Goal: Task Accomplishment & Management: Contribute content

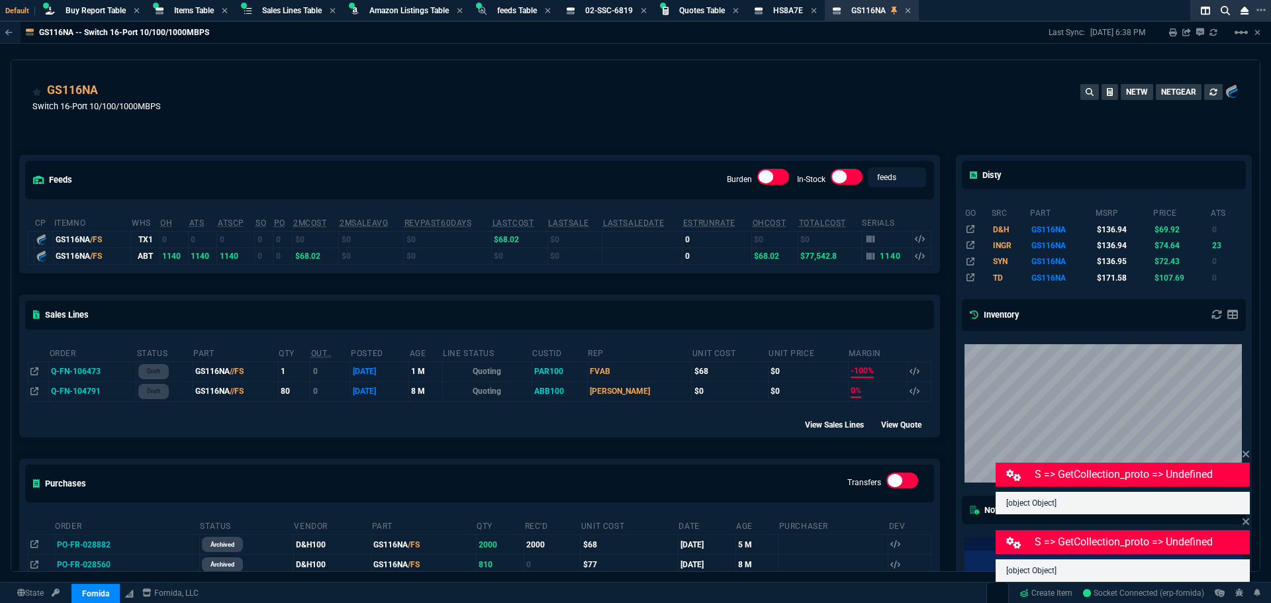
select select "8: NEPT"
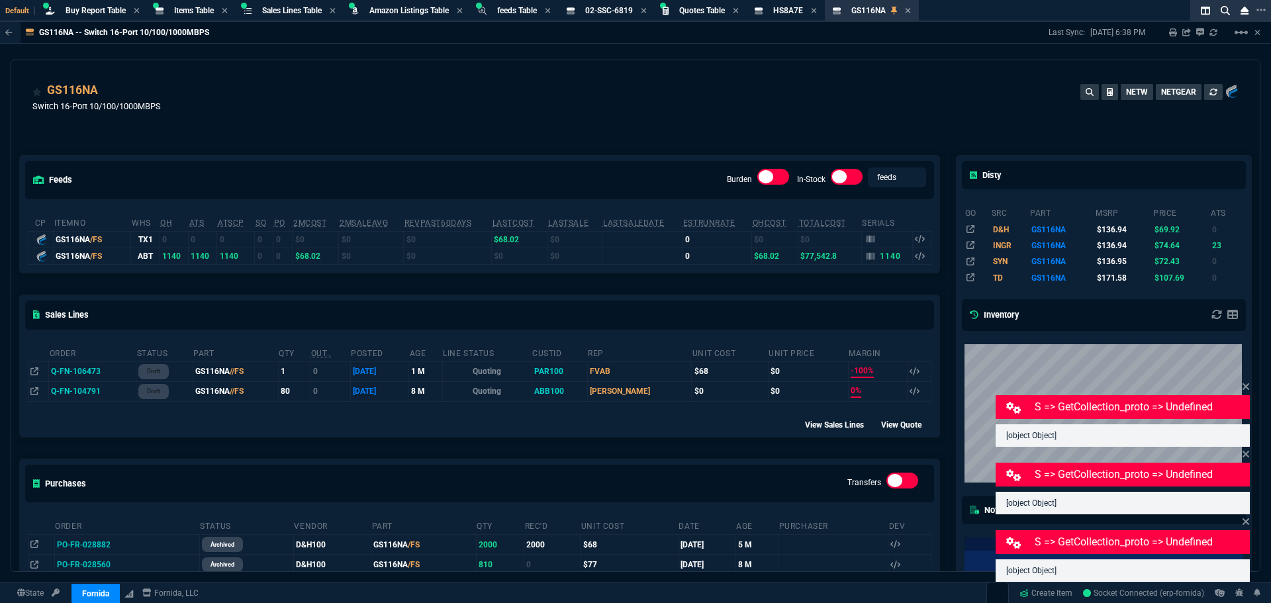
click at [465, 116] on div "GS116NA Switch 16-Port 10/100/1000MBPS NETW NETGEAR" at bounding box center [635, 104] width 1206 height 47
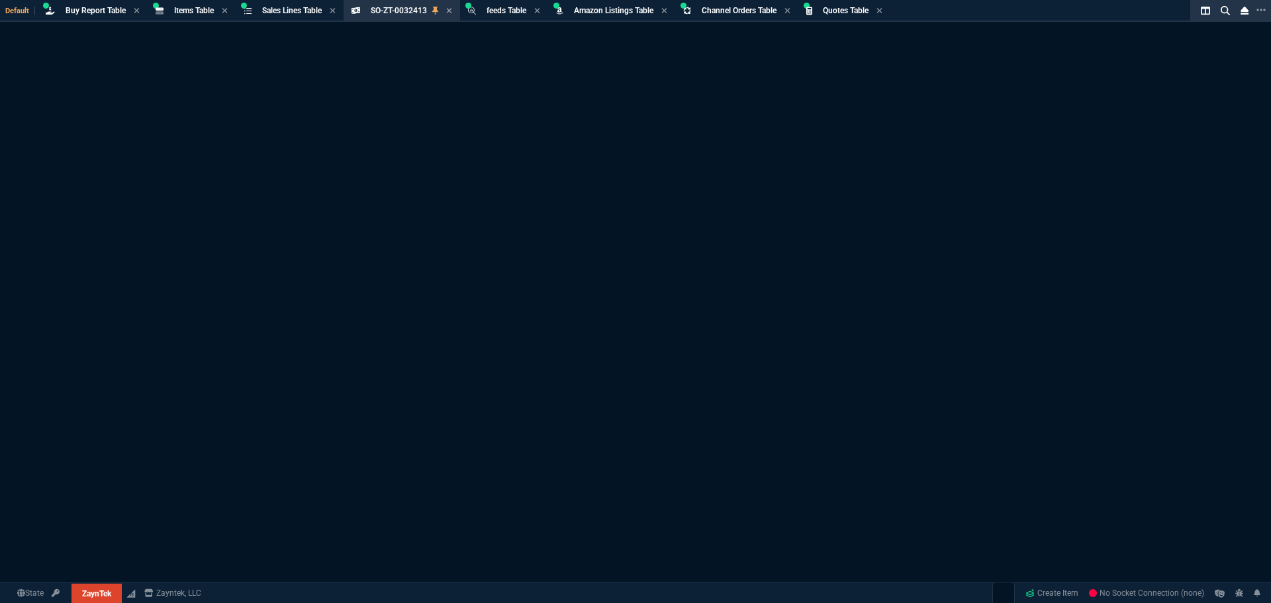
select select "8: NEPT"
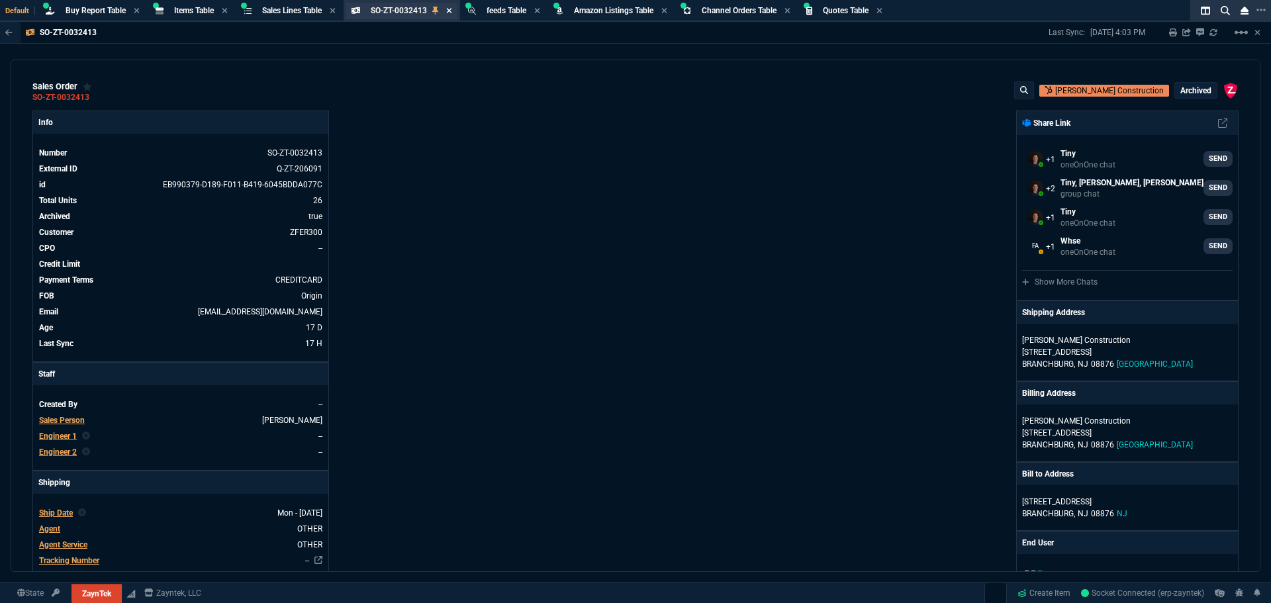
click at [451, 11] on icon at bounding box center [449, 11] width 6 height 8
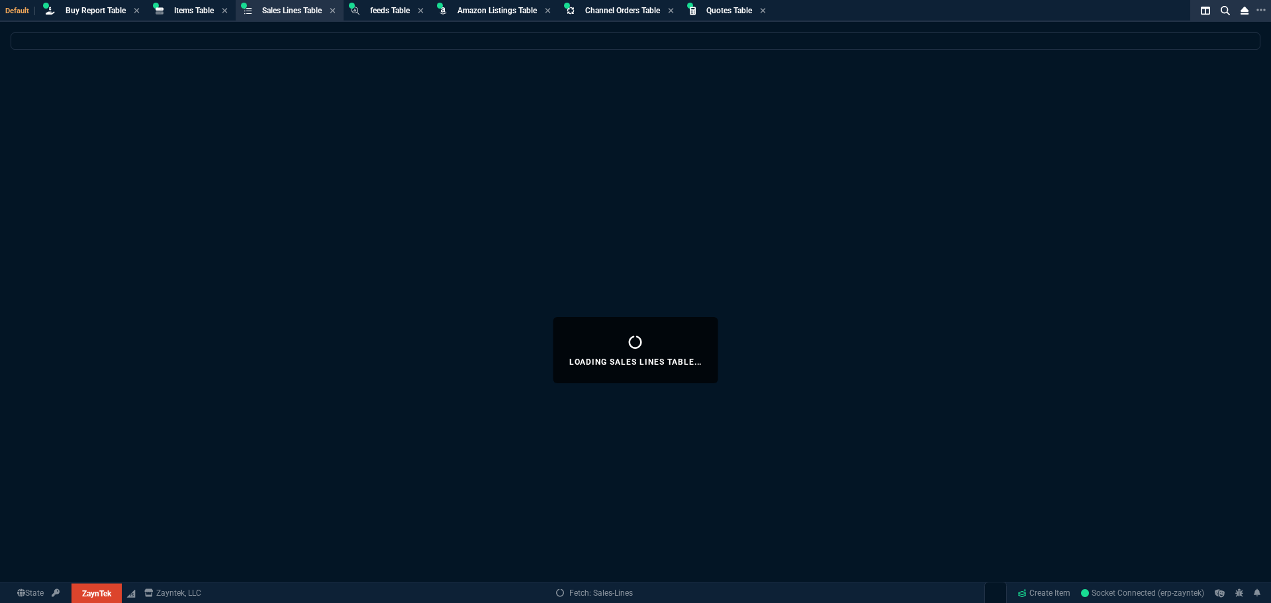
select select
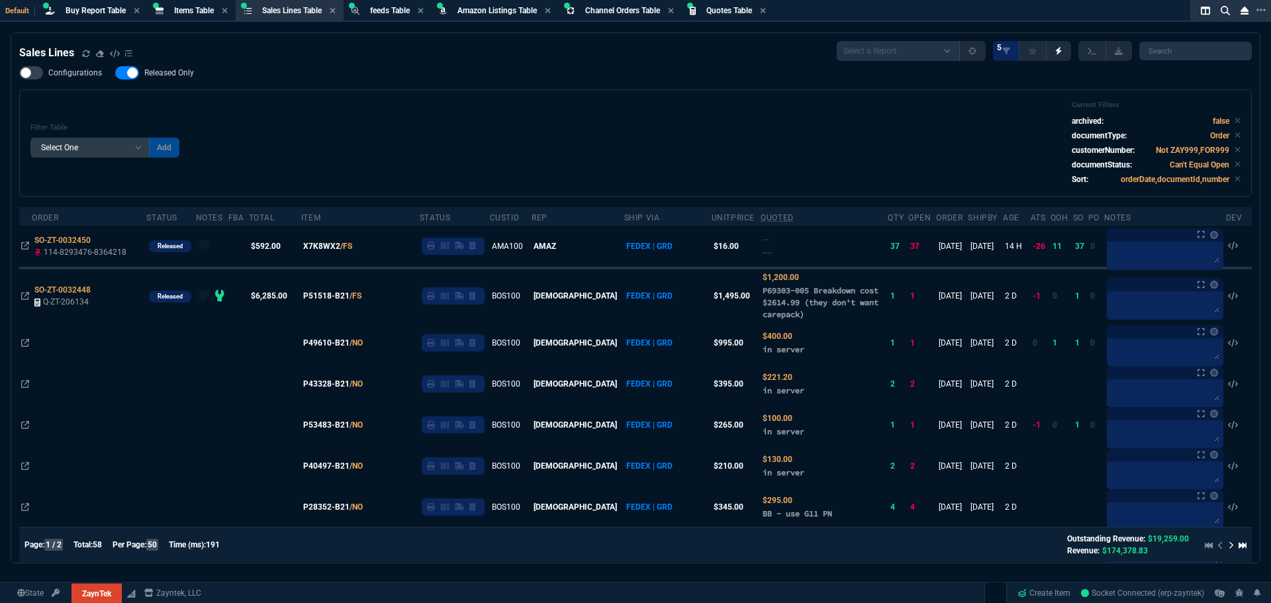
click at [336, 87] on div "Configurations Released Only Filter Table Select One Add Filter () Age () ATS (…" at bounding box center [635, 131] width 1233 height 130
click at [97, 9] on span "Buy Report Table" at bounding box center [96, 10] width 60 height 9
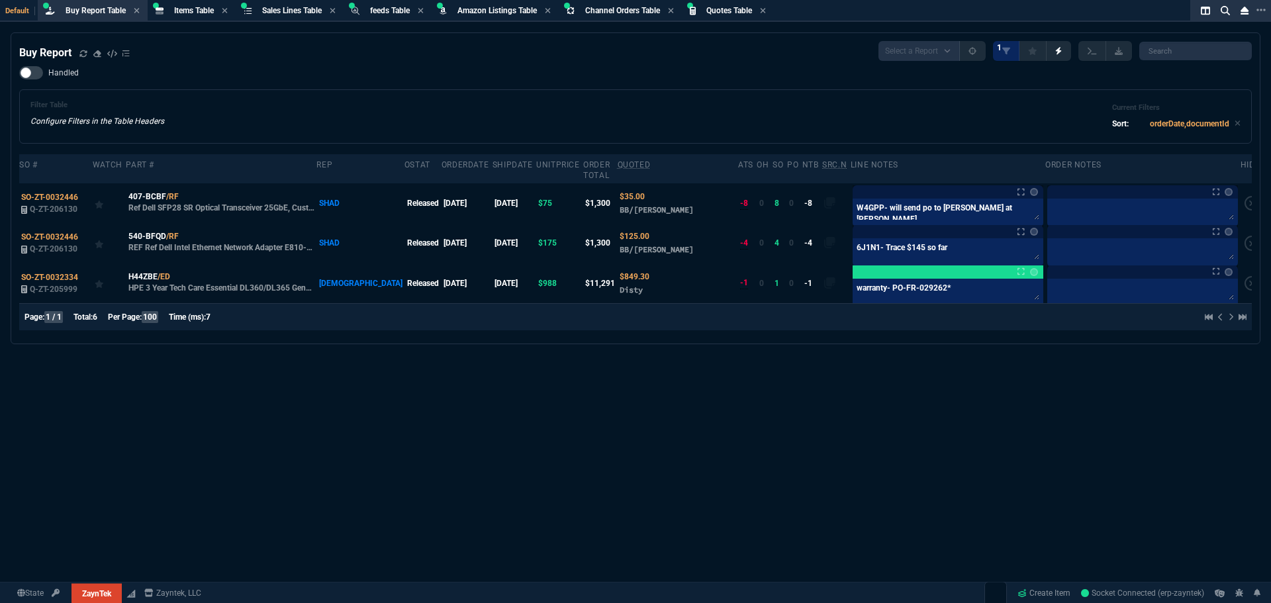
click at [387, 110] on div "Filter Table Configure Filters in the Table Headers Current Filters Sort: order…" at bounding box center [635, 117] width 1210 height 32
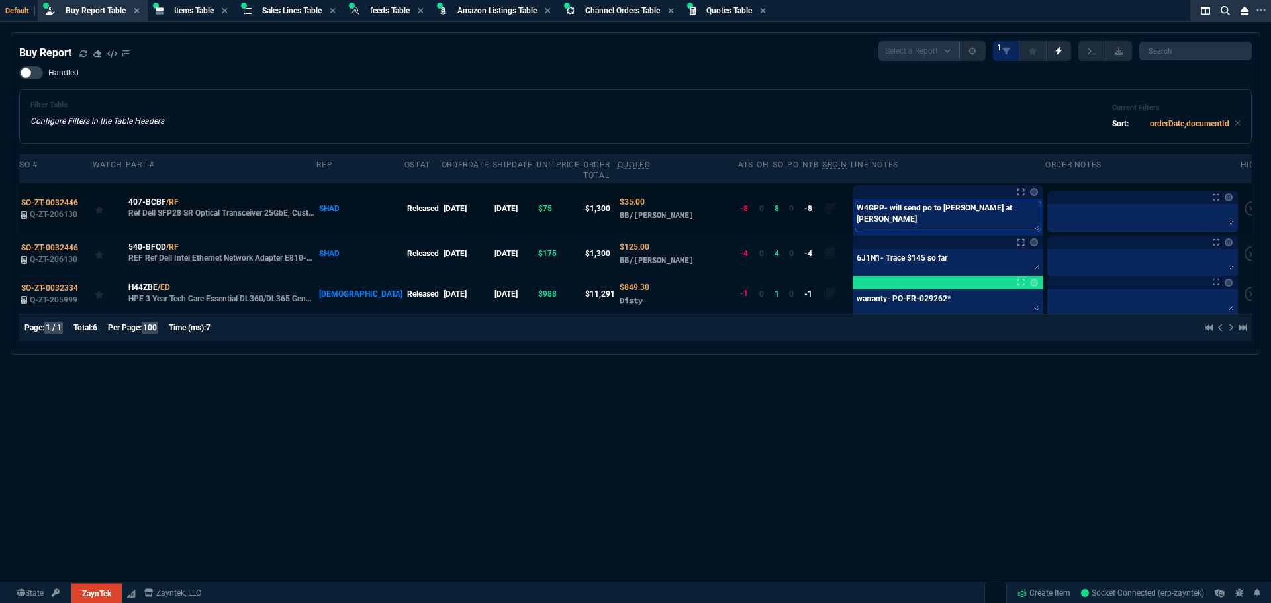
drag, startPoint x: 859, startPoint y: 197, endPoint x: 822, endPoint y: 203, distance: 36.8
click at [822, 203] on tr "SO-ZT-0032446 Q-ZT-206130 407-BCBF /RF Ref Dell SFP28 SR Optical Transceiver 25…" at bounding box center [641, 208] width 1245 height 50
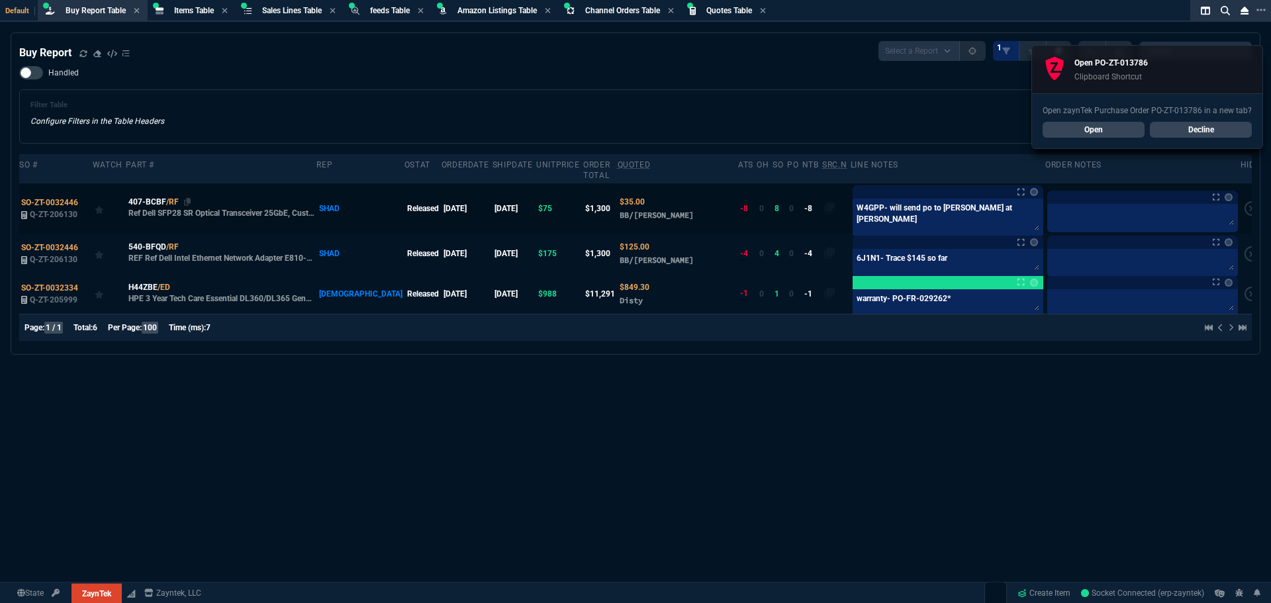
click at [189, 193] on td "407-BCBF /RF Ref Dell SFP28 SR Optical Transceiver 25GbE, Customer Kit" at bounding box center [221, 208] width 191 height 50
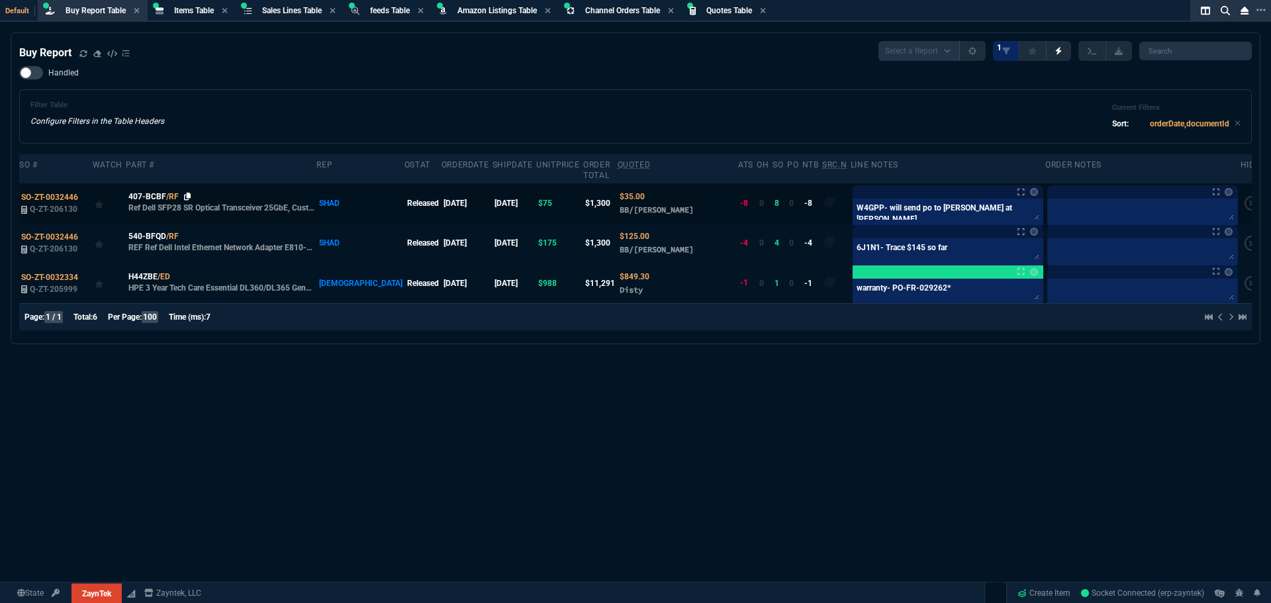
click at [189, 193] on icon at bounding box center [187, 197] width 7 height 8
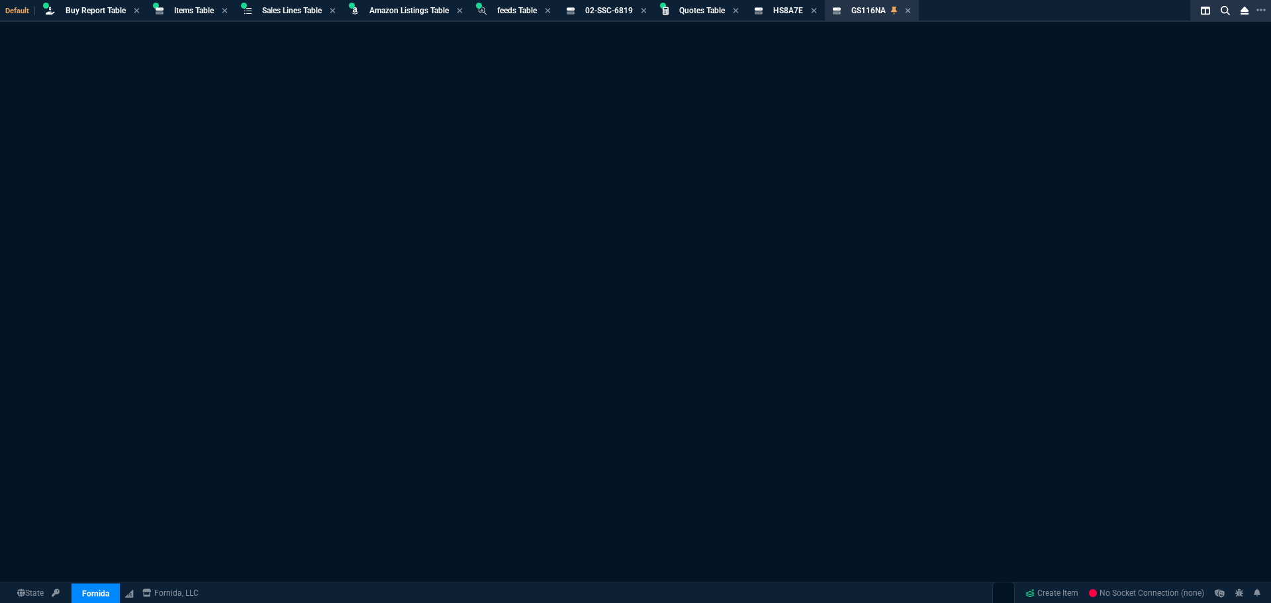
select select "8: NEPT"
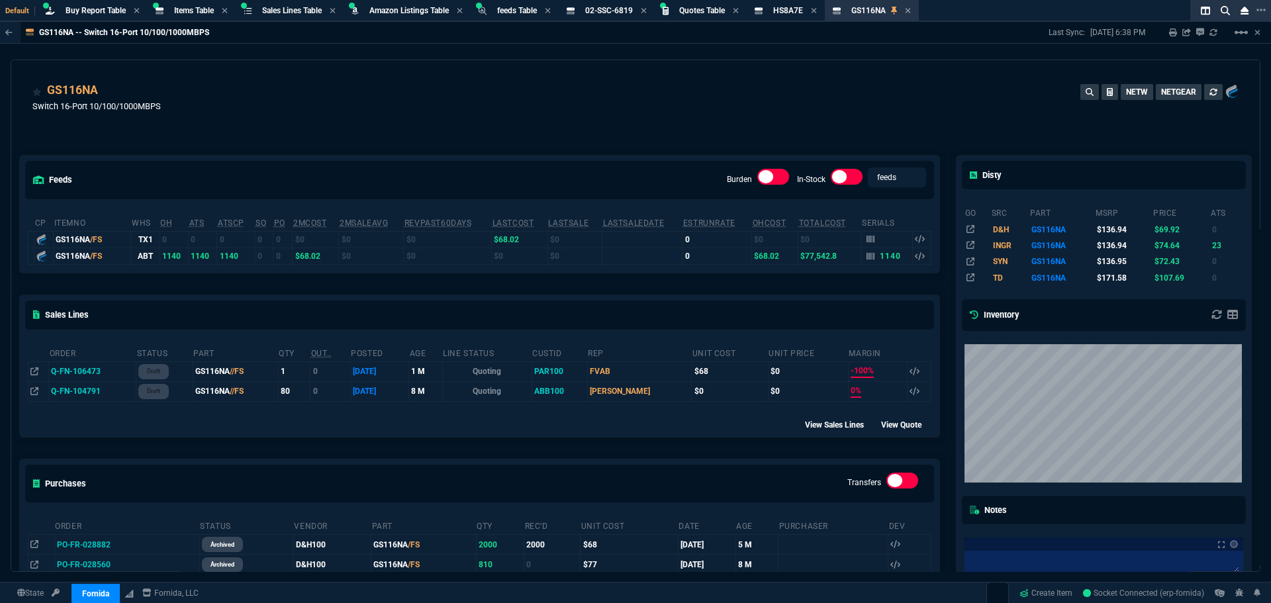
click at [406, 68] on div "GS116NA Switch 16-Port 10/100/1000MBPS NETW NETGEAR" at bounding box center [635, 99] width 1248 height 79
click at [184, 6] on span "Items Table" at bounding box center [194, 10] width 40 height 9
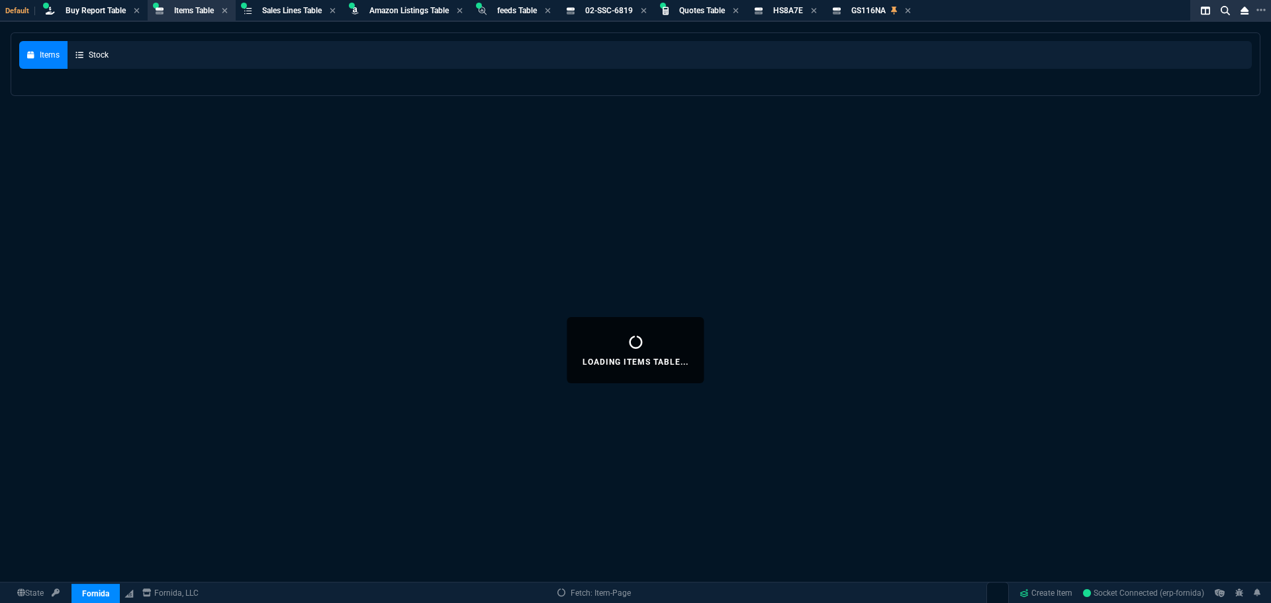
select select
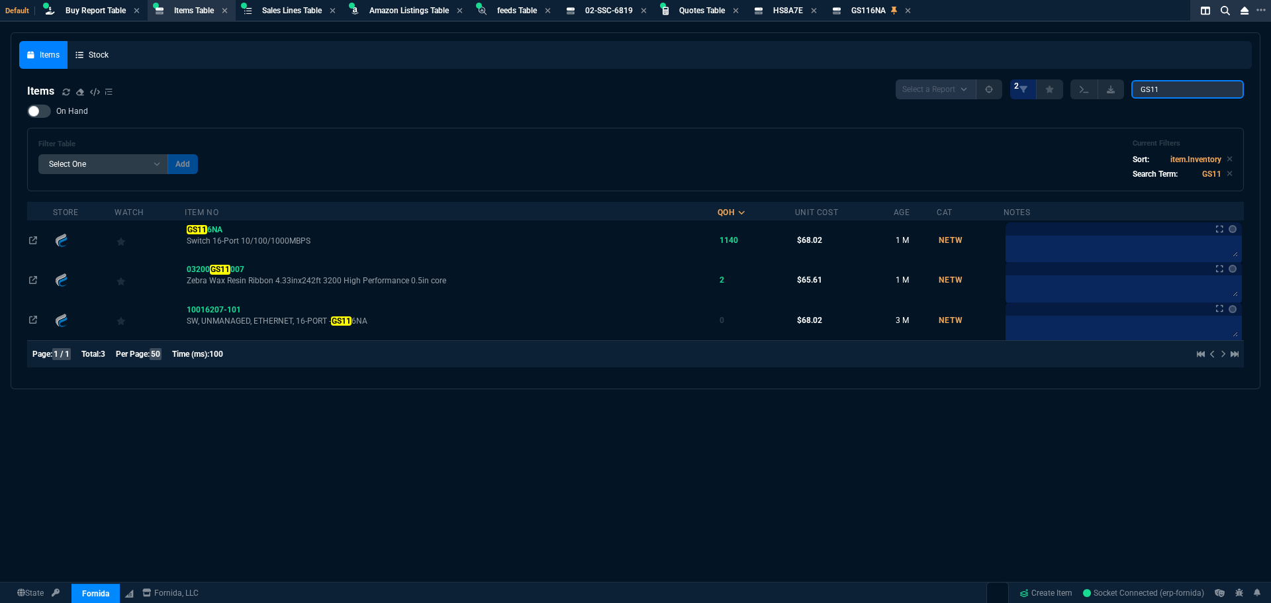
drag, startPoint x: 1165, startPoint y: 89, endPoint x: 1048, endPoint y: 91, distance: 117.2
click at [1049, 91] on div "Select a Report NEW QUERY 2 GS11" at bounding box center [1070, 89] width 348 height 20
paste input "XTH17"
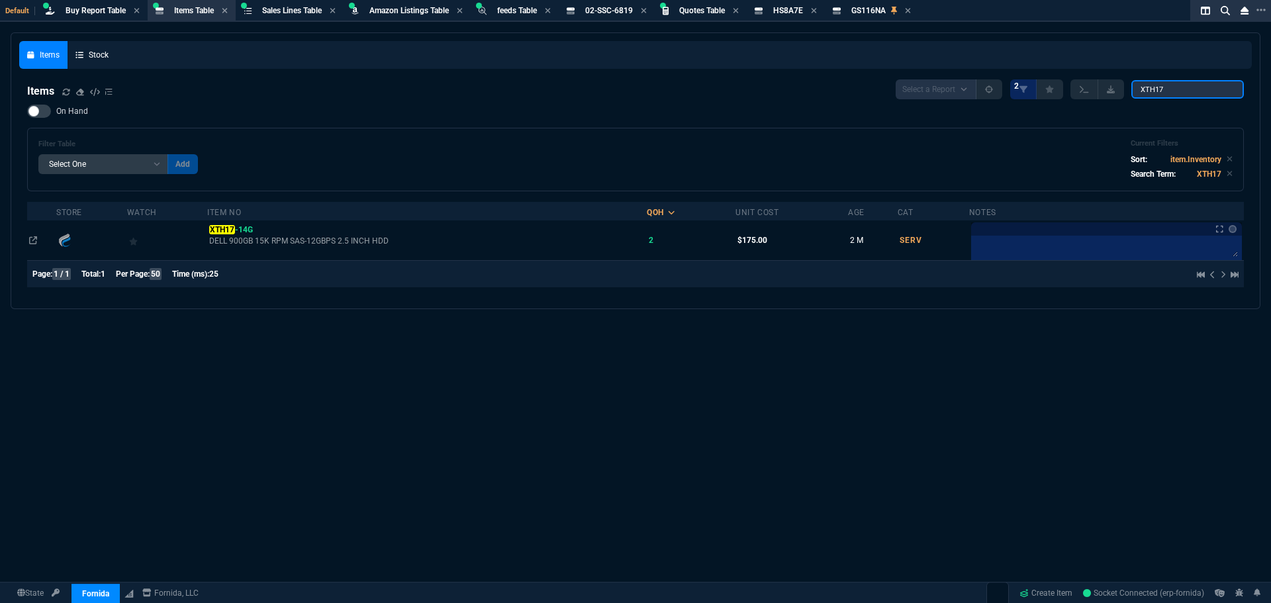
type input "XTH17"
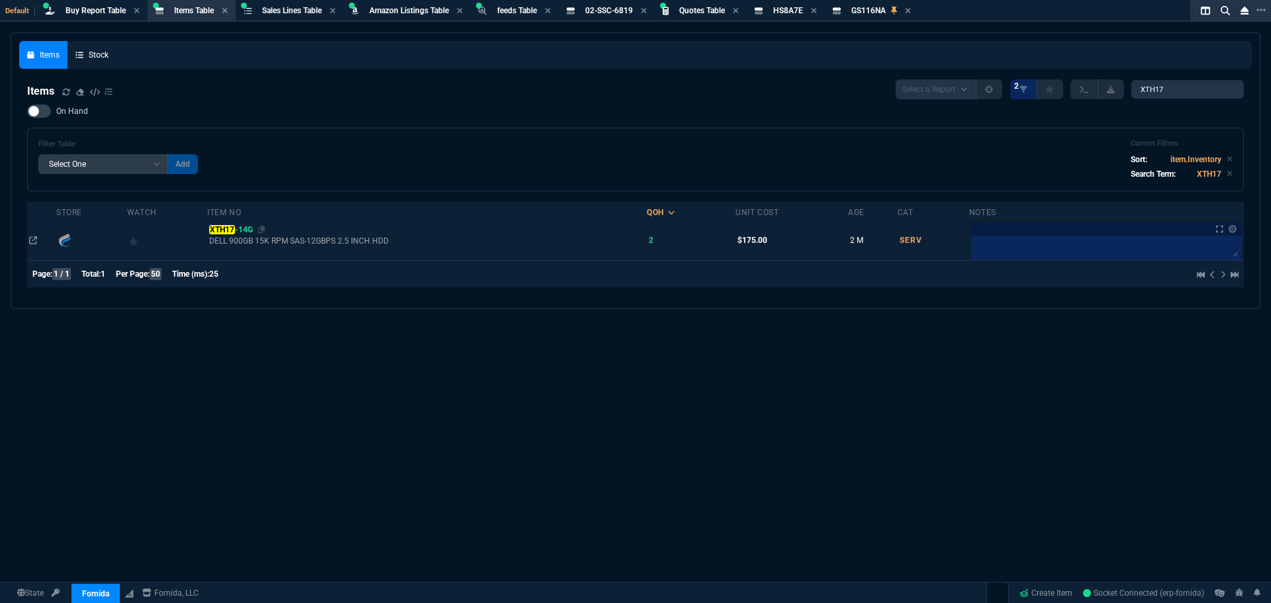
click at [220, 228] on mark "XTH17" at bounding box center [221, 229] width 25 height 9
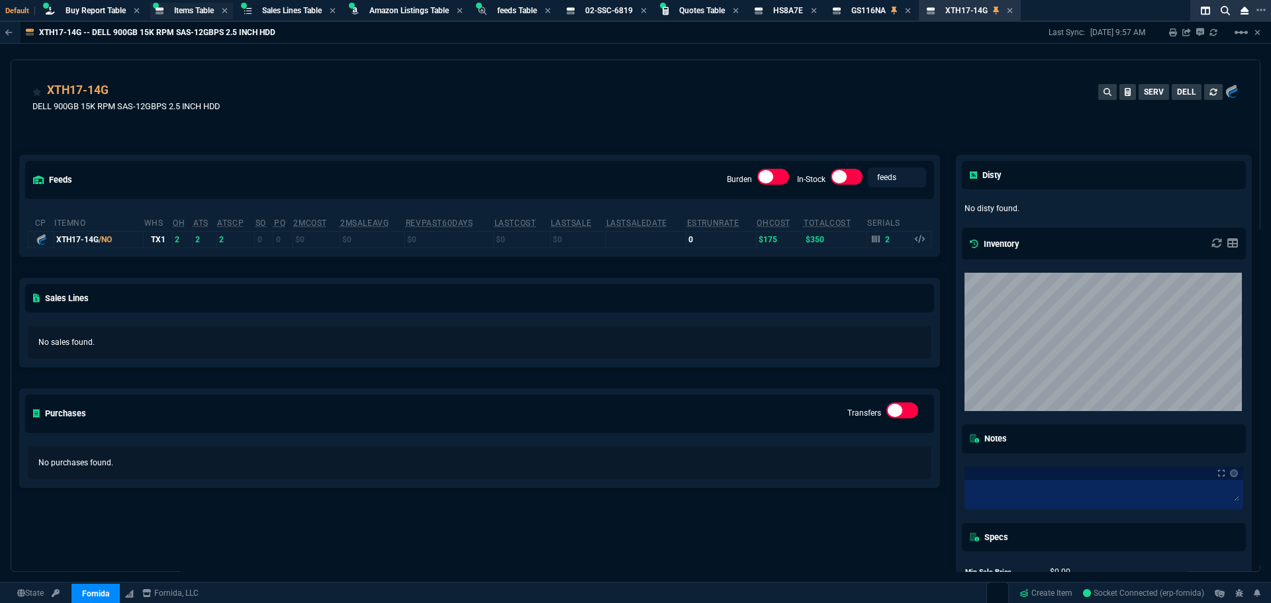
click at [181, 7] on span "Items Table" at bounding box center [194, 10] width 40 height 9
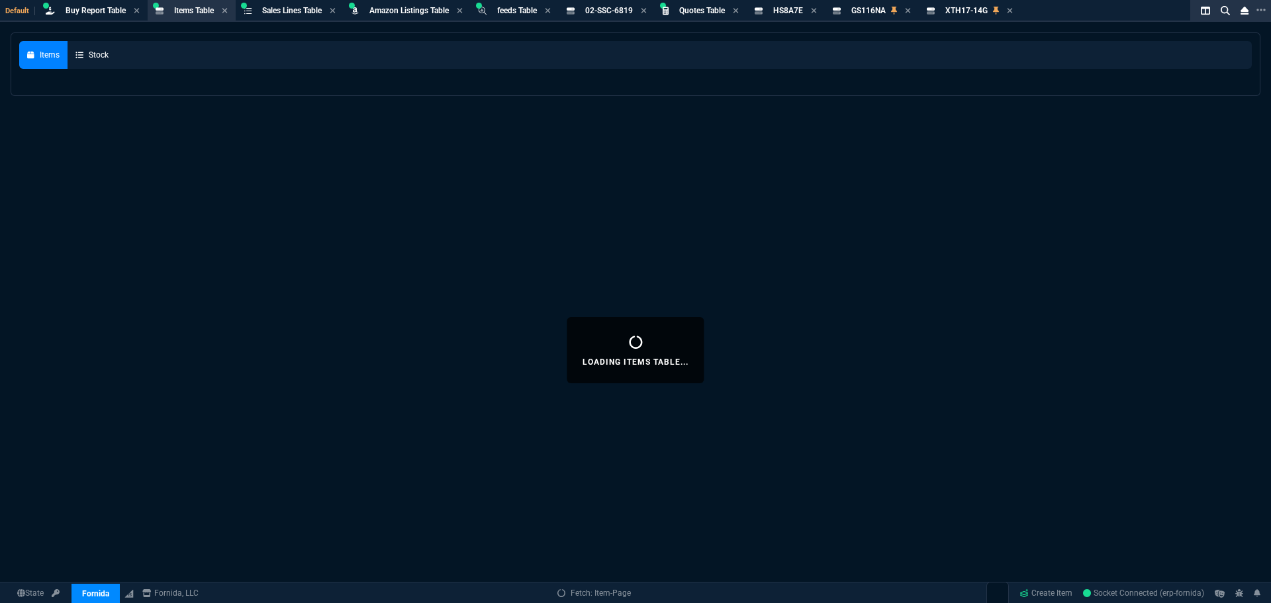
select select
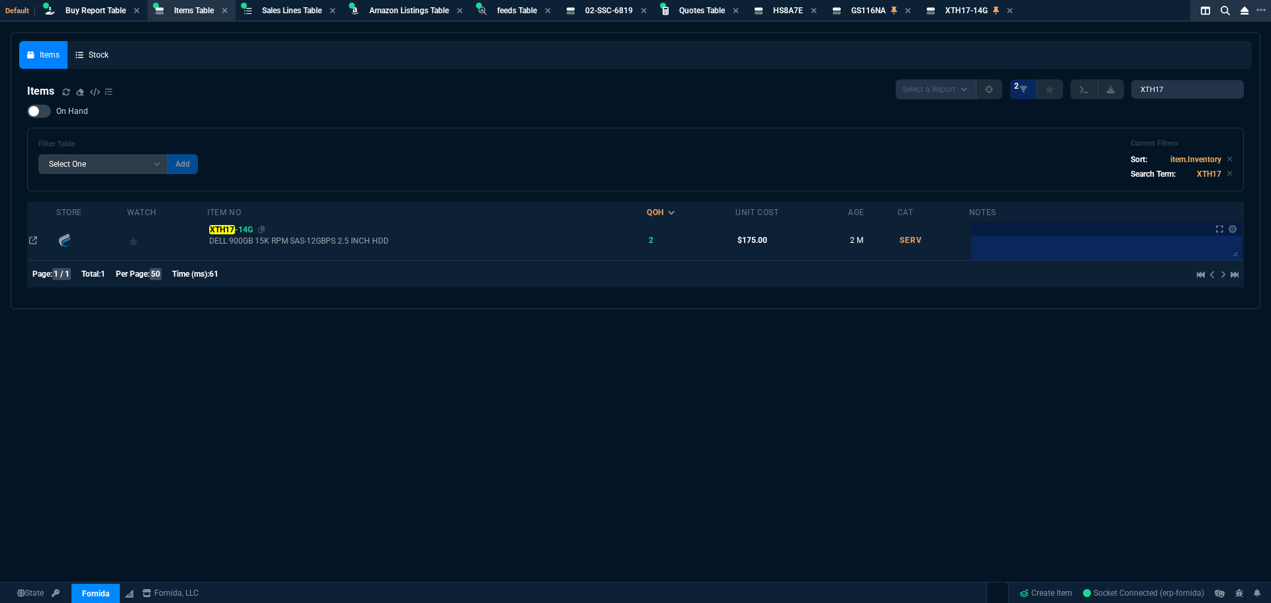
click at [240, 229] on span "XTH17 -14G" at bounding box center [230, 229] width 43 height 9
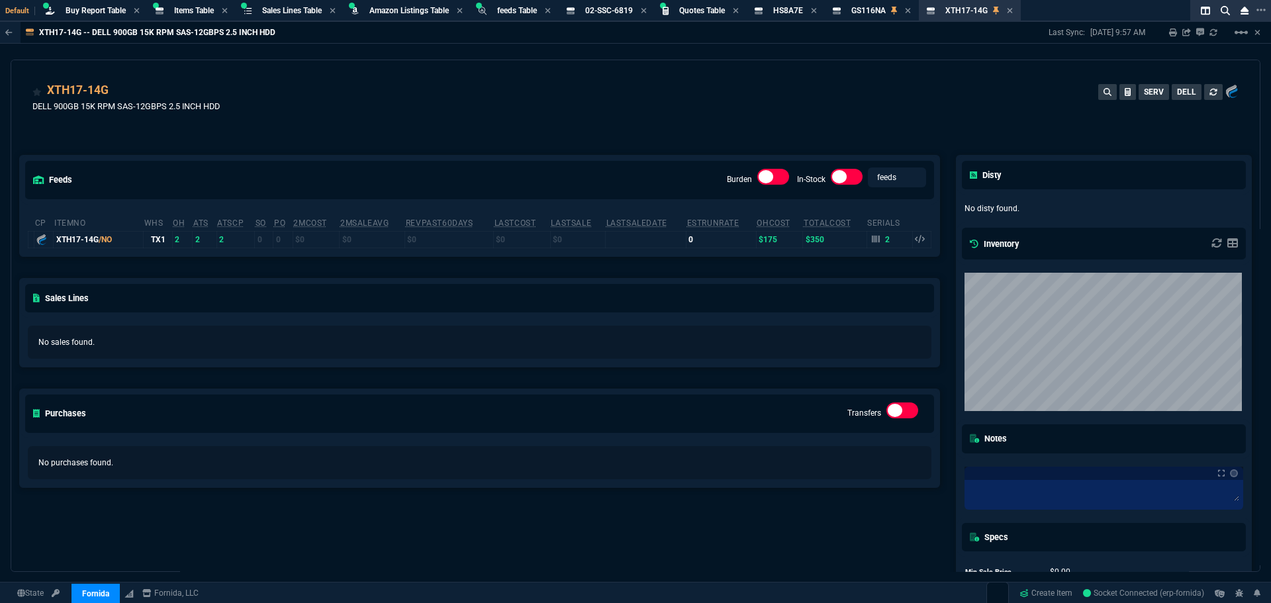
drag, startPoint x: 473, startPoint y: 83, endPoint x: 531, endPoint y: 34, distance: 76.5
click at [473, 83] on div "XTH17-14G DELL 900GB 15K RPM SAS-12GBPS 2.5 INCH HDD SERV DELL" at bounding box center [635, 104] width 1206 height 47
click at [355, 93] on div "XTH17-14G DELL 900GB 15K RPM SAS-12GBPS 2.5 INCH HDD SERV DELL" at bounding box center [635, 104] width 1206 height 47
click at [493, 100] on div "XTH17-14G DELL 900GB 15K RPM SAS-12GBPS 2.5 INCH HDD SERV DELL" at bounding box center [635, 104] width 1206 height 47
click at [88, 16] on div "Buy Report Table Buy Report" at bounding box center [92, 11] width 105 height 17
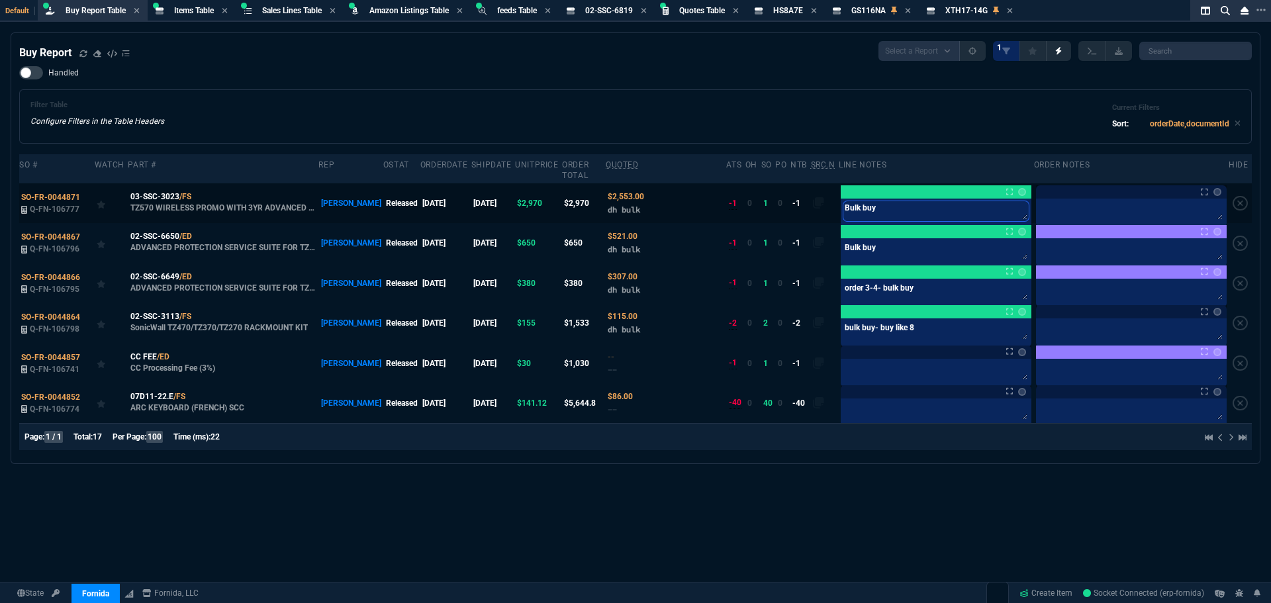
click at [884, 201] on textarea "Bulk buy" at bounding box center [935, 211] width 185 height 20
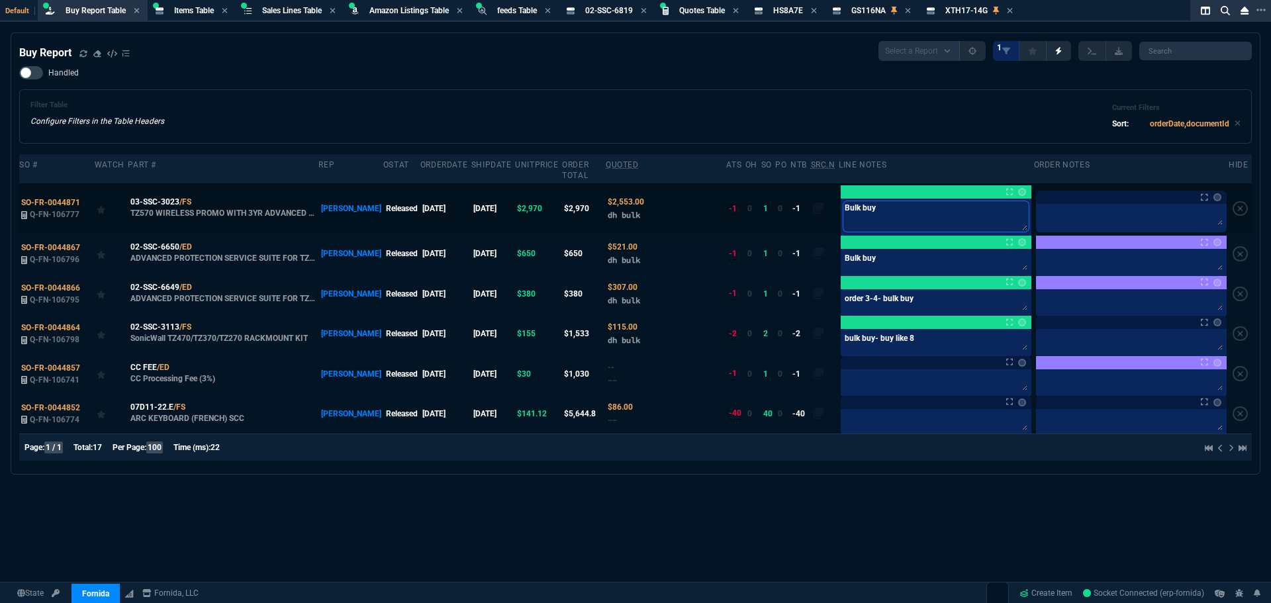
type textarea "Bulk buy-"
type textarea "Bulk buy- x"
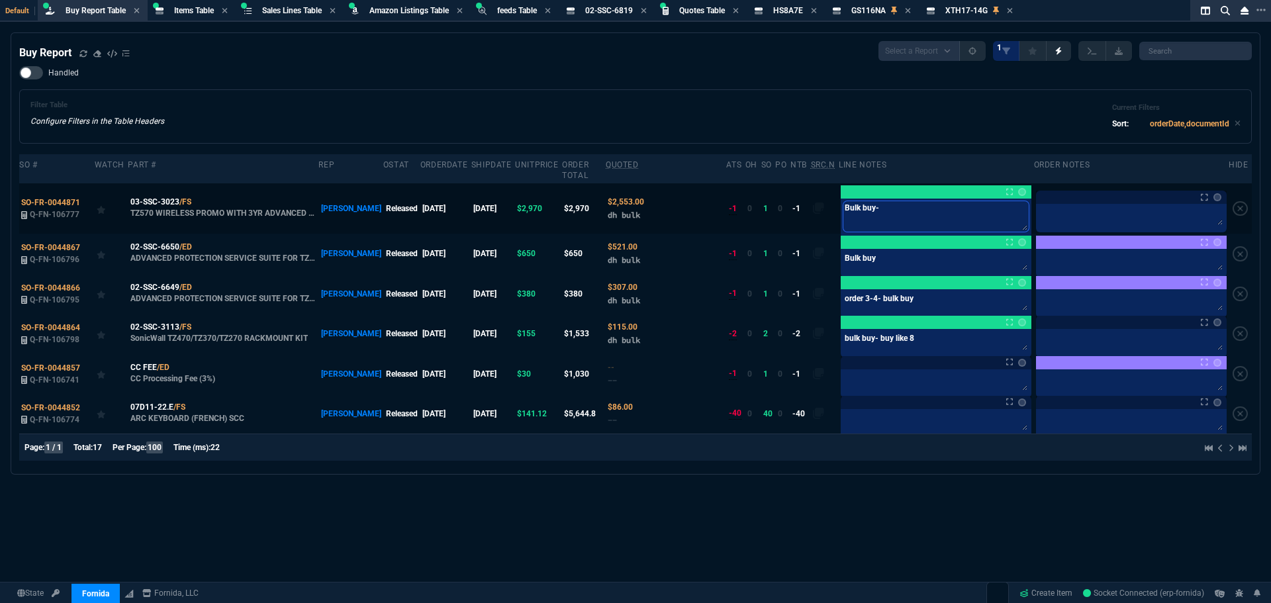
type textarea "Bulk buy- x"
type textarea "Bulk buy- xx"
type textarea "Bulk buy- xxx"
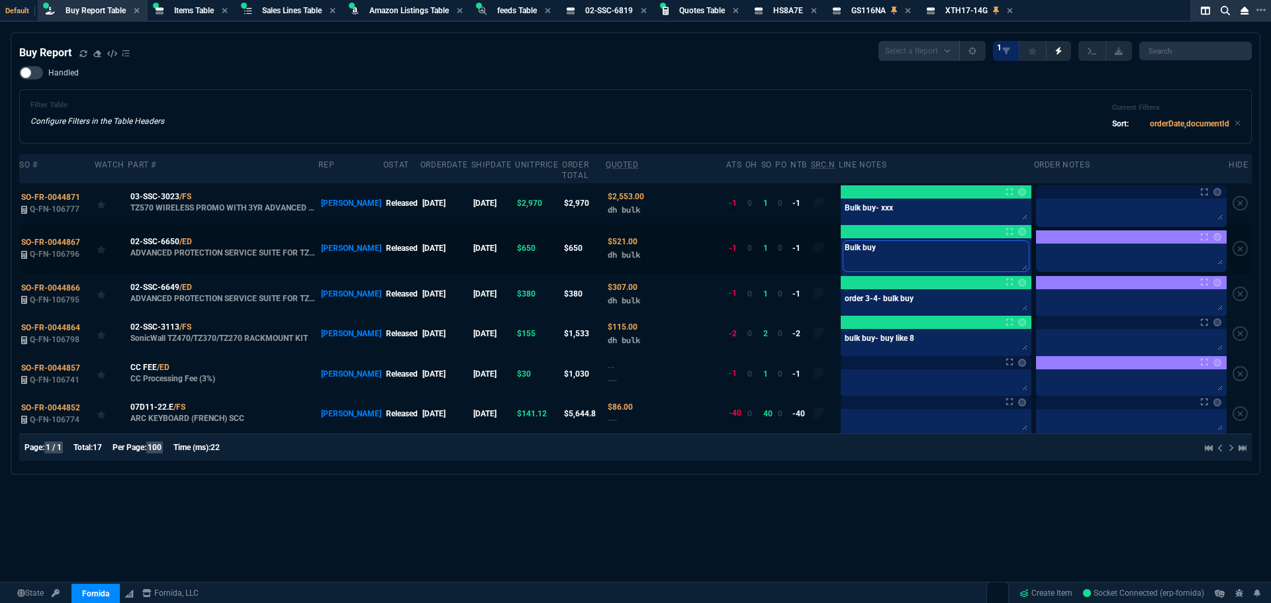
click at [906, 248] on textarea "Bulk buy" at bounding box center [935, 256] width 185 height 30
type textarea "Bulk buy-"
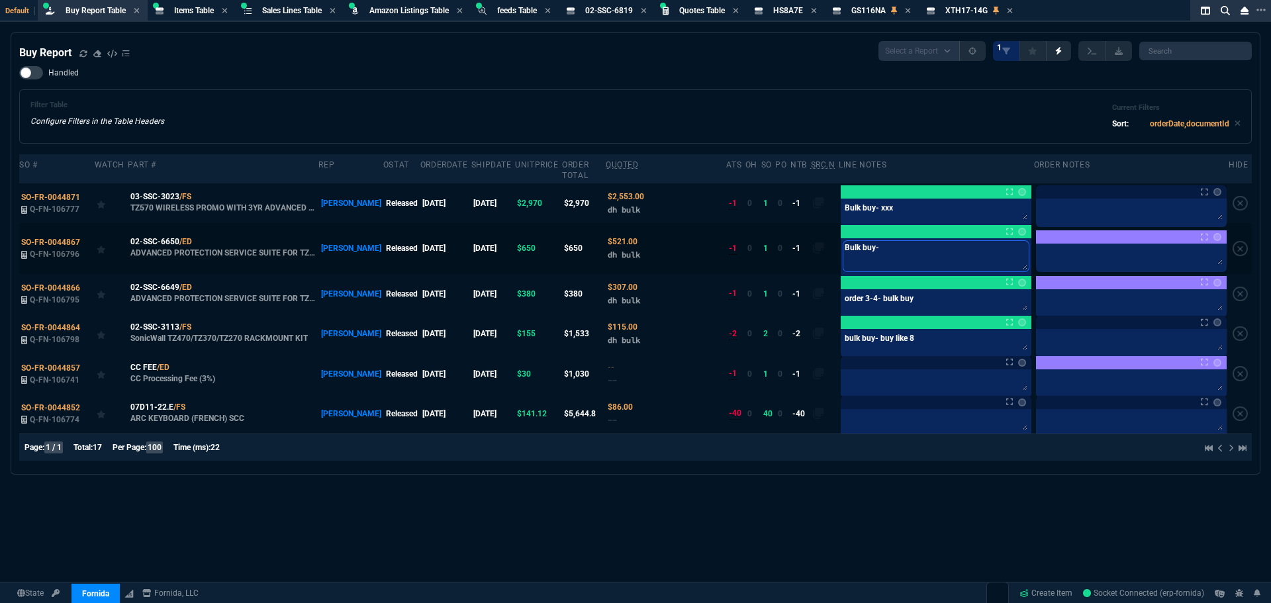
type textarea "Bulk buy- x"
type textarea "Bulk buy- xx"
type textarea "Bulk buy- xxx"
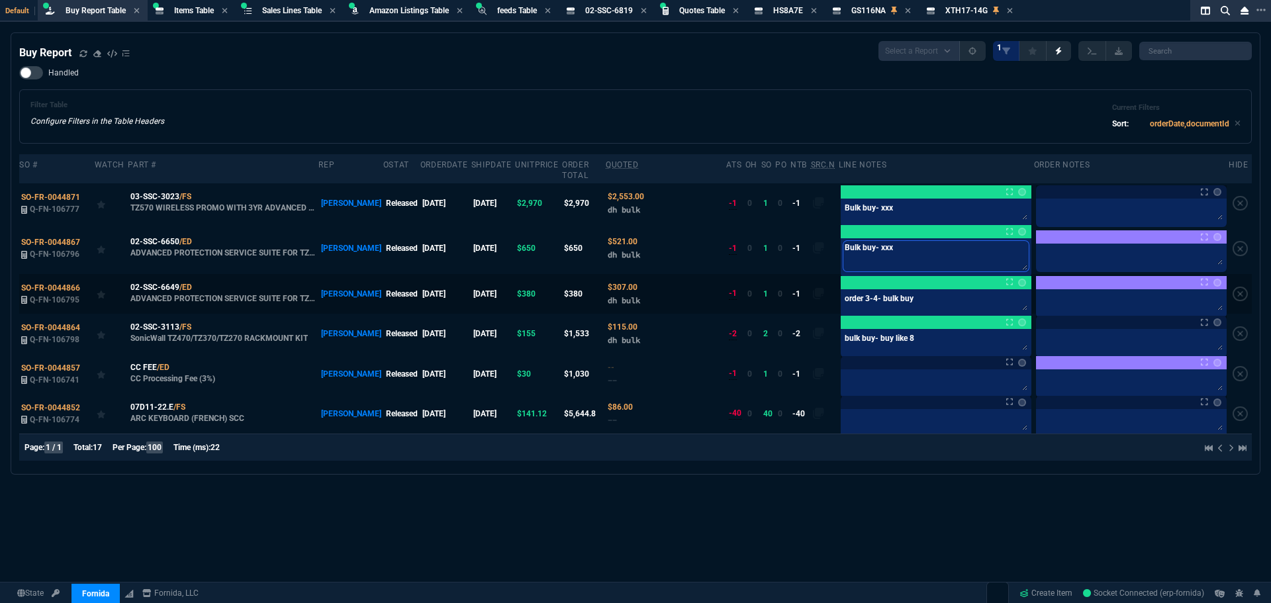
type textarea "Bulk buy- xxx"
click at [914, 292] on textarea "order 3-4- bulk buy" at bounding box center [935, 302] width 185 height 20
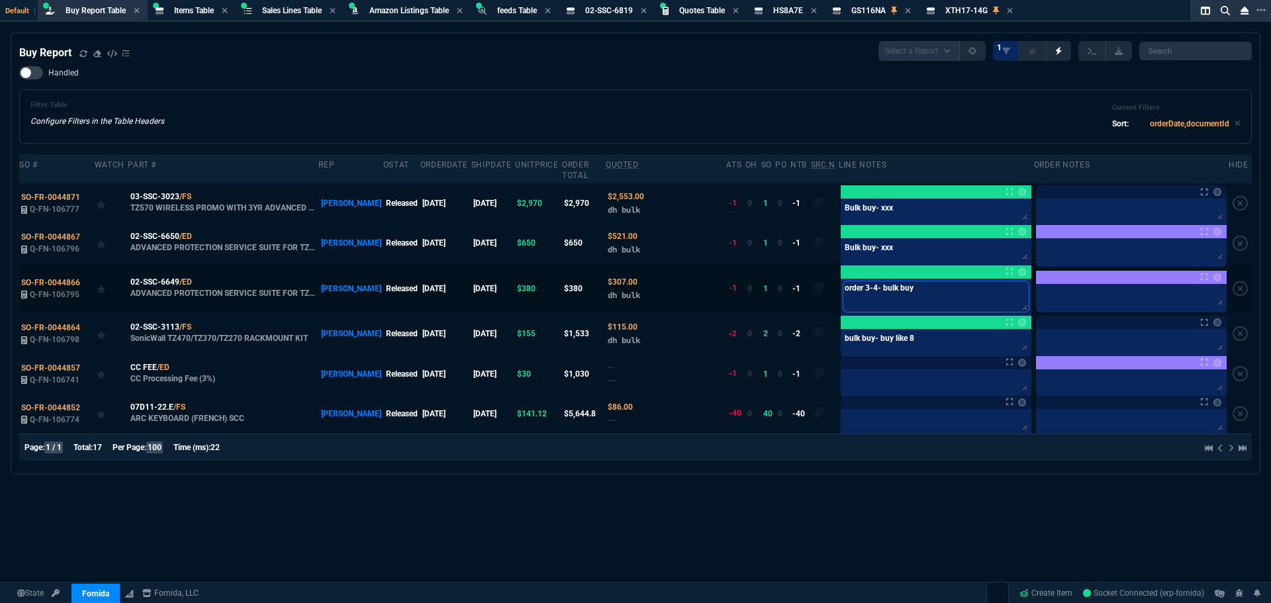
type textarea "order 3-4- bulk buy-"
type textarea "order 3-4- bulk buy- x"
type textarea "order 3-4- bulk buy- xx"
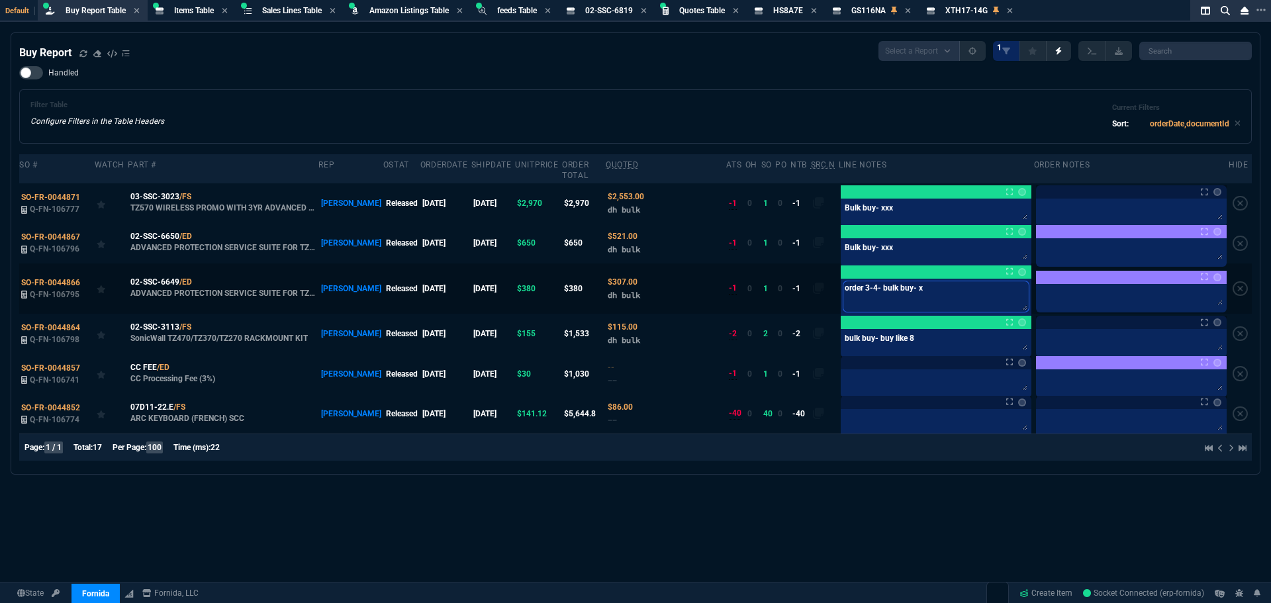
type textarea "order 3-4- bulk buy- xx"
type textarea "order 3-4- bulk buy- xxx"
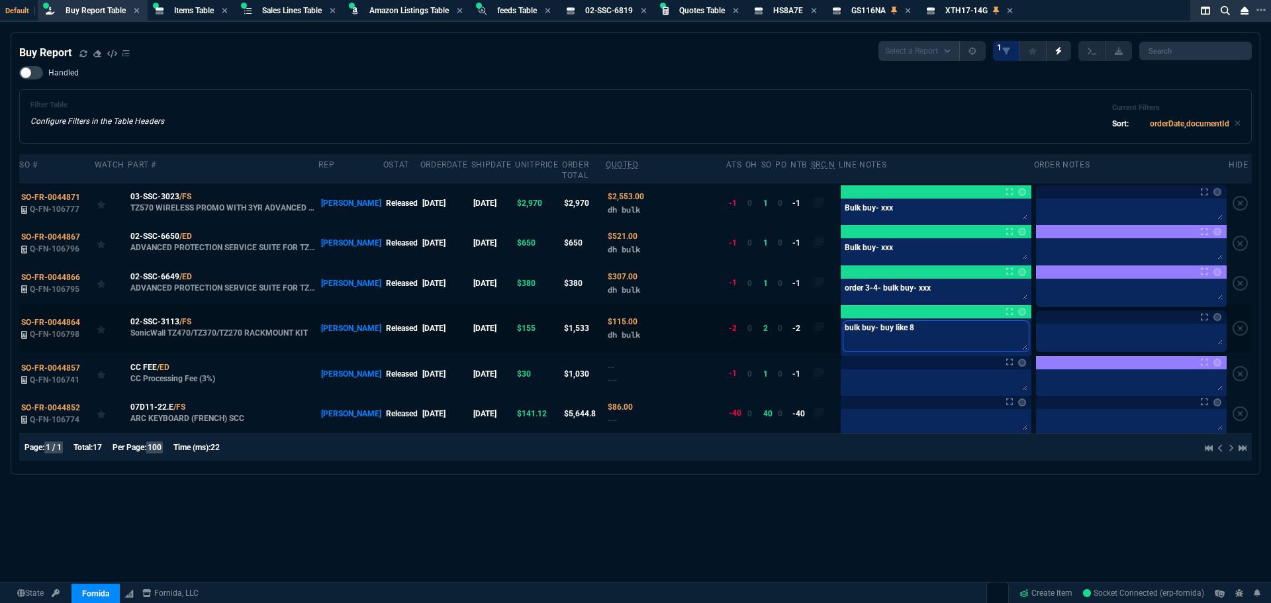
click at [937, 331] on textarea "bulk buy- buy like 8" at bounding box center [935, 336] width 185 height 30
type textarea "bulk buy- buy like 8-"
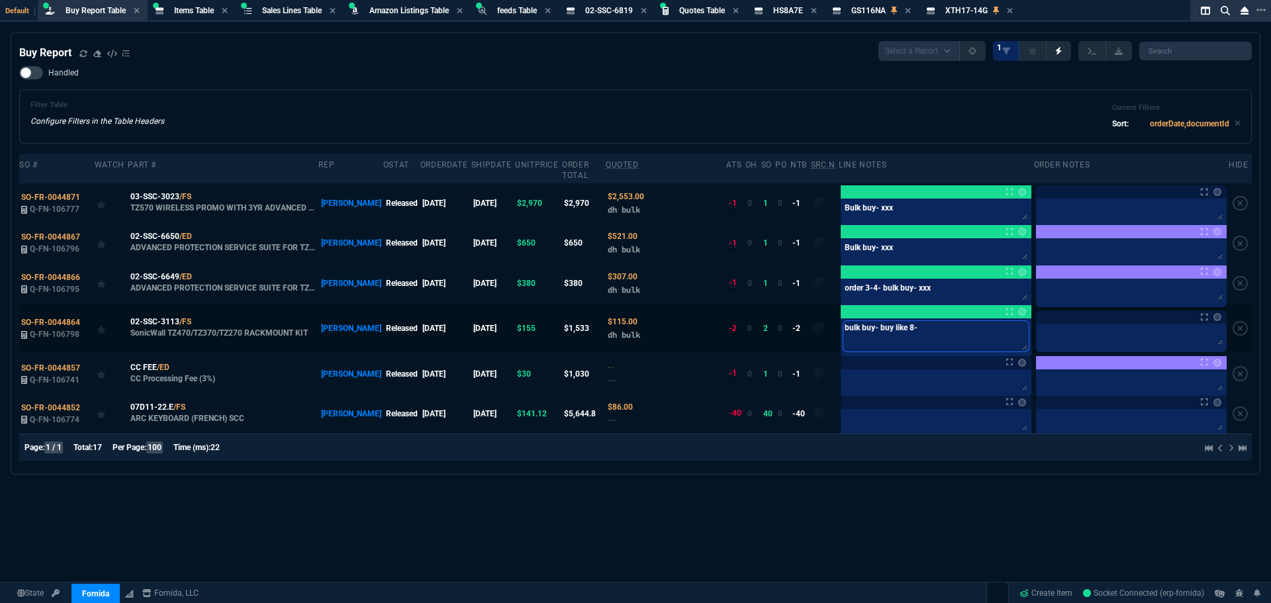
type textarea "bulk buy- buy like 8- x"
type textarea "bulk buy- buy like 8- xx"
type textarea "bulk buy- buy like 8- xxx"
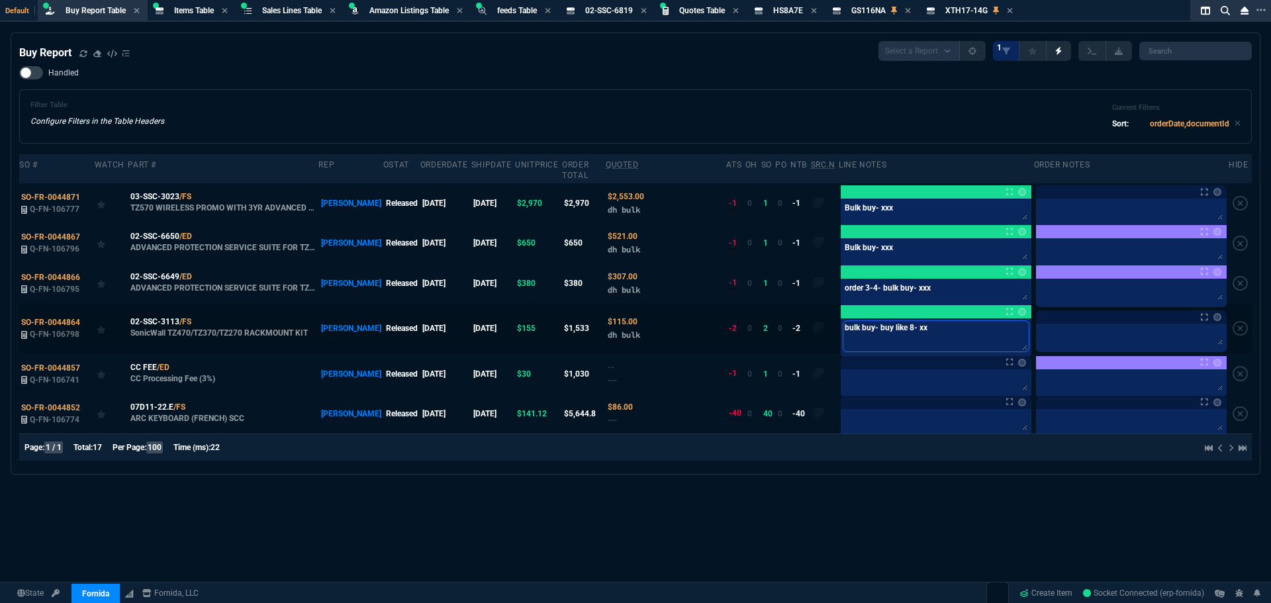
type textarea "bulk buy- buy like 8- xxx"
click at [1058, 590] on link "Create Item" at bounding box center [1046, 593] width 64 height 20
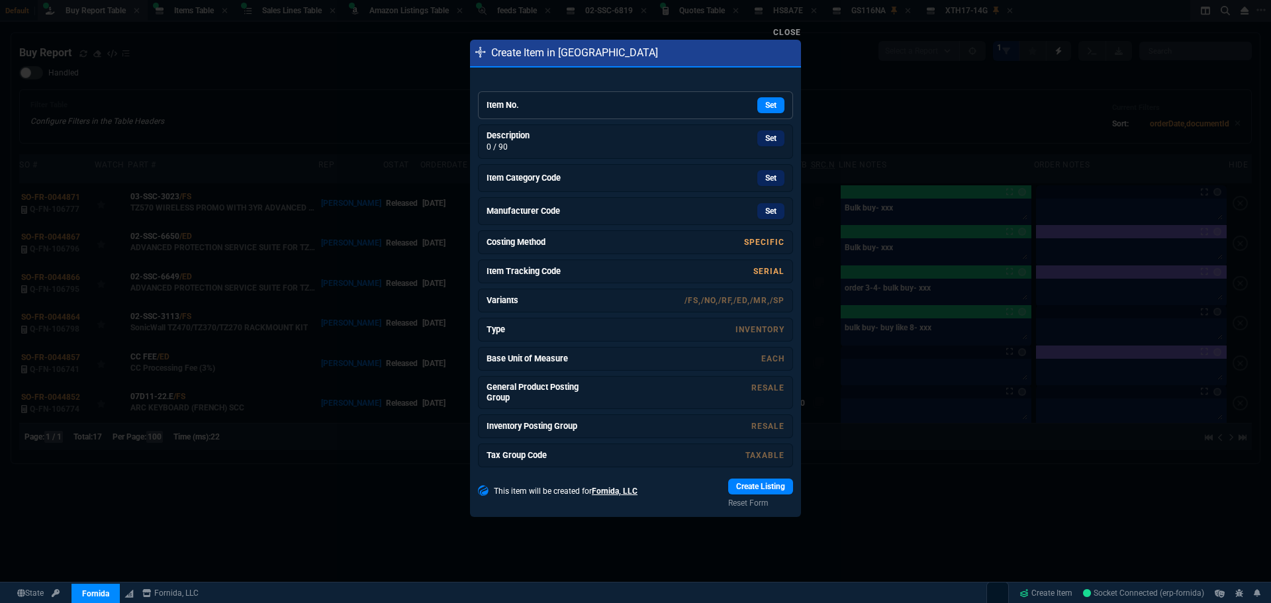
click at [592, 103] on div "Set" at bounding box center [685, 105] width 199 height 16
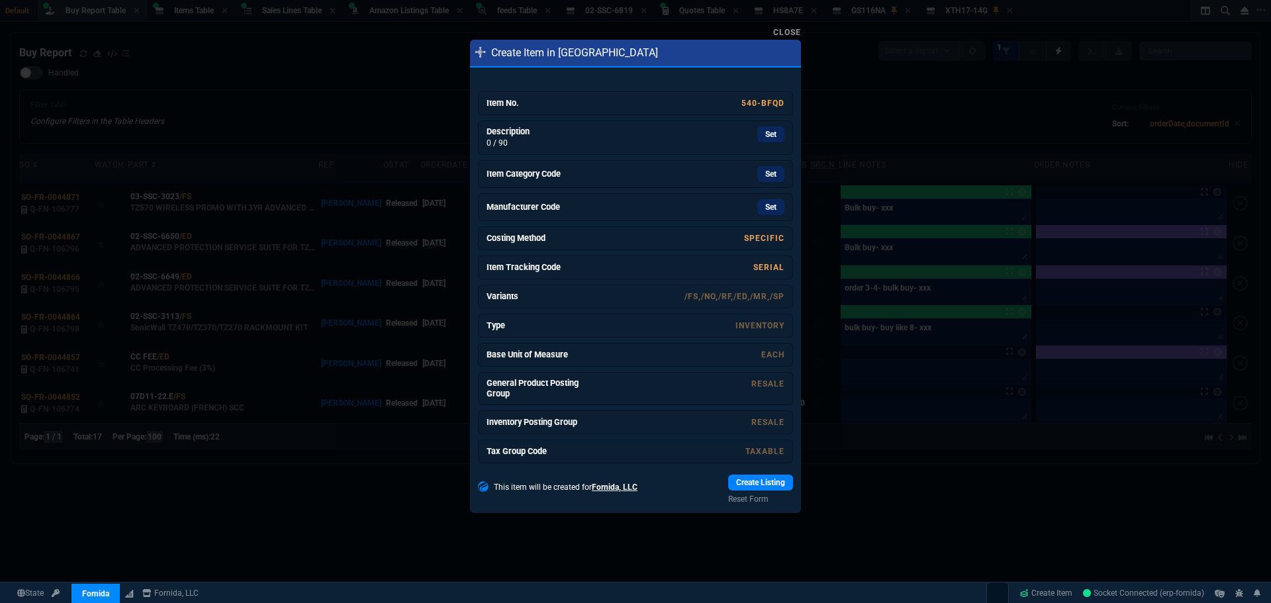
click at [760, 135] on link "Set" at bounding box center [770, 134] width 27 height 16
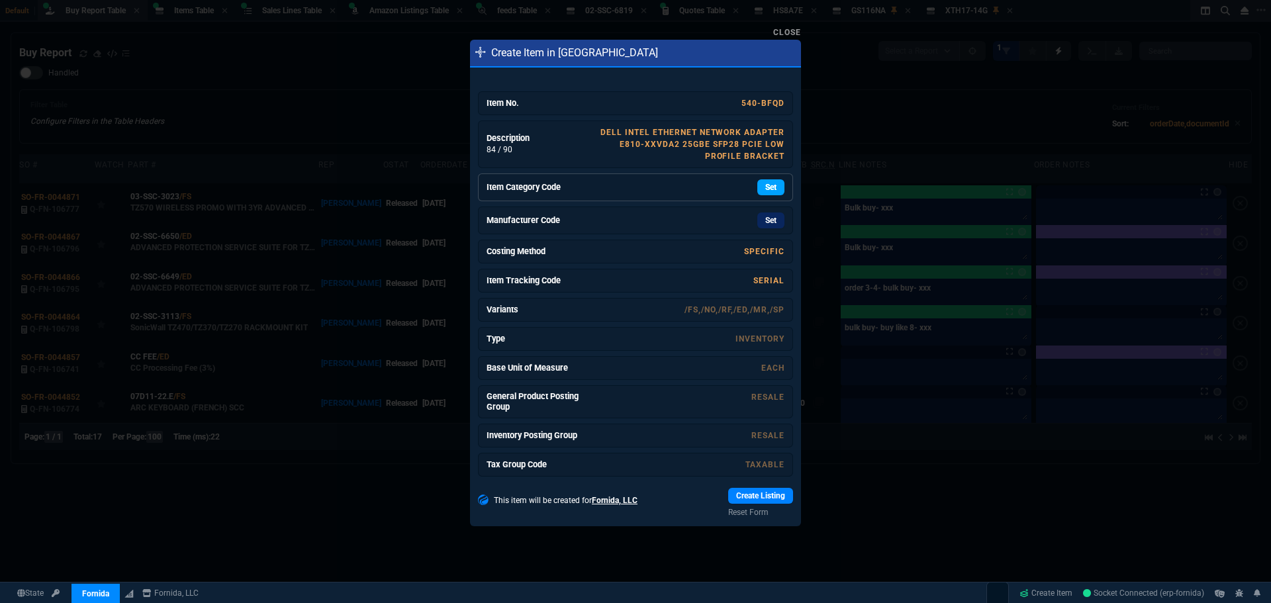
click at [760, 187] on link "Set" at bounding box center [770, 187] width 27 height 16
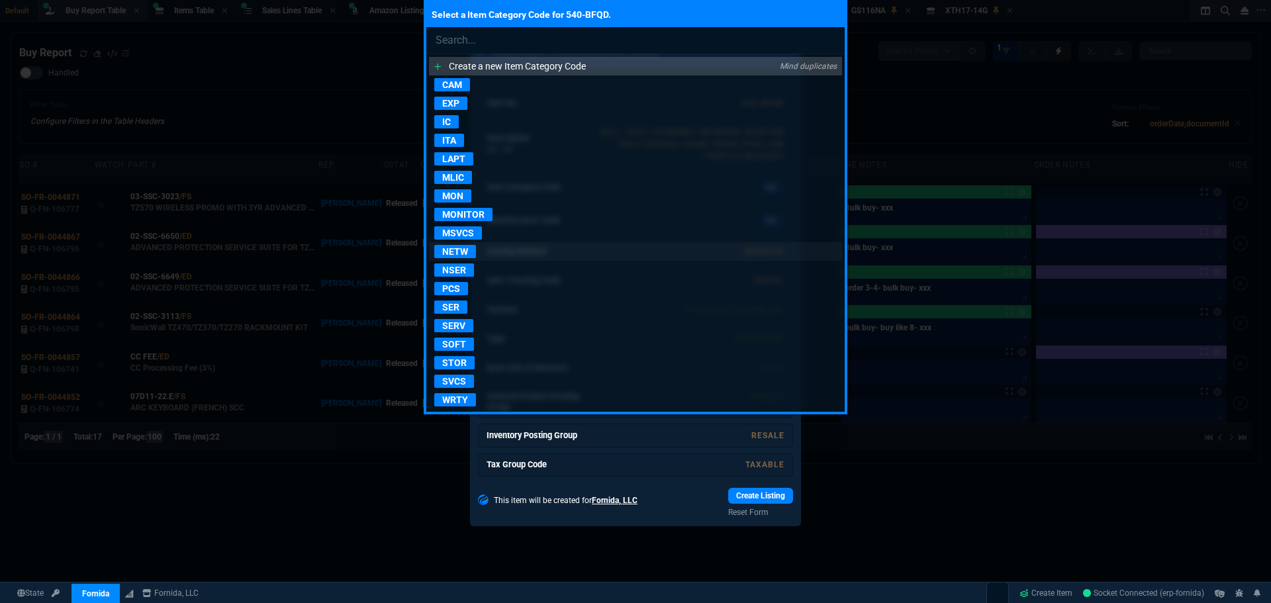
click at [447, 249] on p "NETW" at bounding box center [455, 251] width 42 height 13
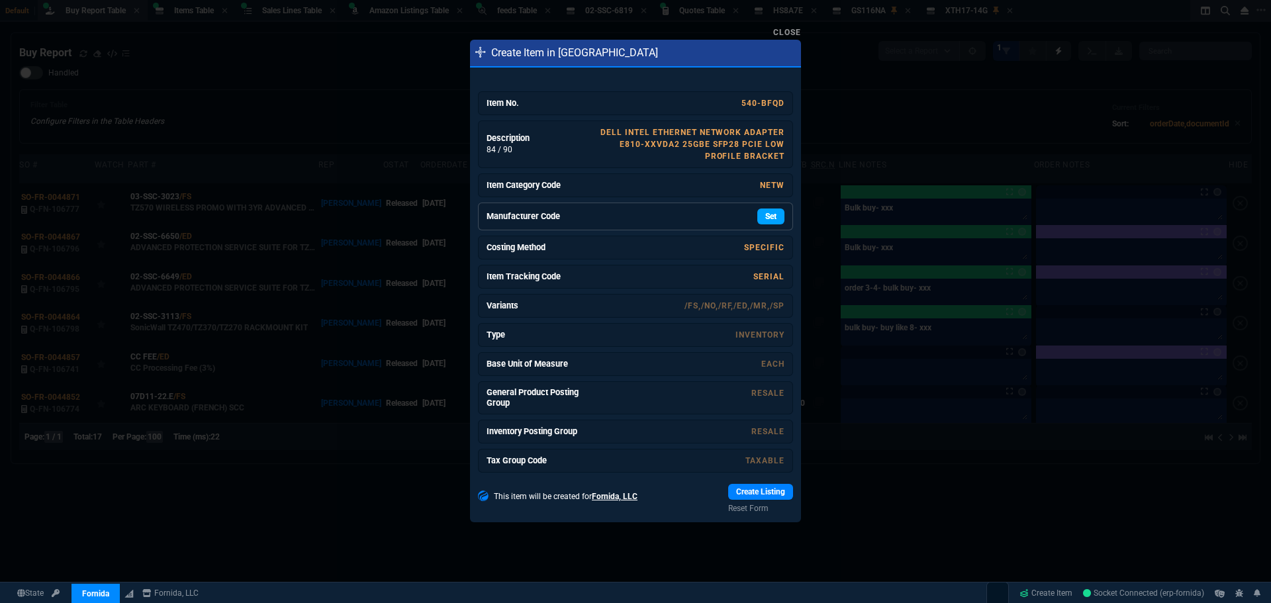
click at [759, 216] on link "Set" at bounding box center [770, 217] width 27 height 16
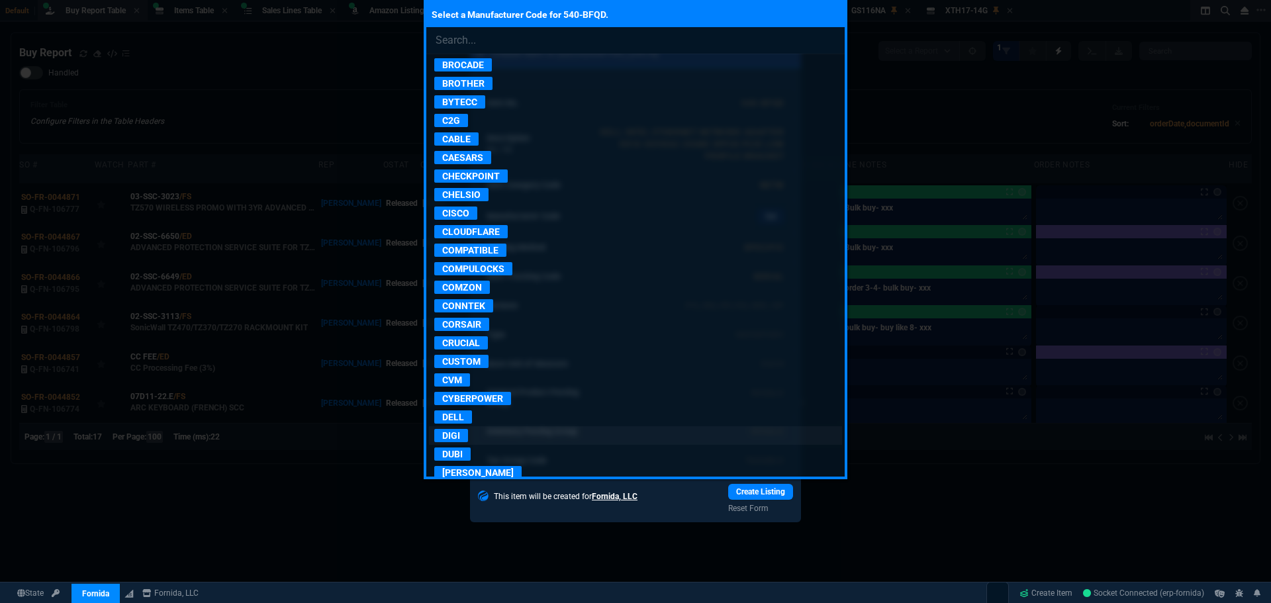
scroll to position [397, 0]
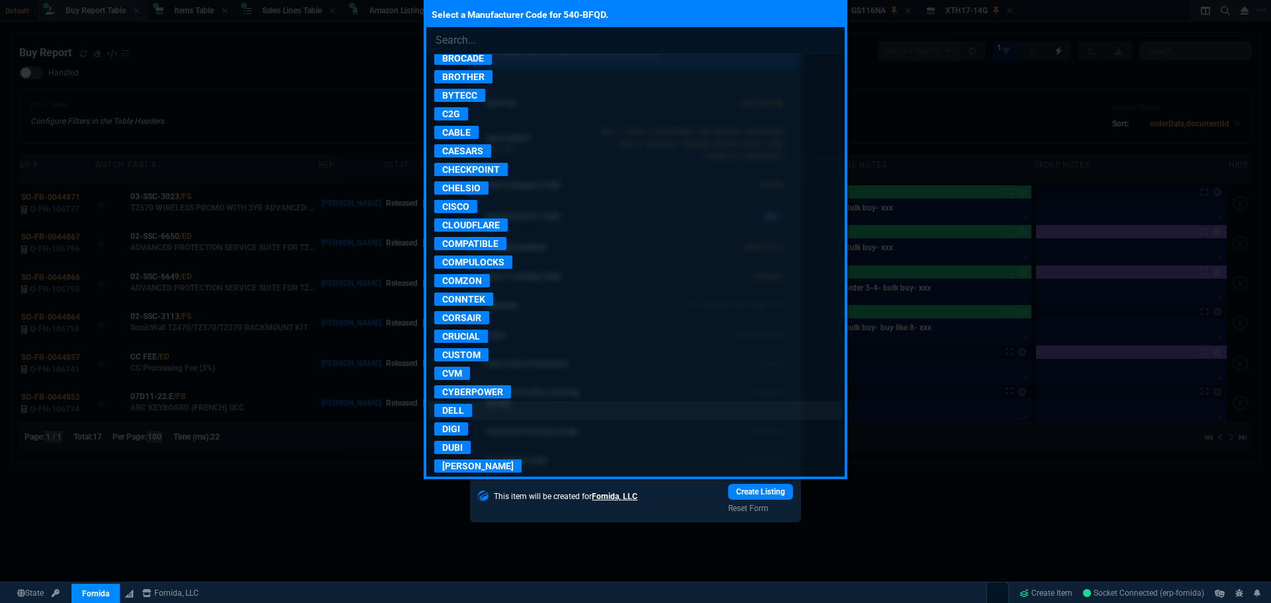
click at [457, 413] on p "DELL" at bounding box center [453, 410] width 38 height 13
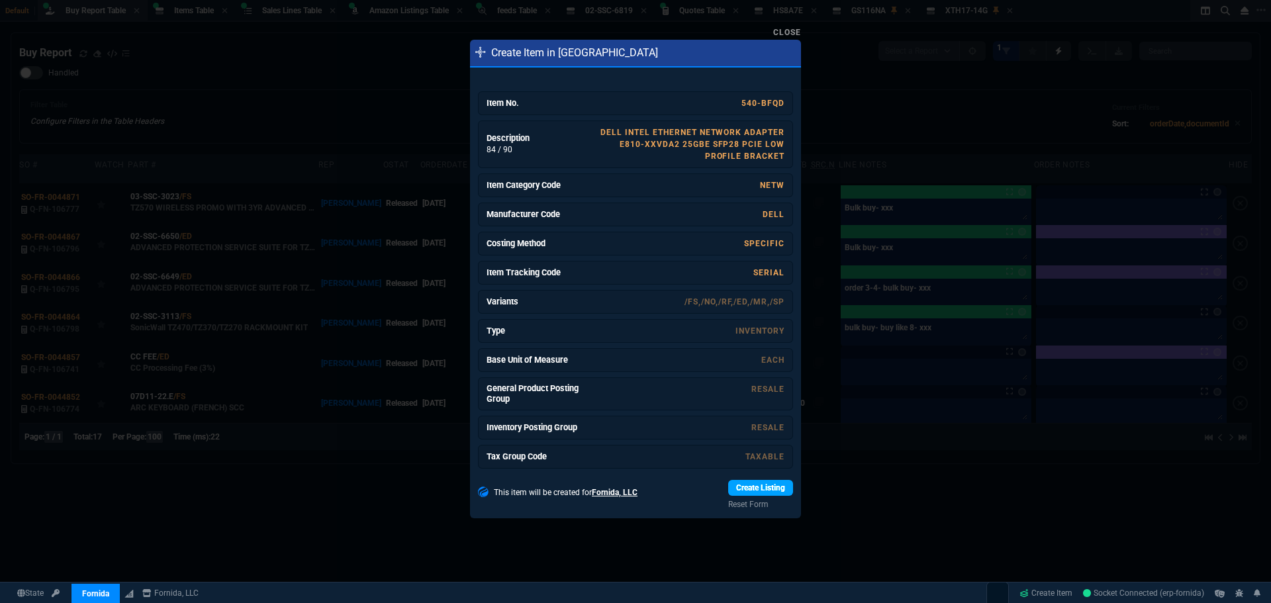
click at [736, 487] on link "Create Listing" at bounding box center [760, 488] width 65 height 16
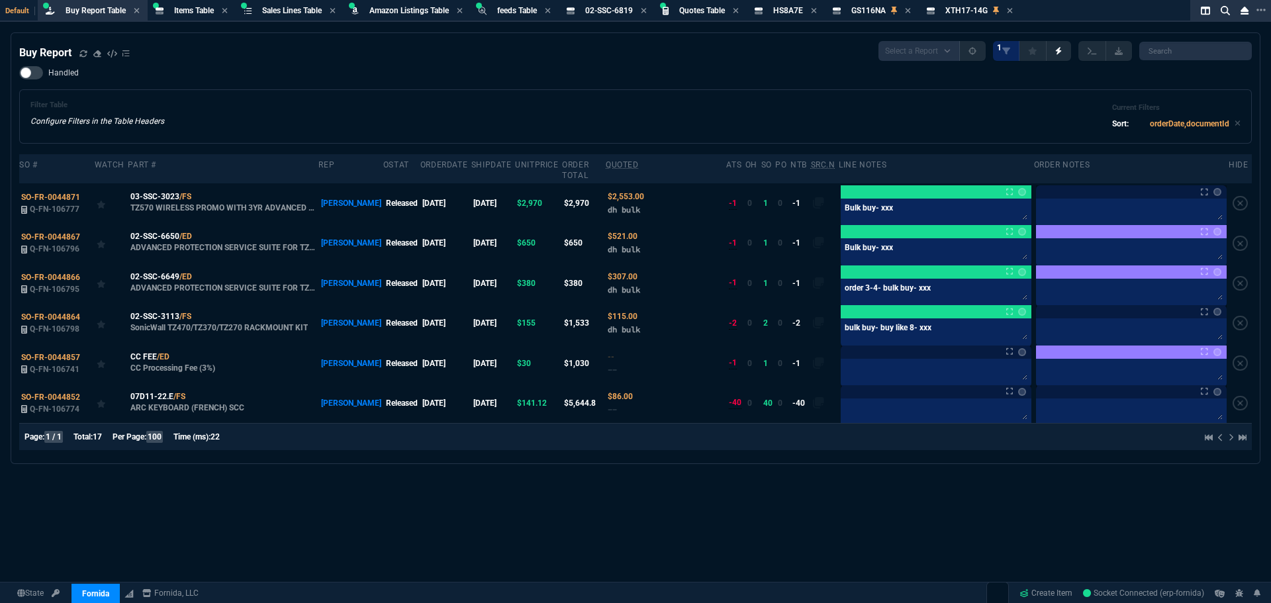
click at [319, 63] on div "Buy Report Select a Report Not Purchased 1 Handled Filter Table Configure Filte…" at bounding box center [635, 248] width 1233 height 414
click at [83, 55] on icon at bounding box center [83, 54] width 8 height 8
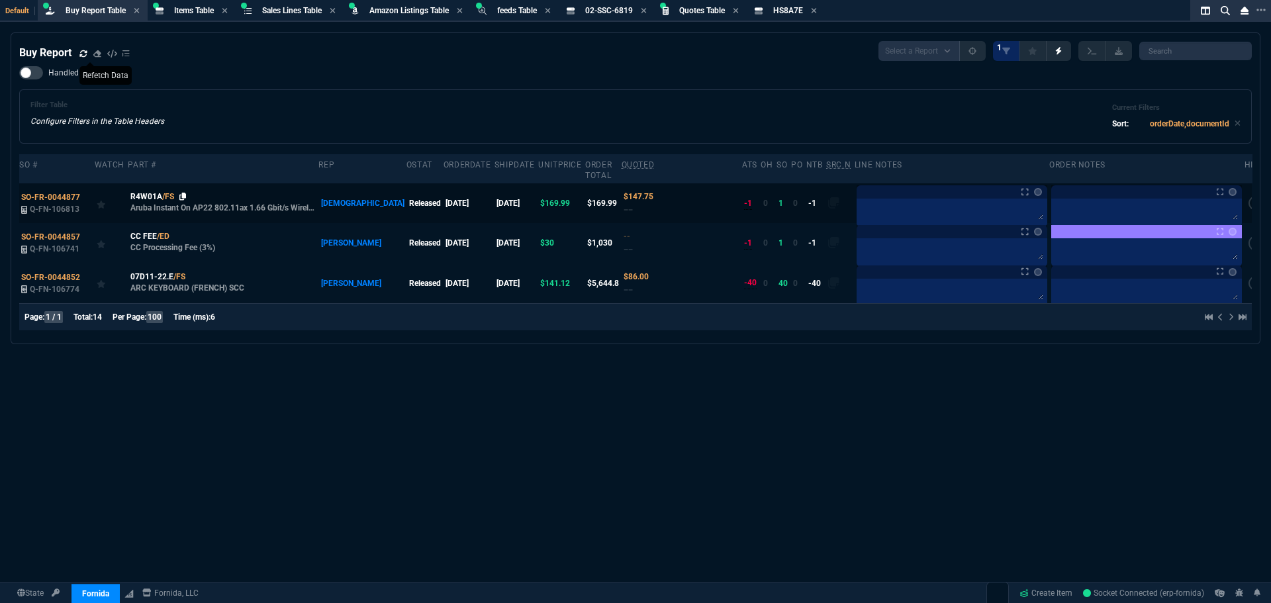
click at [182, 193] on icon at bounding box center [182, 197] width 7 height 8
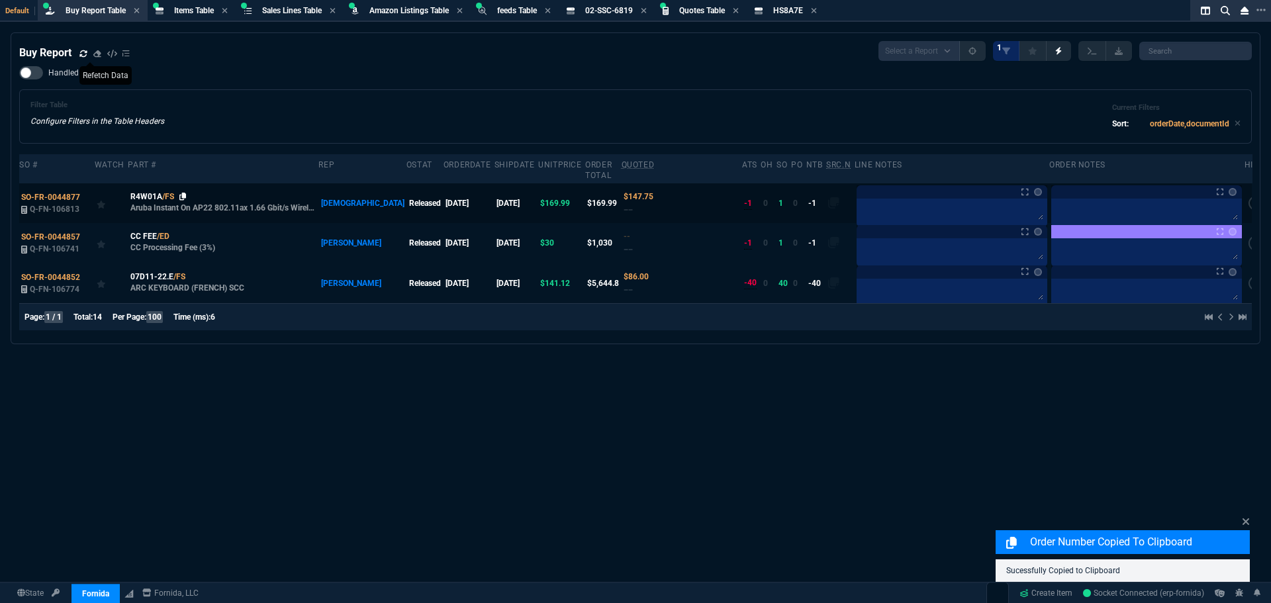
click at [181, 193] on icon at bounding box center [182, 197] width 7 height 8
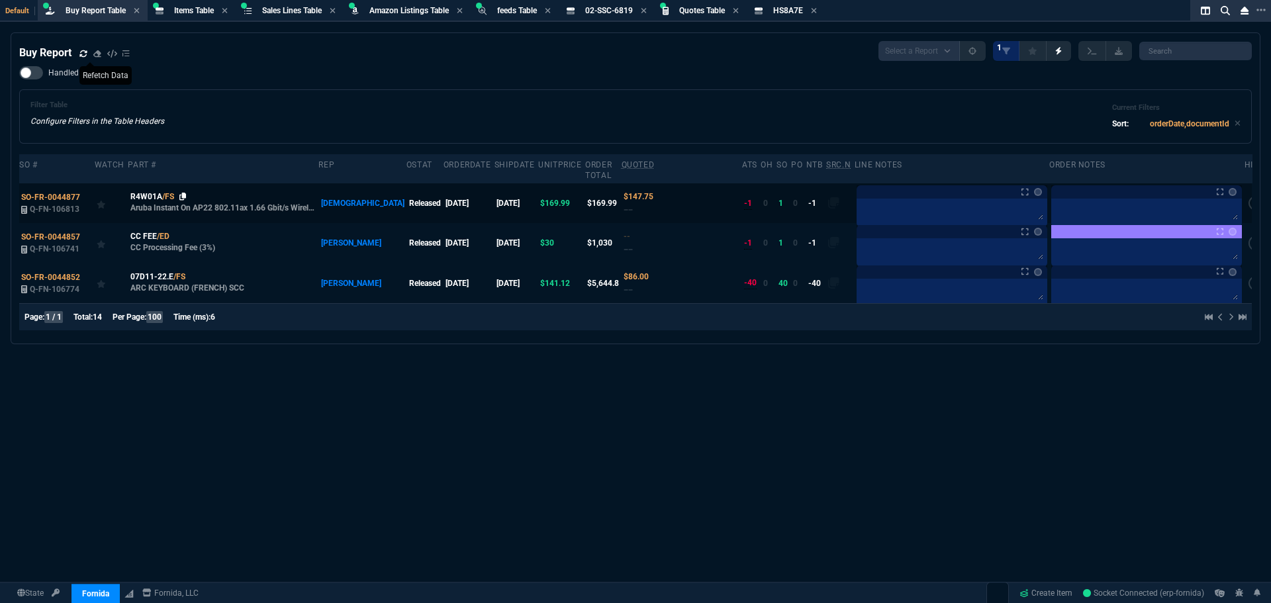
click at [182, 193] on icon at bounding box center [182, 197] width 7 height 8
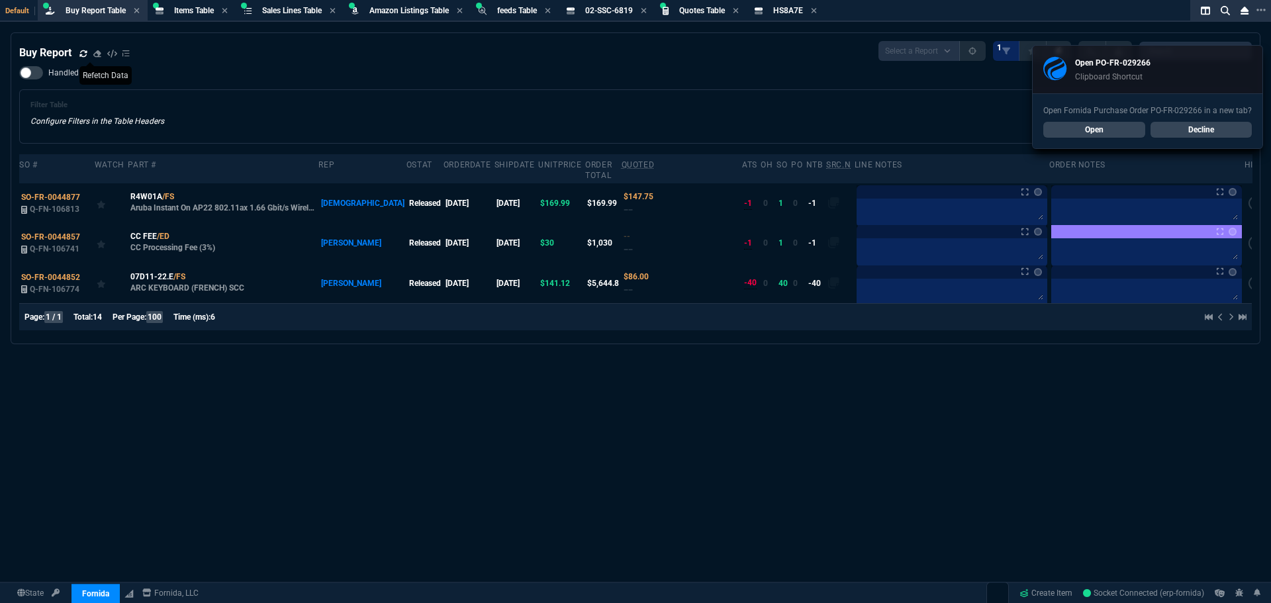
click at [83, 56] on icon at bounding box center [83, 54] width 8 height 8
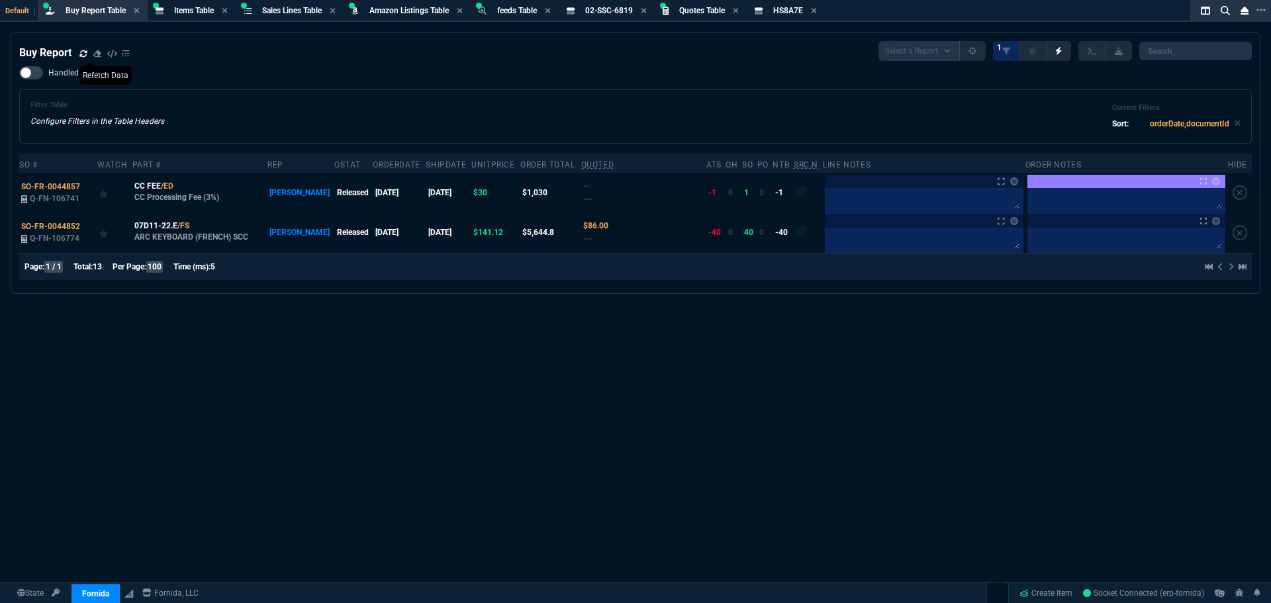
click at [83, 56] on icon at bounding box center [82, 53] width 7 height 7
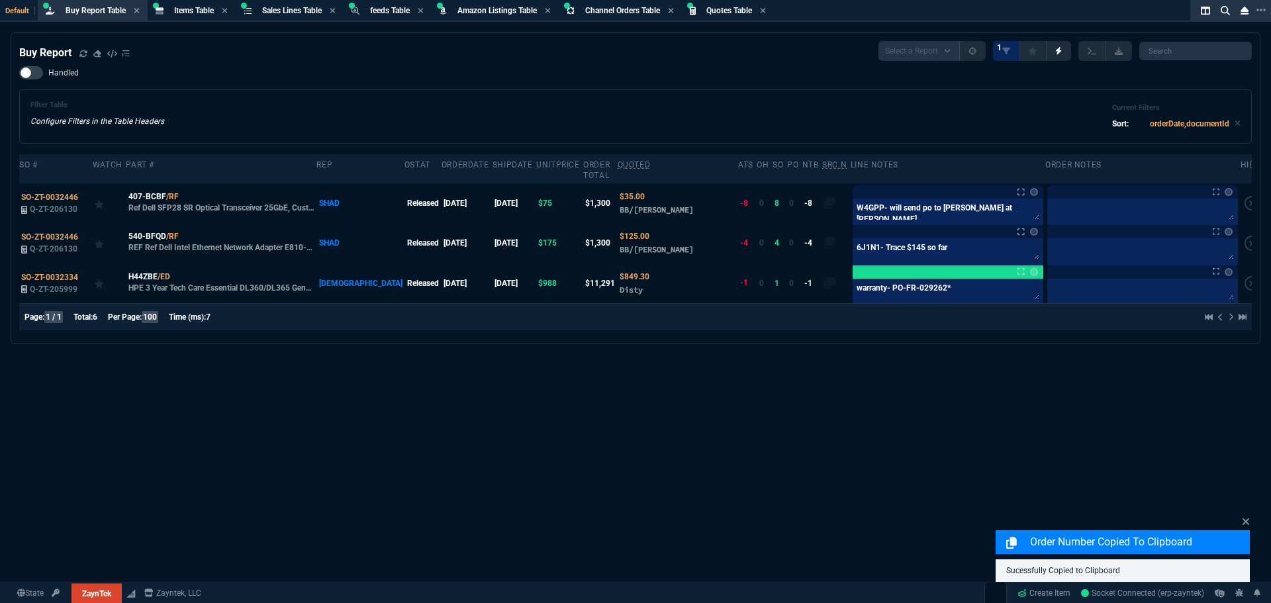
select select "8: NEPT"
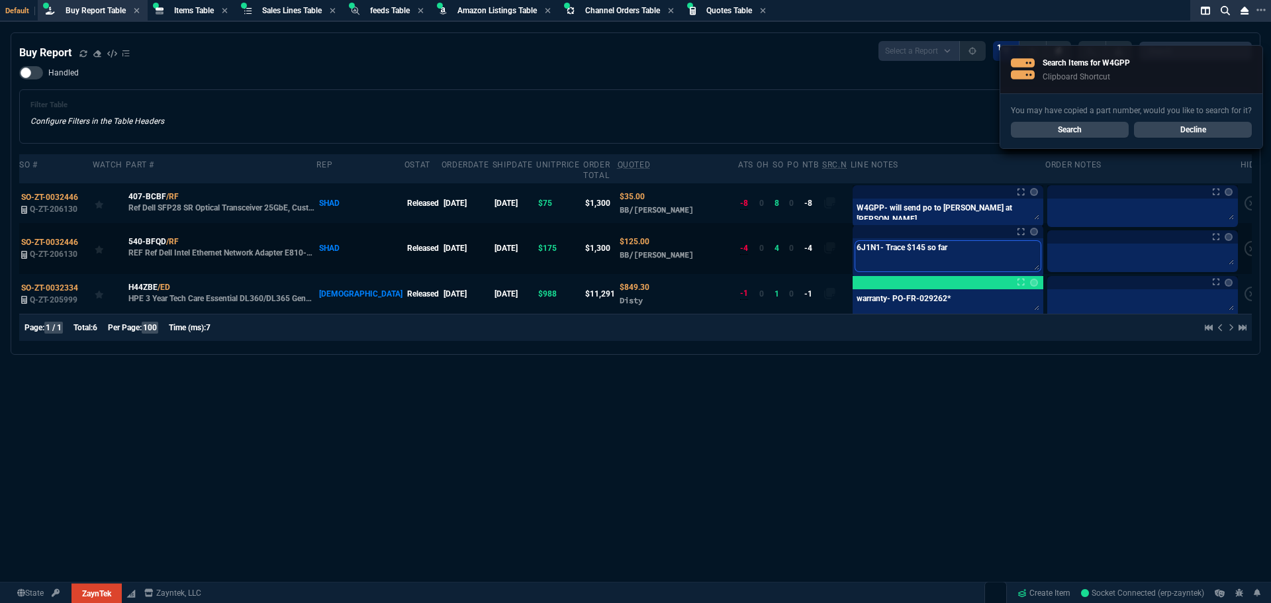
drag, startPoint x: 856, startPoint y: 240, endPoint x: 822, endPoint y: 238, distance: 33.8
click at [822, 238] on tr "SO-ZT-0032446 Q-ZT-206130 540-BFQD /RF REF Ref Dell Intel Ethernet Network Adap…" at bounding box center [641, 248] width 1245 height 50
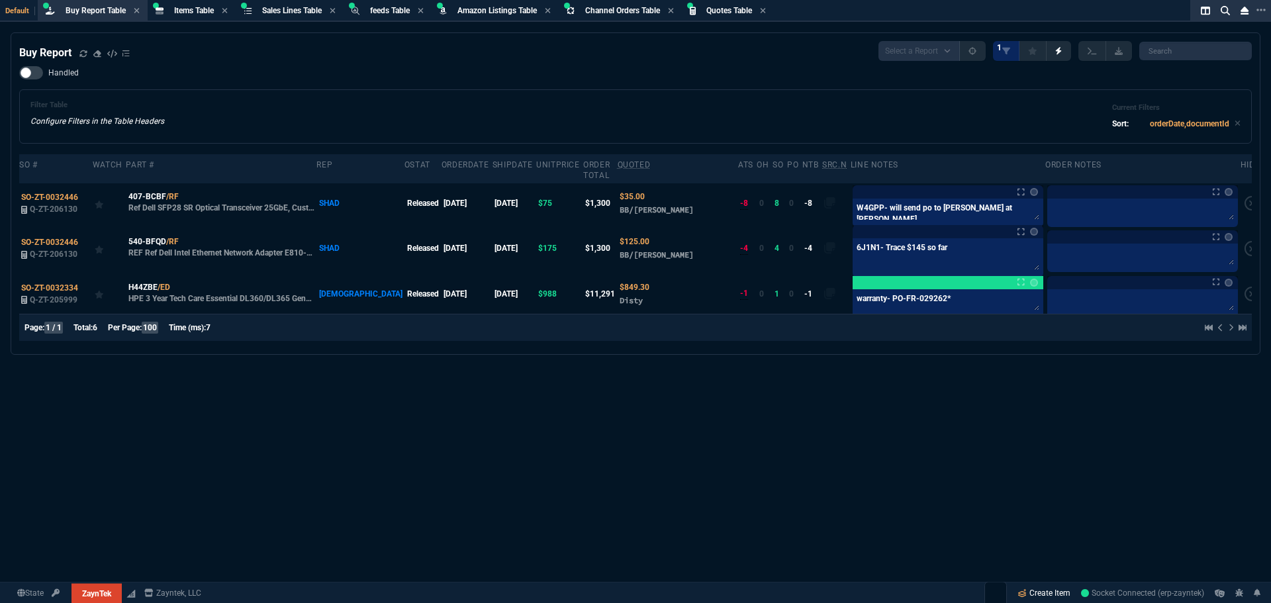
click at [1033, 595] on link "Create Item" at bounding box center [1044, 593] width 64 height 20
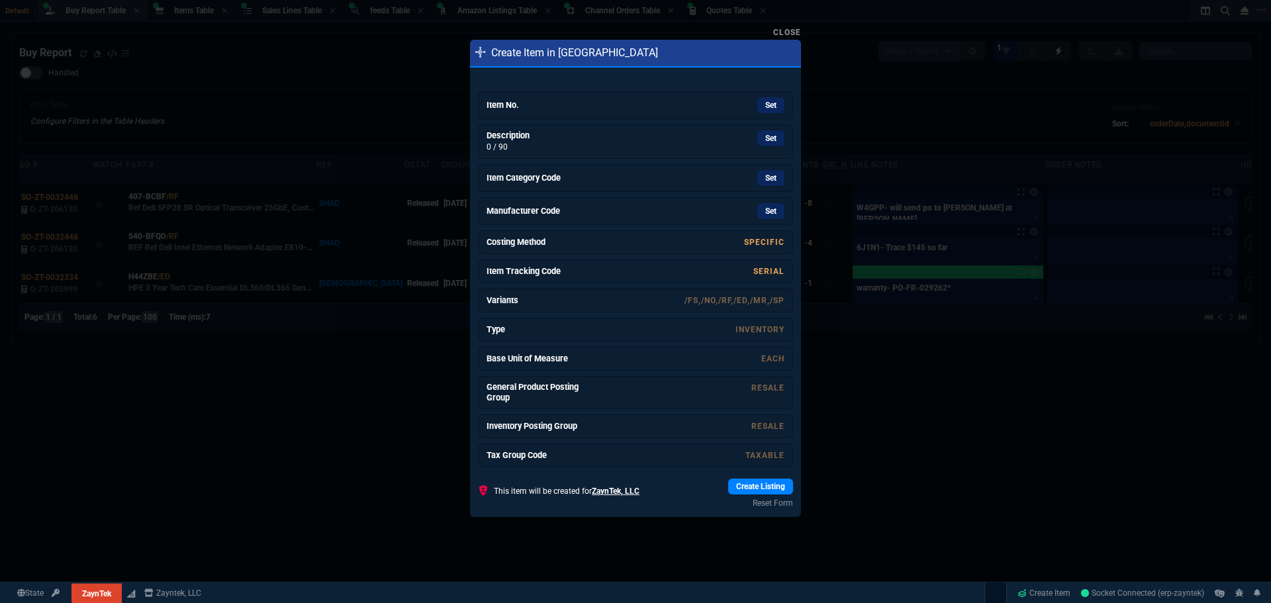
click at [586, 105] on div "Set" at bounding box center [685, 105] width 199 height 16
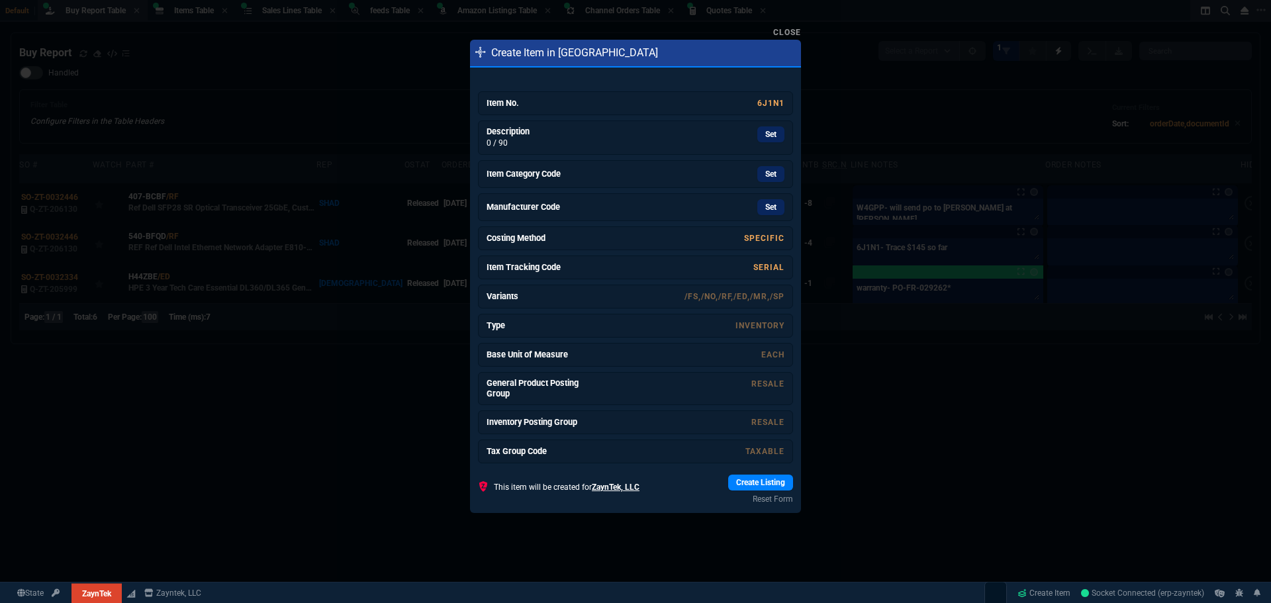
drag, startPoint x: 765, startPoint y: 135, endPoint x: 688, endPoint y: 79, distance: 95.2
click at [765, 135] on link "Set" at bounding box center [770, 134] width 27 height 16
click at [773, 178] on link "Set" at bounding box center [770, 174] width 27 height 16
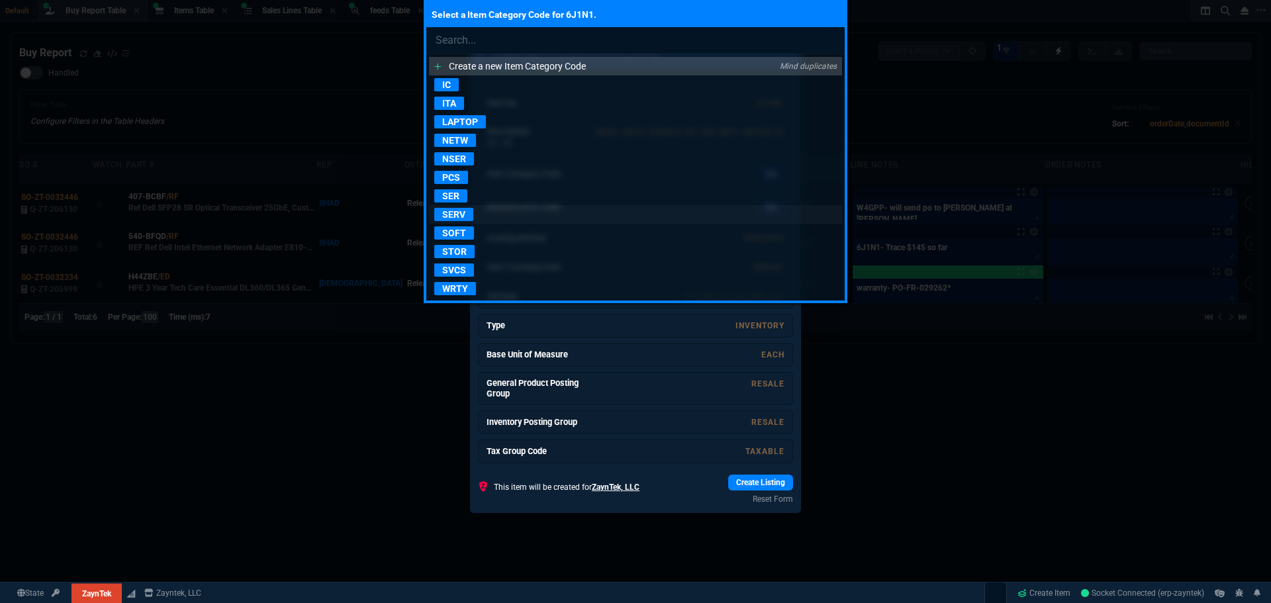
click at [447, 216] on p "SERV" at bounding box center [453, 214] width 39 height 13
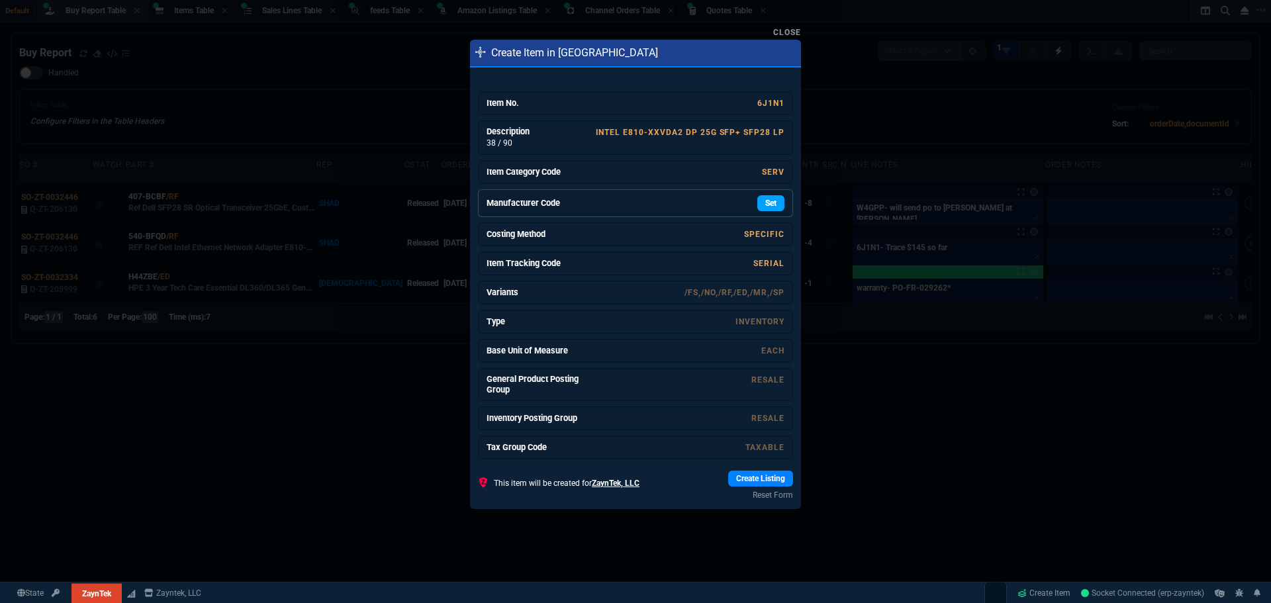
click at [769, 205] on link "Set" at bounding box center [770, 203] width 27 height 16
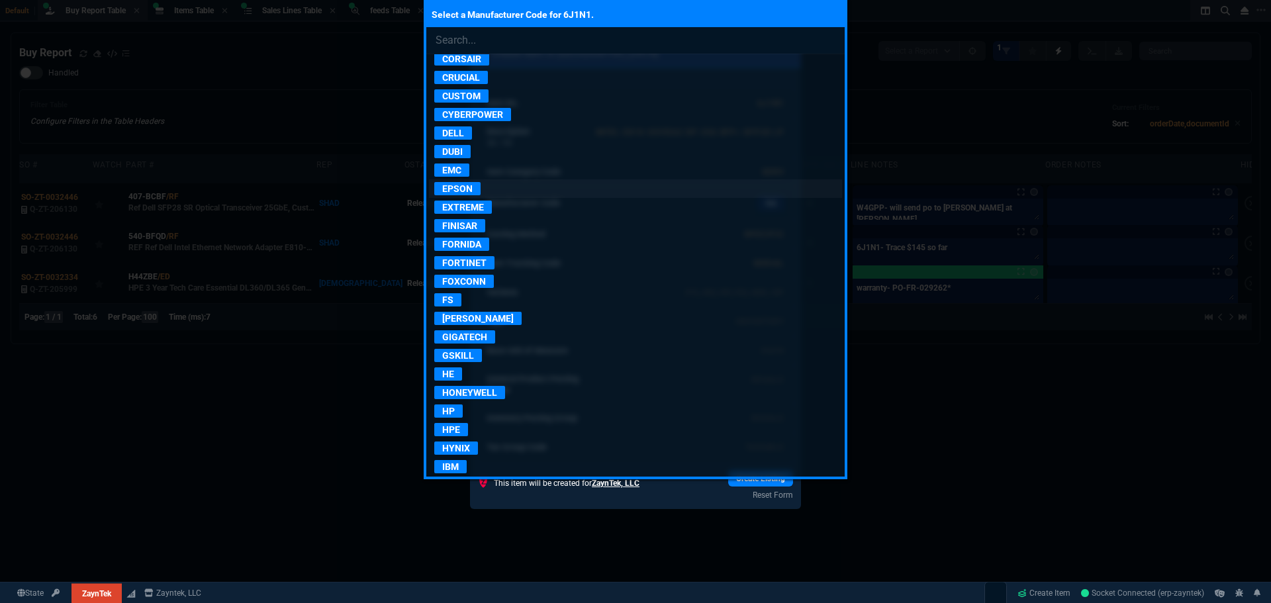
scroll to position [397, 0]
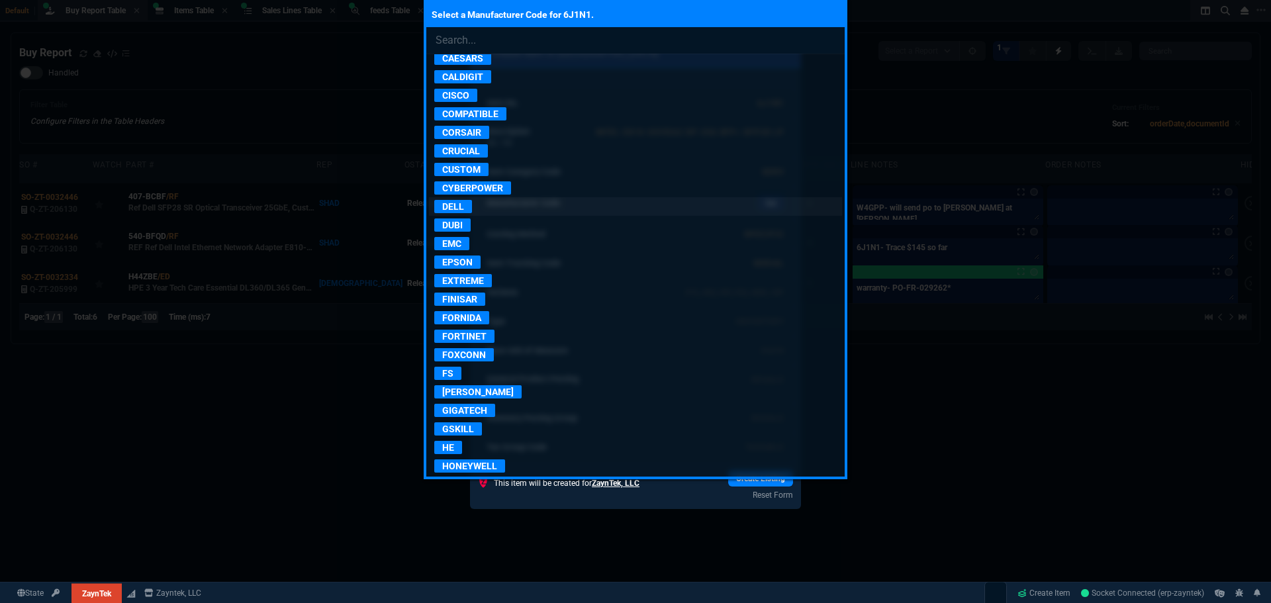
click at [449, 205] on p "DELL" at bounding box center [453, 206] width 38 height 13
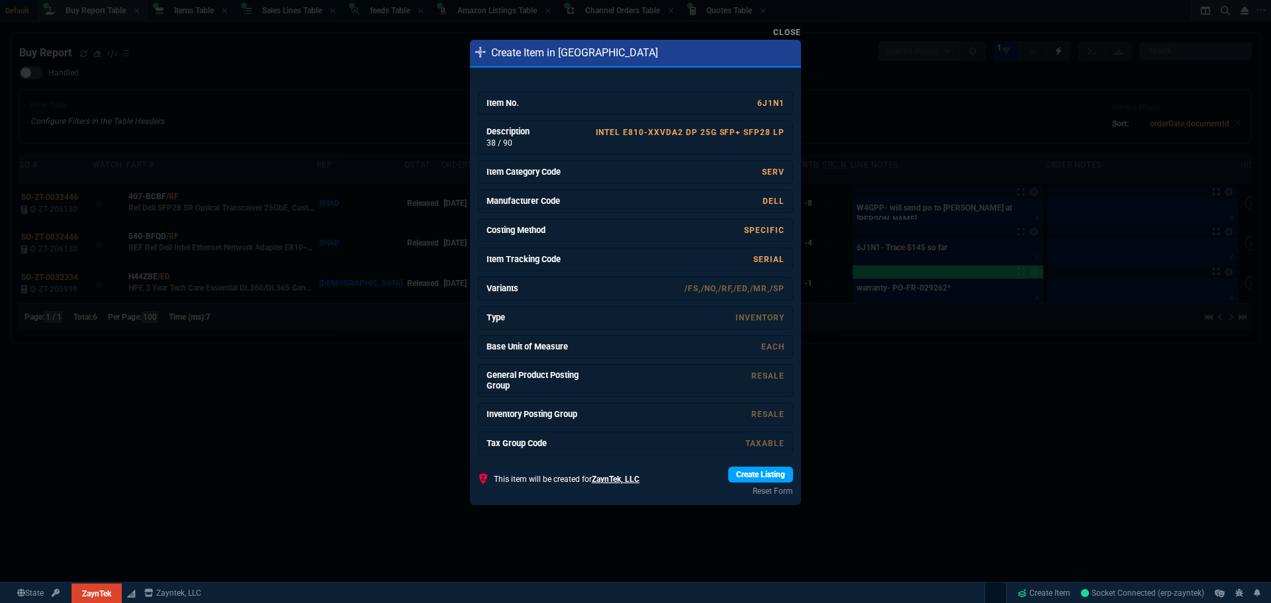
click at [773, 475] on link "Create Listing" at bounding box center [760, 475] width 65 height 16
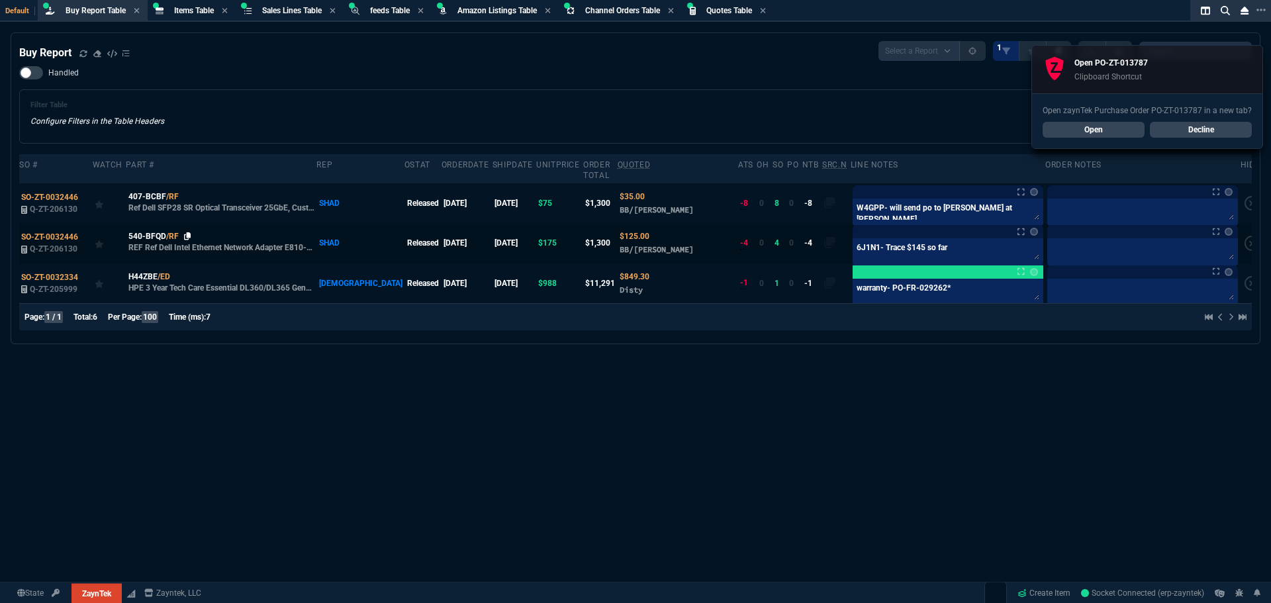
click at [186, 232] on icon at bounding box center [187, 236] width 7 height 8
click at [262, 115] on div "Filter Table Configure Filters in the Table Headers Current Filters Sort: order…" at bounding box center [635, 117] width 1210 height 32
click at [83, 56] on icon at bounding box center [83, 54] width 8 height 8
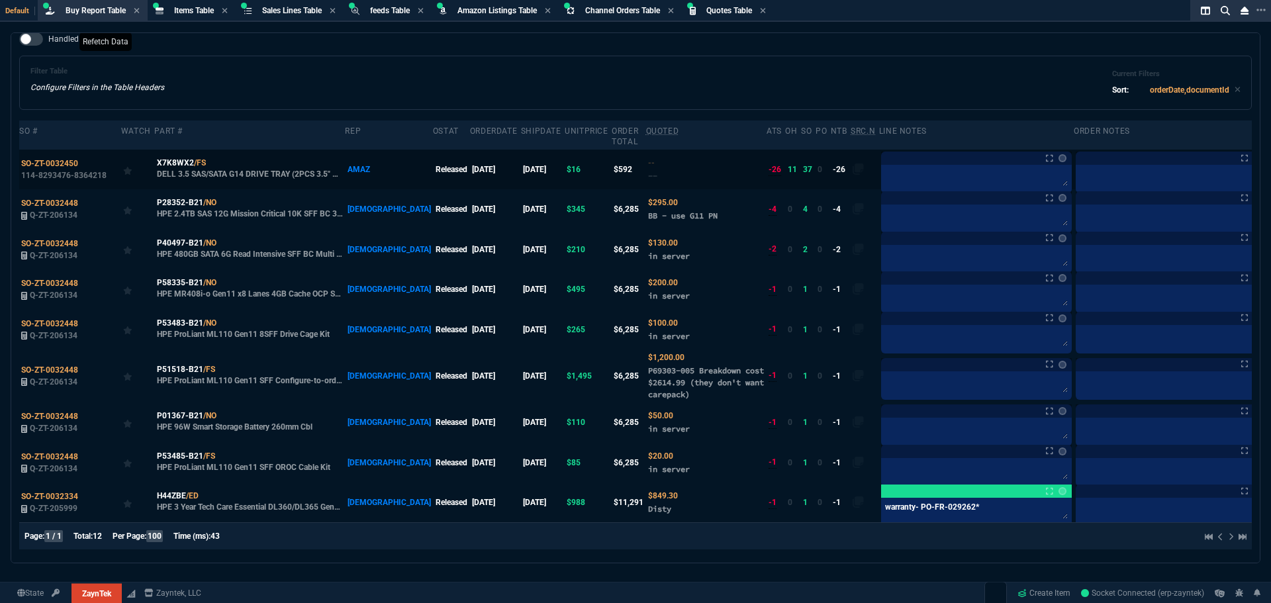
scroll to position [34, 0]
click at [220, 56] on div "Filter Table Configure Filters in the Table Headers Current Filters Sort: order…" at bounding box center [635, 83] width 1233 height 54
click at [198, 13] on span "Items Table" at bounding box center [194, 10] width 40 height 9
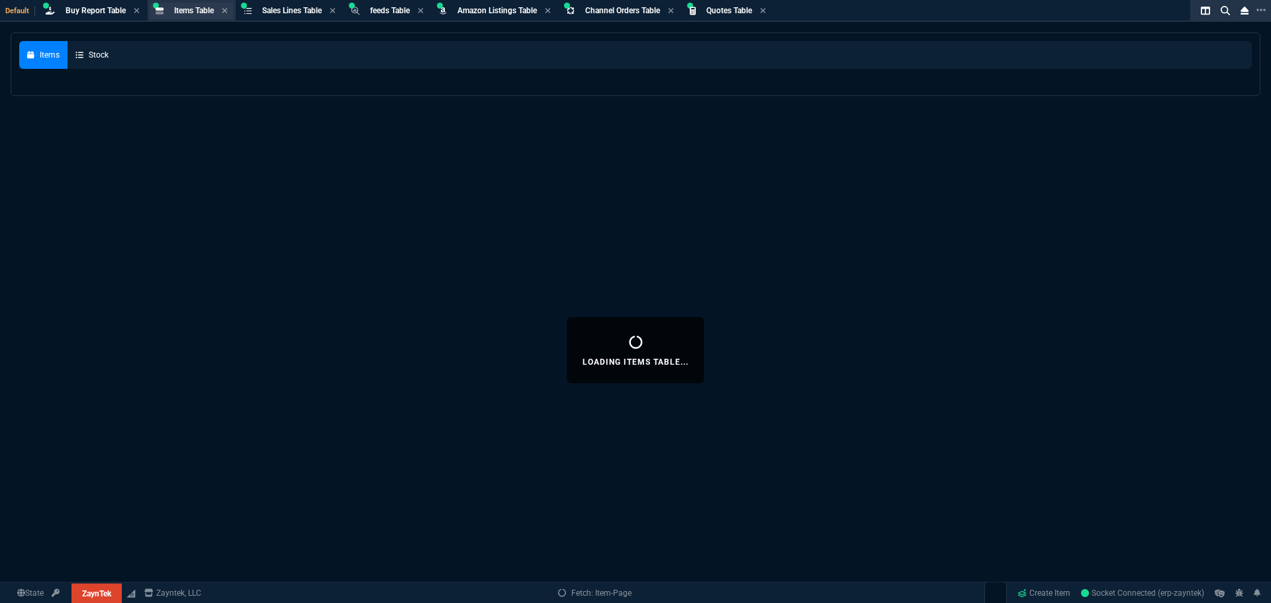
select select
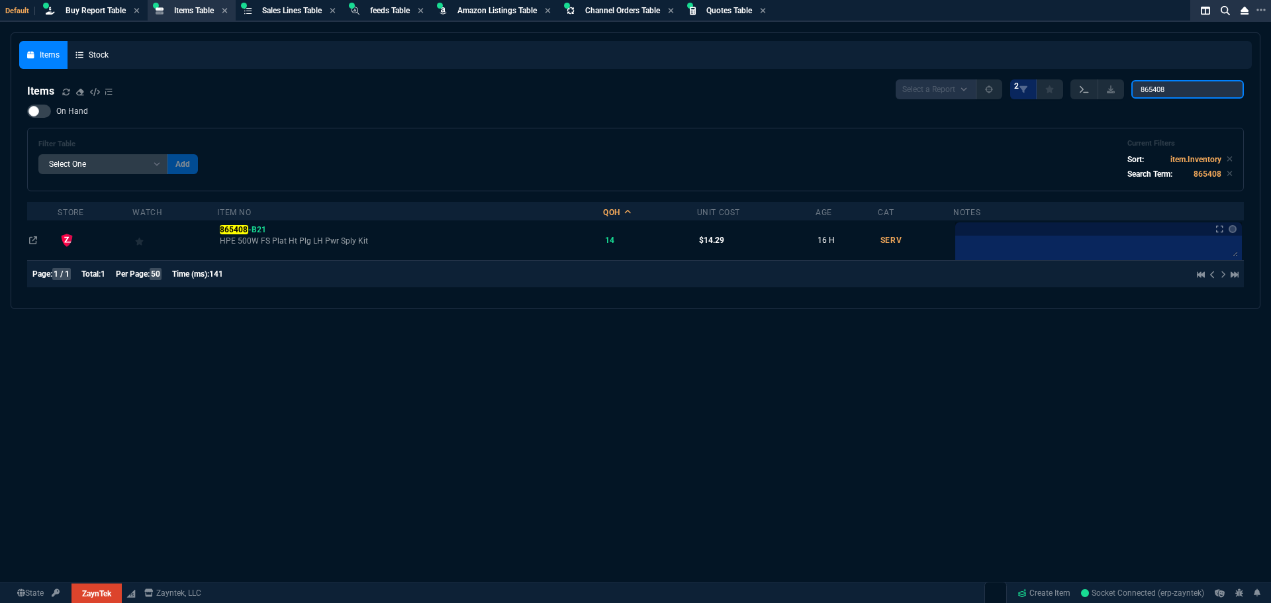
drag, startPoint x: 1168, startPoint y: 89, endPoint x: 1075, endPoint y: 94, distance: 92.8
click at [1076, 94] on div "Select a Report NEW QUERY 2 865408" at bounding box center [1070, 89] width 348 height 20
paste input "XTH17"
type input "XTH17"
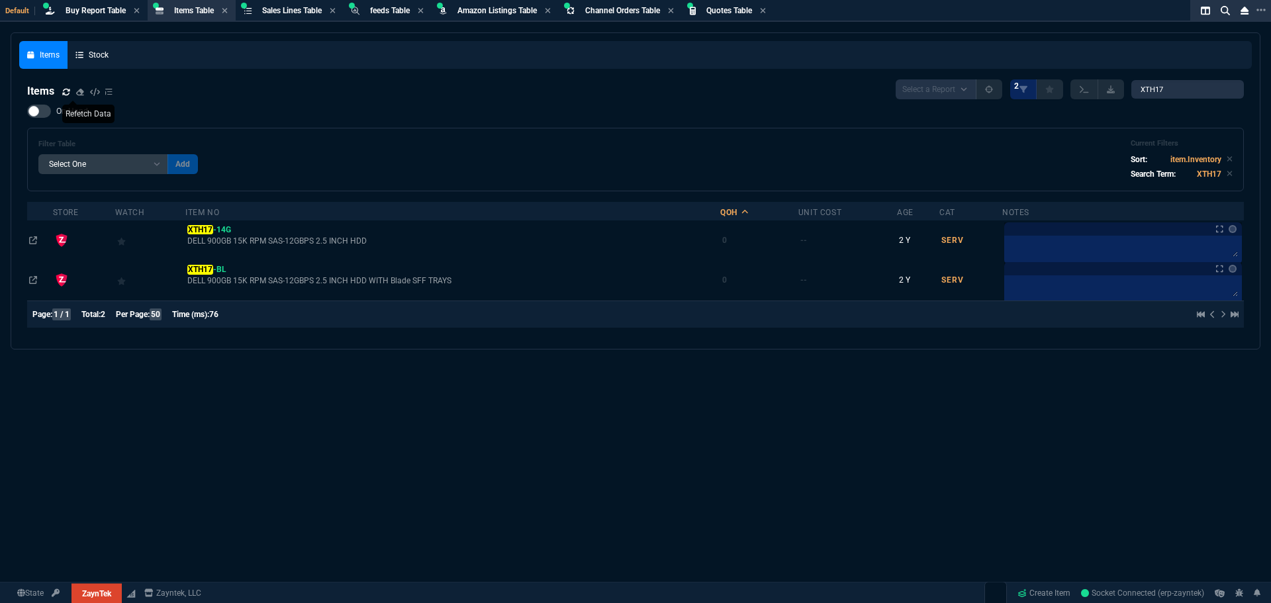
click at [67, 95] on icon at bounding box center [66, 92] width 8 height 8
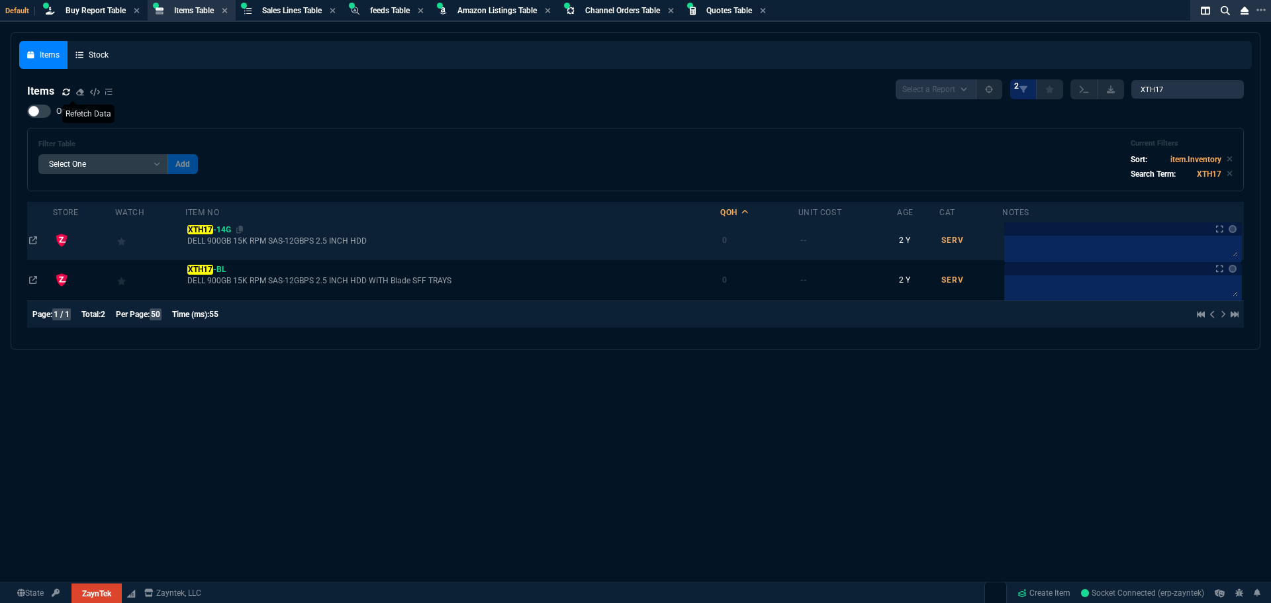
click at [201, 230] on mark "XTH17" at bounding box center [199, 229] width 25 height 9
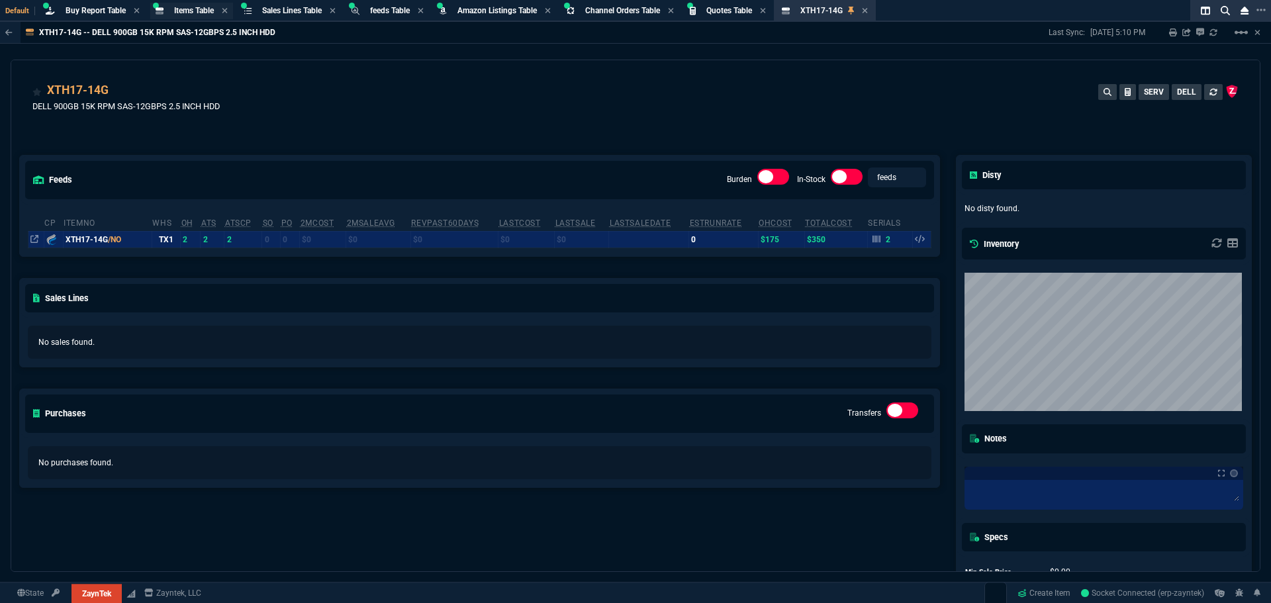
click at [191, 10] on span "Items Table" at bounding box center [194, 10] width 40 height 9
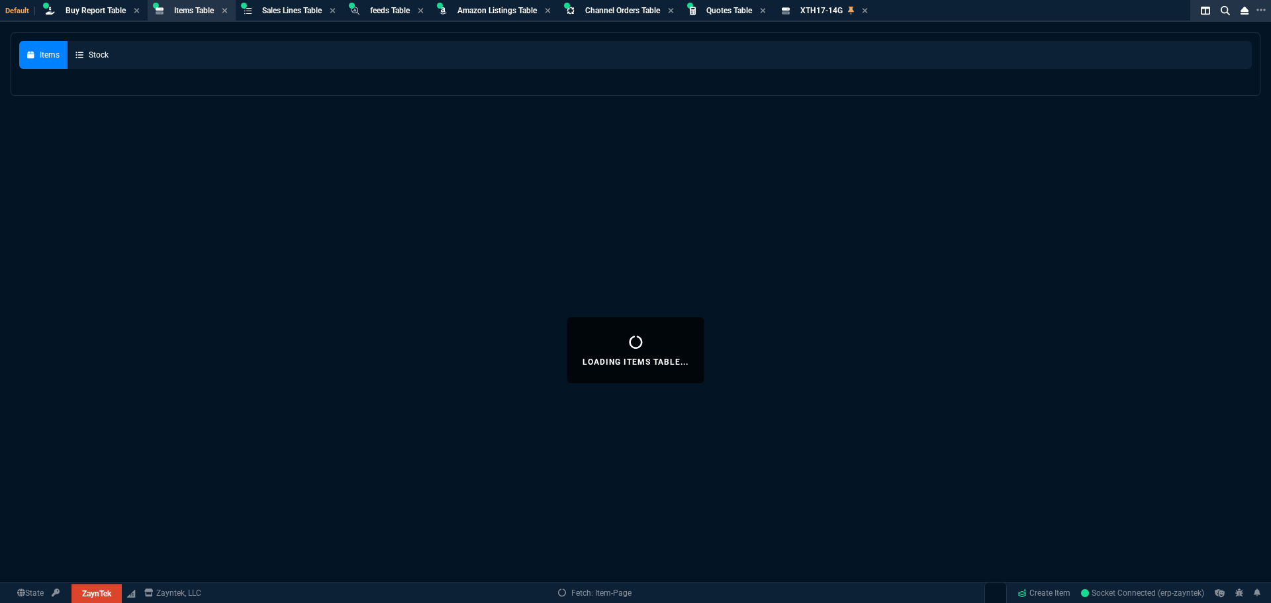
select select
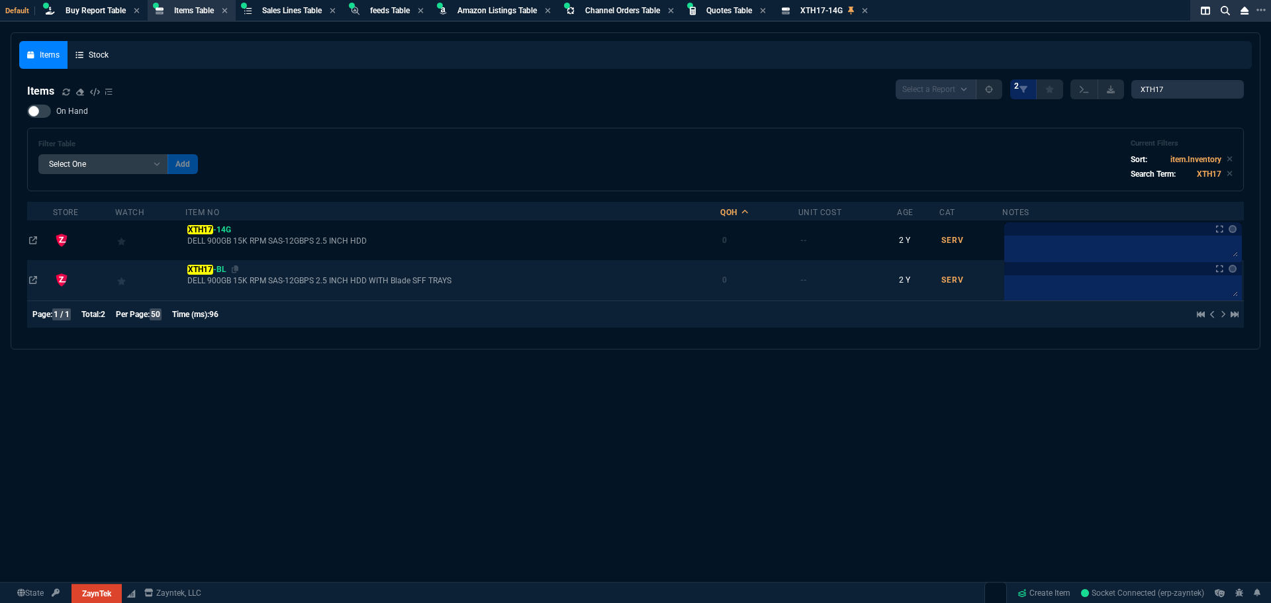
click at [201, 272] on mark "XTH17" at bounding box center [199, 269] width 25 height 9
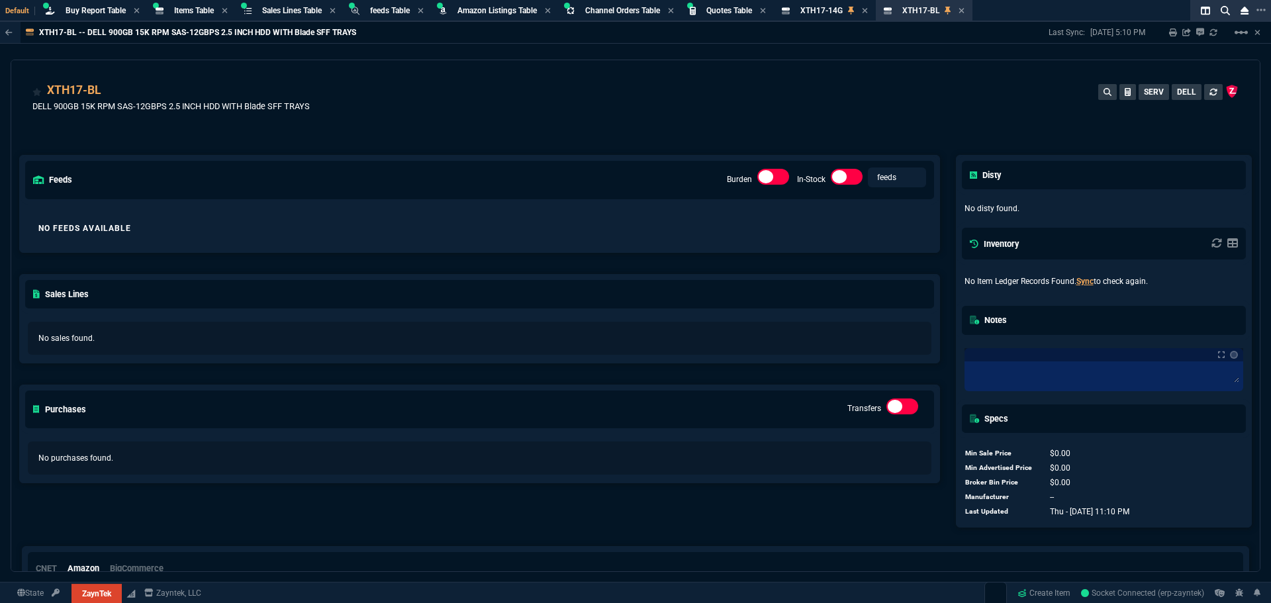
click at [377, 124] on div "XTH17-BL DELL 900GB 15K RPM SAS-12GBPS 2.5 INCH HDD WITH Blade SFF TRAYS SERV D…" at bounding box center [635, 104] width 1206 height 47
click at [346, 75] on div "XTH17-BL DELL 900GB 15K RPM SAS-12GBPS 2.5 INCH HDD WITH Blade SFF TRAYS SERV D…" at bounding box center [635, 99] width 1248 height 79
click at [455, 136] on div "feeds Burden In-Stock feeds prices No Feeds Available Sales Lines No sales foun…" at bounding box center [479, 331] width 937 height 410
click at [863, 11] on icon at bounding box center [860, 11] width 6 height 8
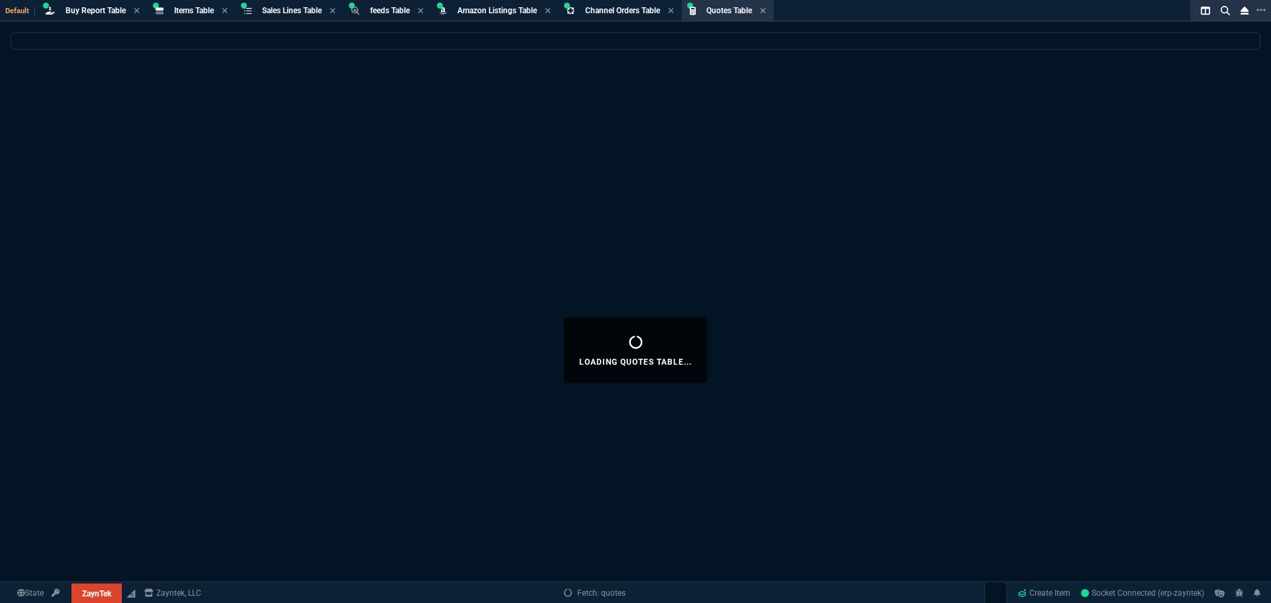
select select
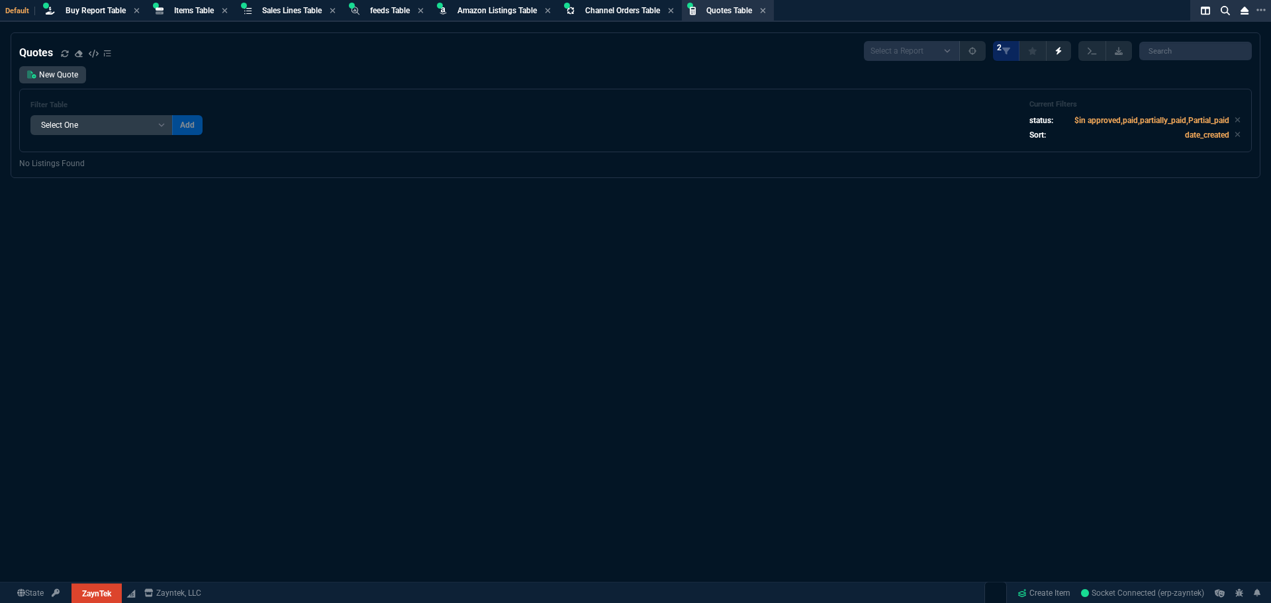
drag, startPoint x: 865, startPoint y: 266, endPoint x: 548, endPoint y: 244, distance: 317.8
click at [865, 267] on div "Quotes Select a Report Fruit (MTD) APPROVED Quotes 2 New Quote Filter Table Sel…" at bounding box center [635, 349] width 1271 height 635
click at [102, 10] on span "Buy Report Table" at bounding box center [96, 10] width 60 height 9
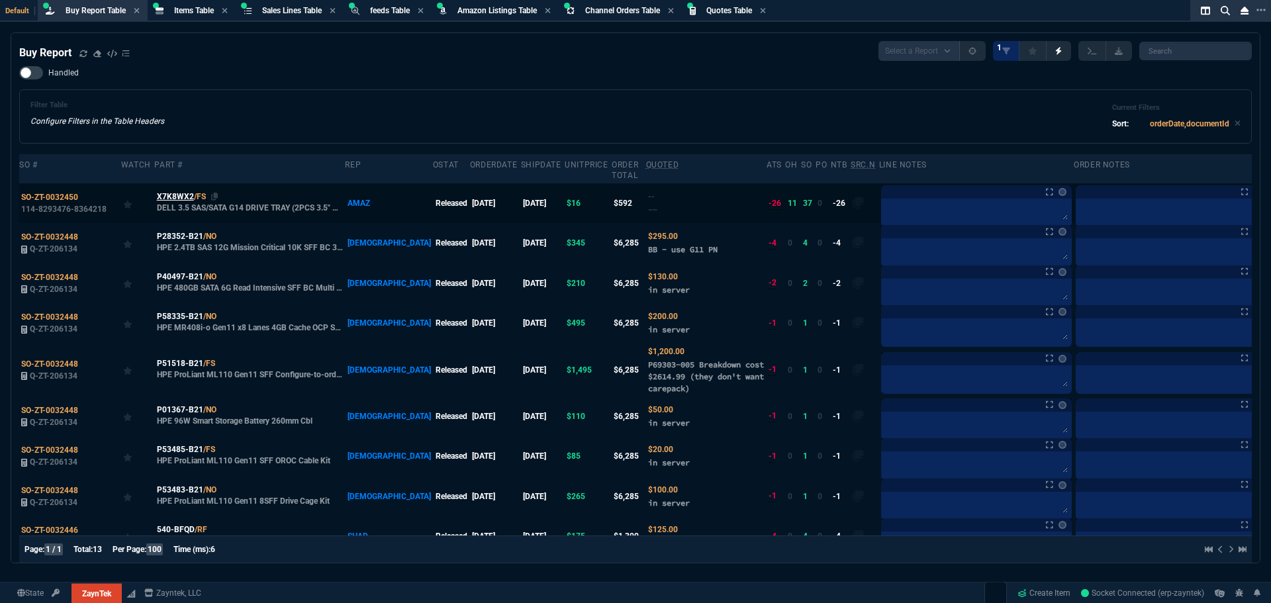
click at [183, 195] on span "X7K8WX2" at bounding box center [175, 197] width 37 height 12
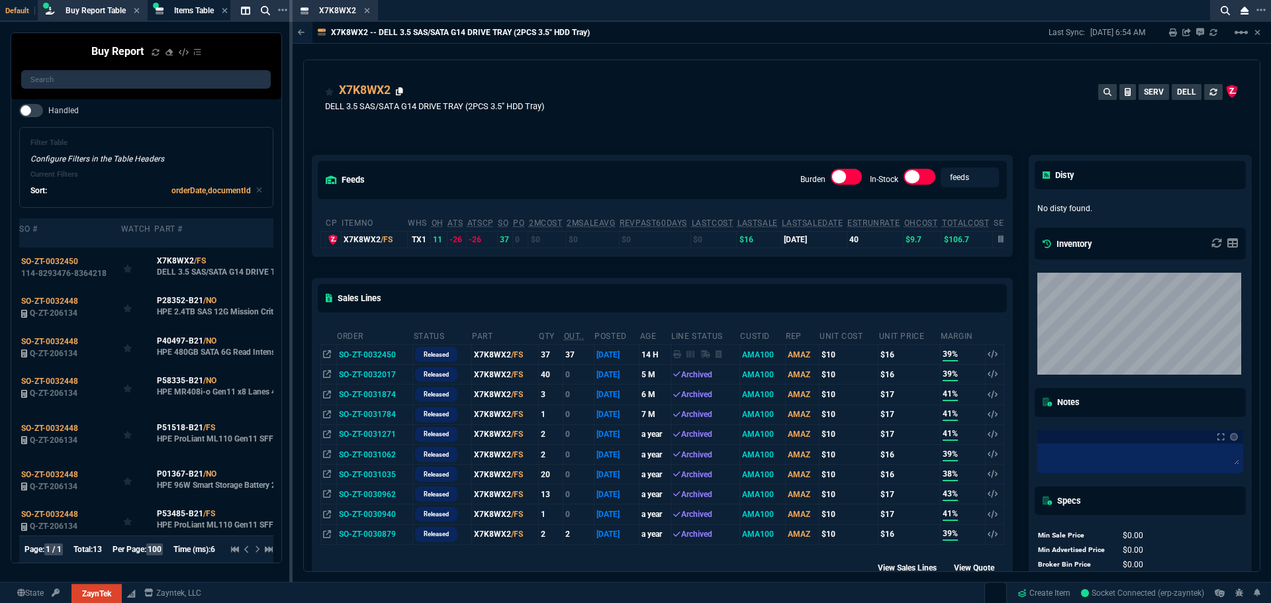
click at [397, 92] on icon at bounding box center [399, 91] width 7 height 8
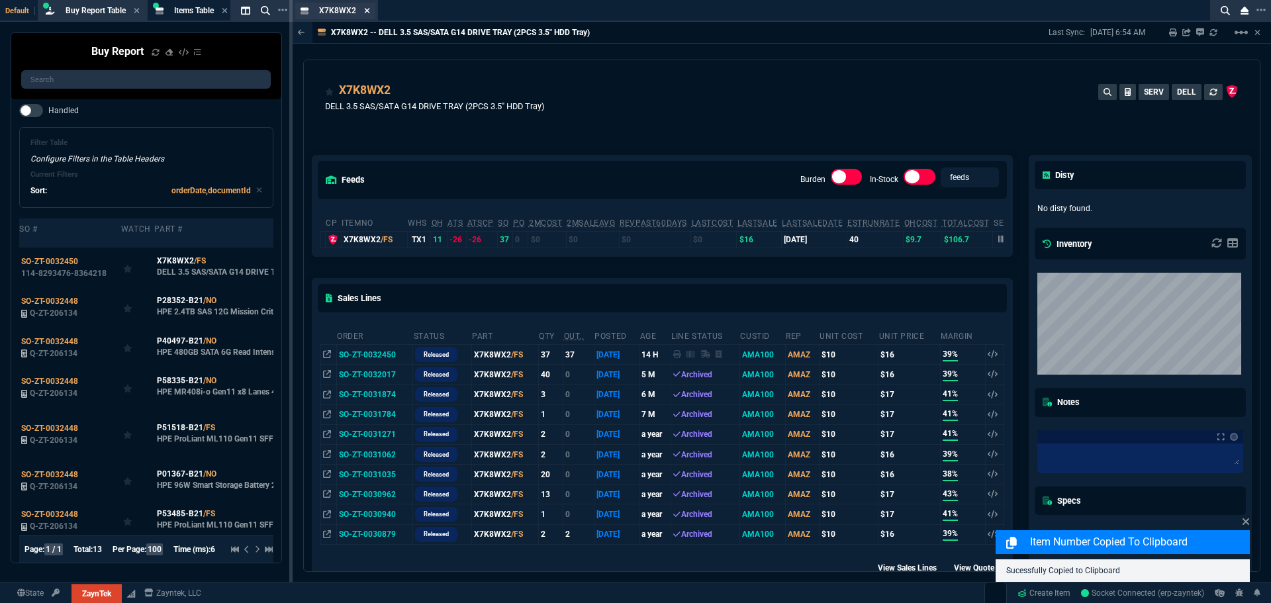
click at [366, 11] on icon at bounding box center [366, 10] width 5 height 5
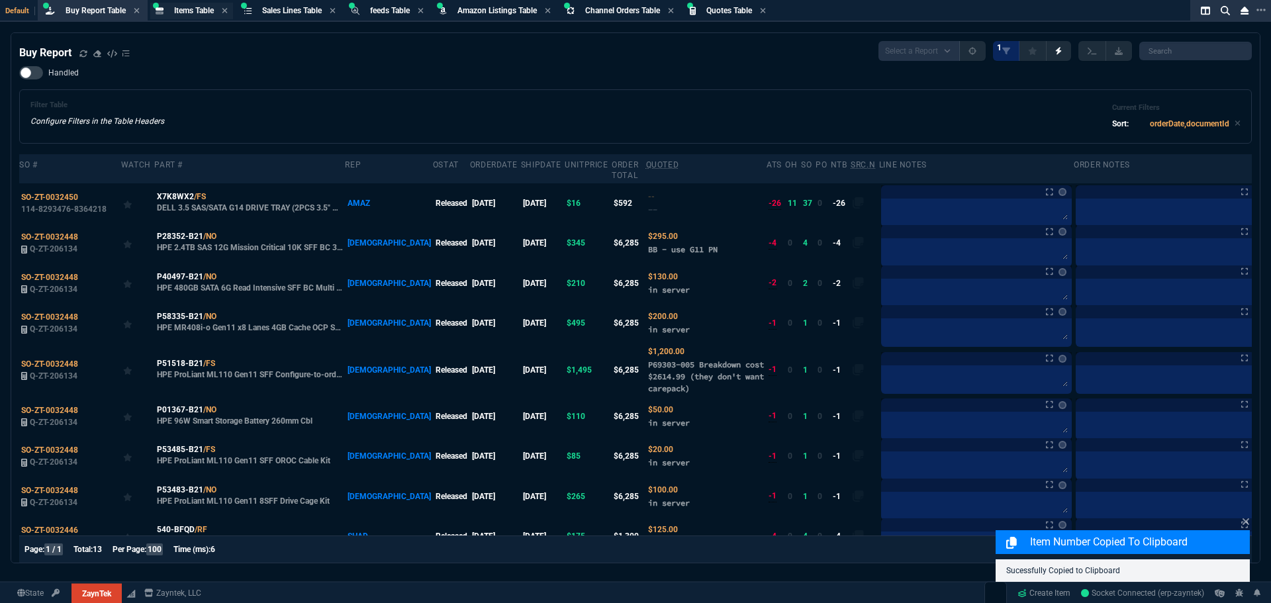
click at [175, 6] on span "Items Table" at bounding box center [194, 10] width 40 height 9
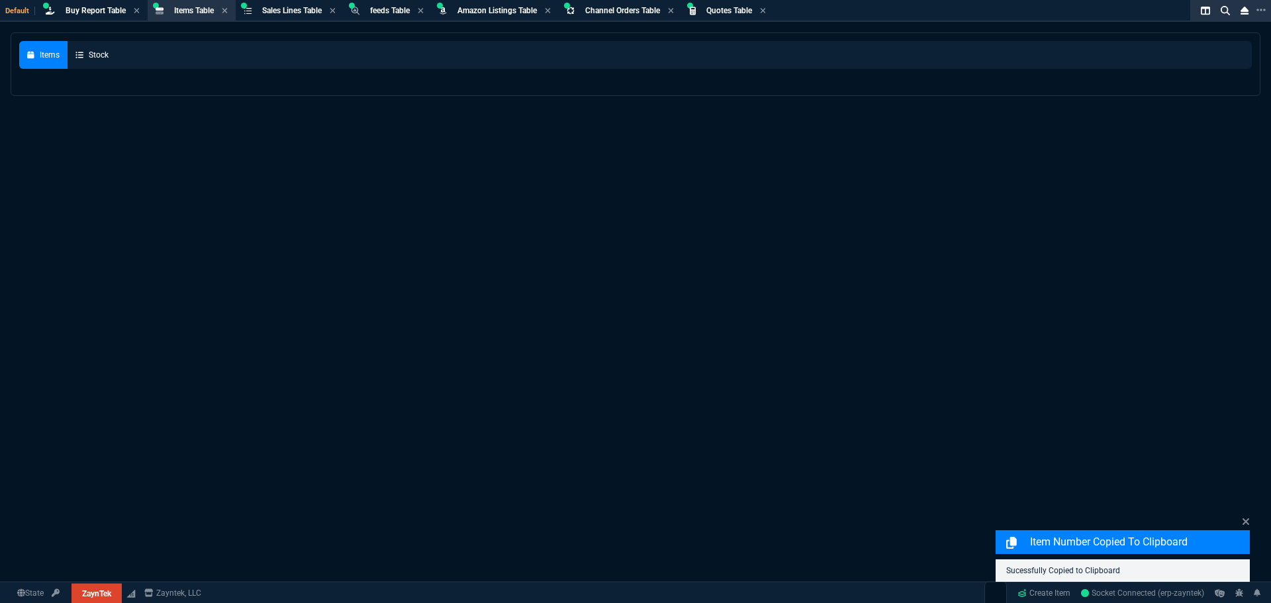
select select
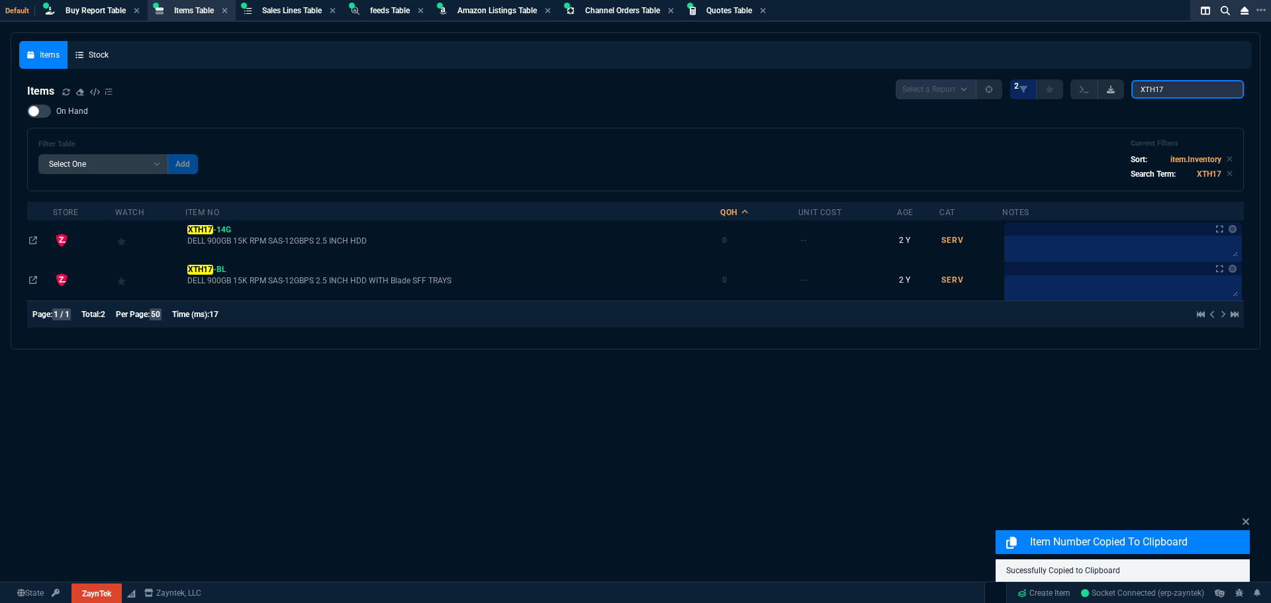
drag, startPoint x: 1161, startPoint y: 89, endPoint x: 1111, endPoint y: 89, distance: 50.3
click at [1113, 87] on div "Select a Report NEW QUERY 2 XTH17" at bounding box center [1070, 89] width 348 height 20
paste input "7K8WX2"
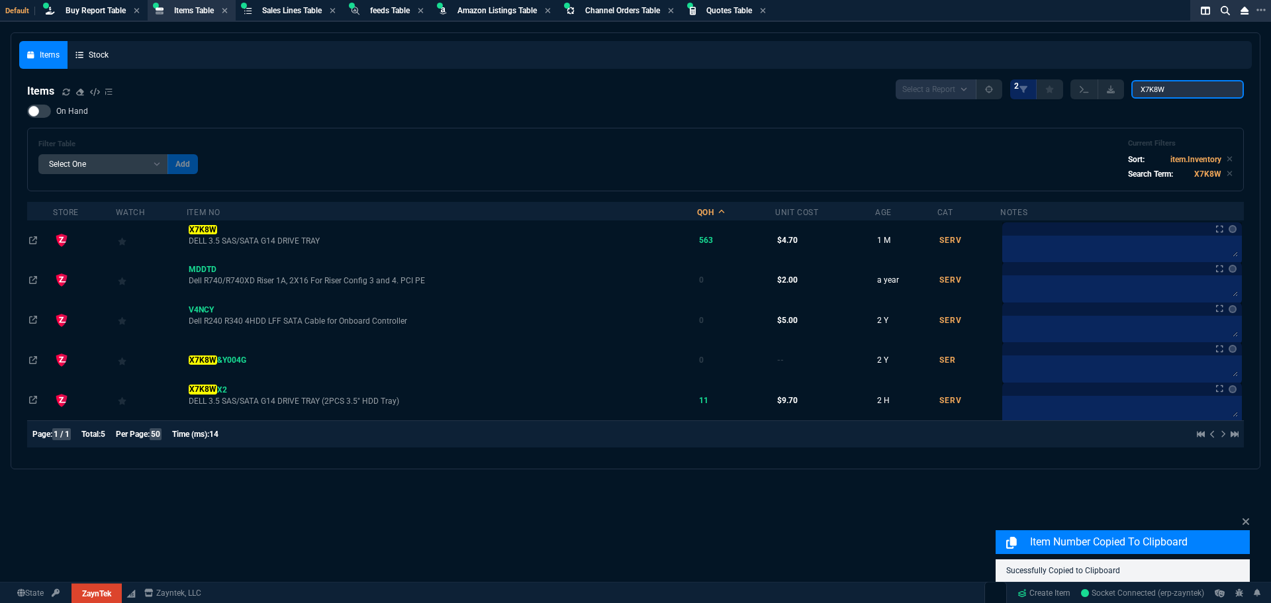
type input "X7K8W"
click at [522, 141] on div "Filter Table Select One Add Filter () Age () Cat (item.ItemCategoryCode) Item N…" at bounding box center [635, 159] width 1194 height 41
click at [101, 13] on span "Buy Report Table" at bounding box center [96, 10] width 60 height 9
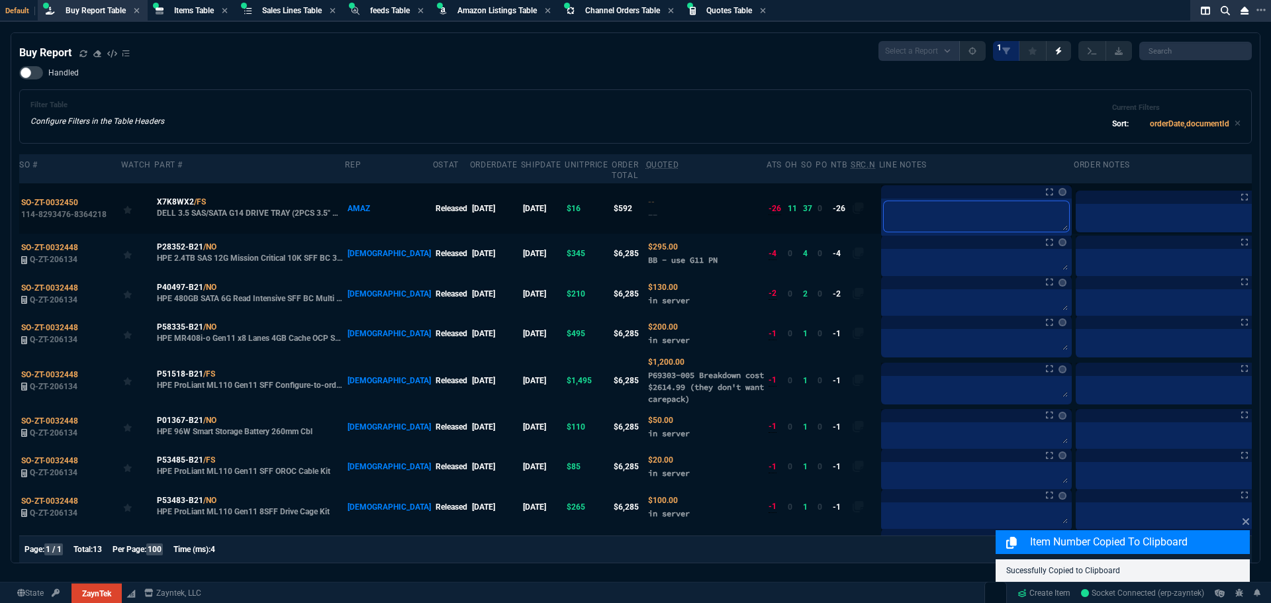
click at [884, 211] on textarea at bounding box center [976, 216] width 185 height 30
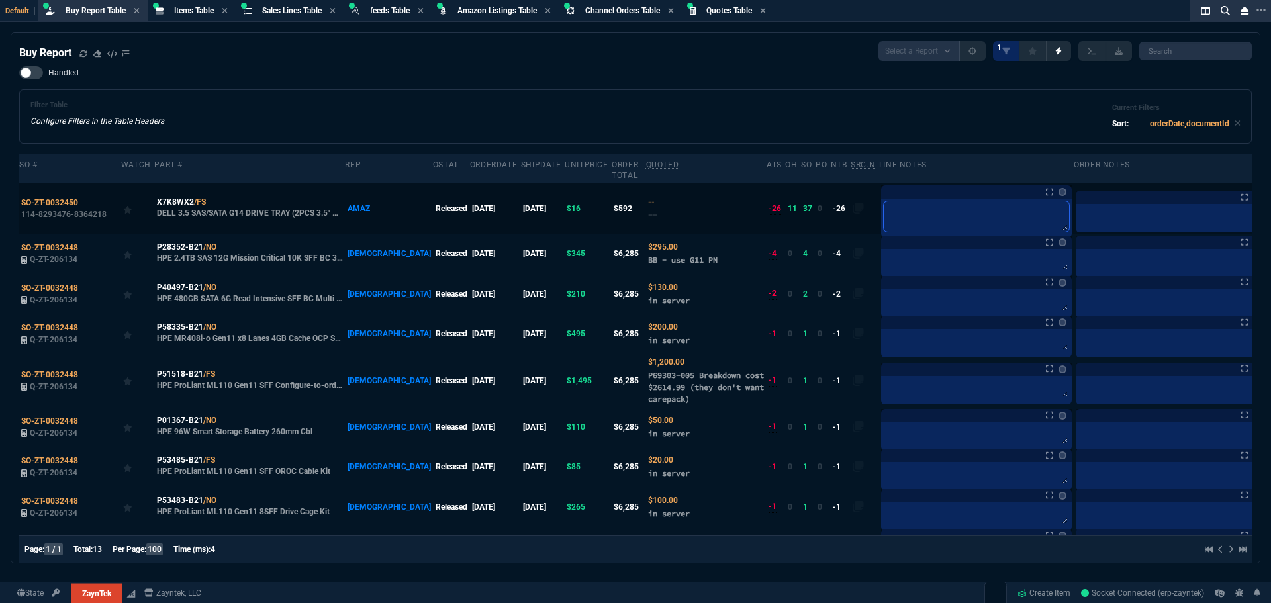
type textarea "d"
type textarea "do"
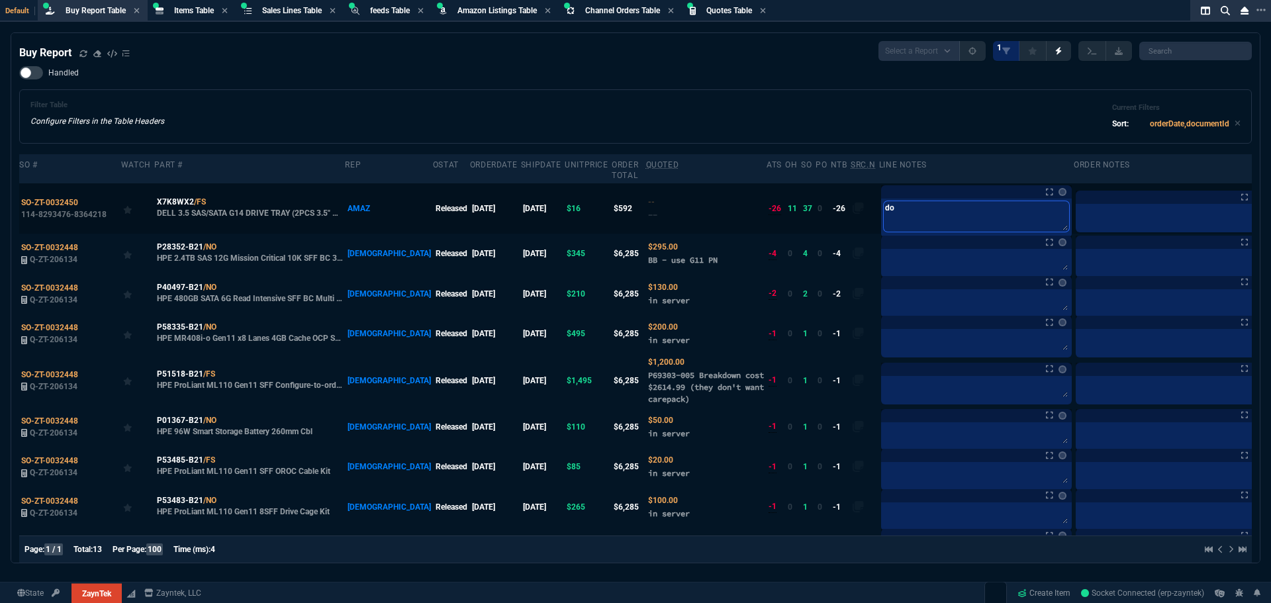
type textarea "do"
type textarea "do a"
type textarea "do ad"
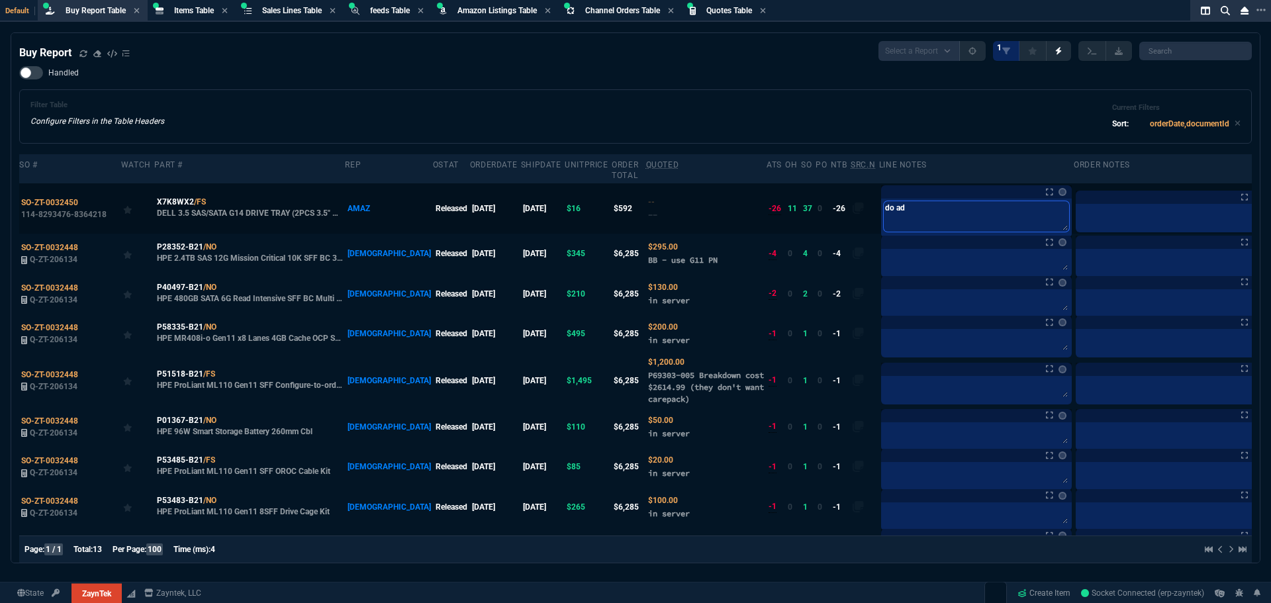
type textarea "do adj"
type textarea "do adju"
type textarea "do adjus"
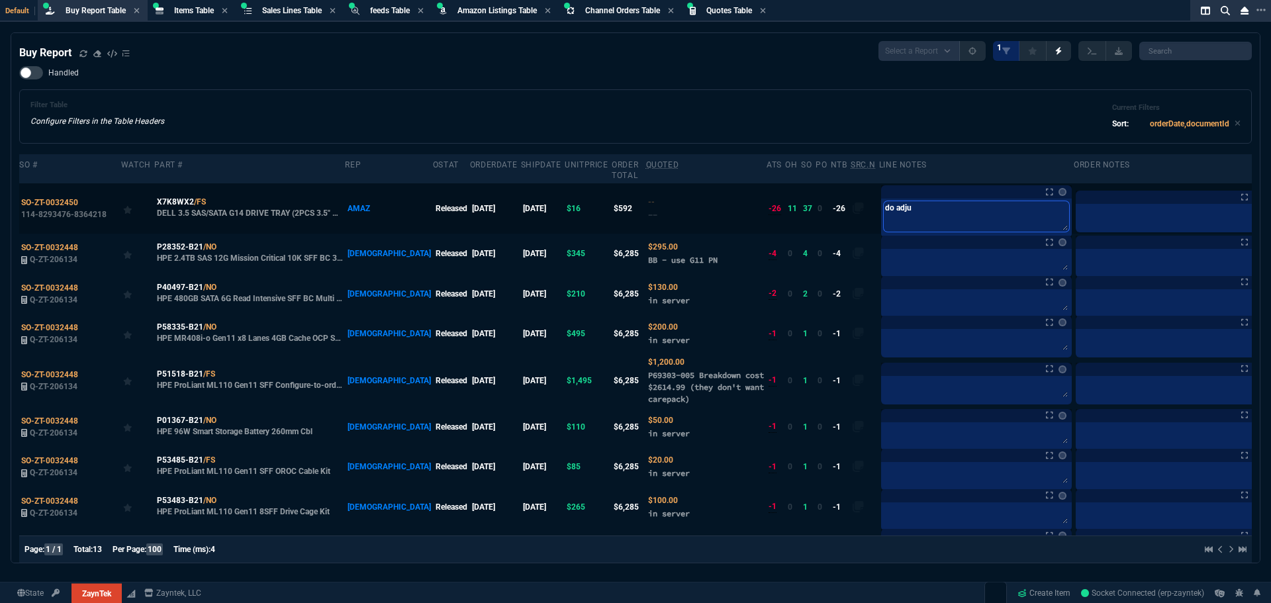
type textarea "do adjus"
type textarea "do adjust"
type textarea "do adjustm"
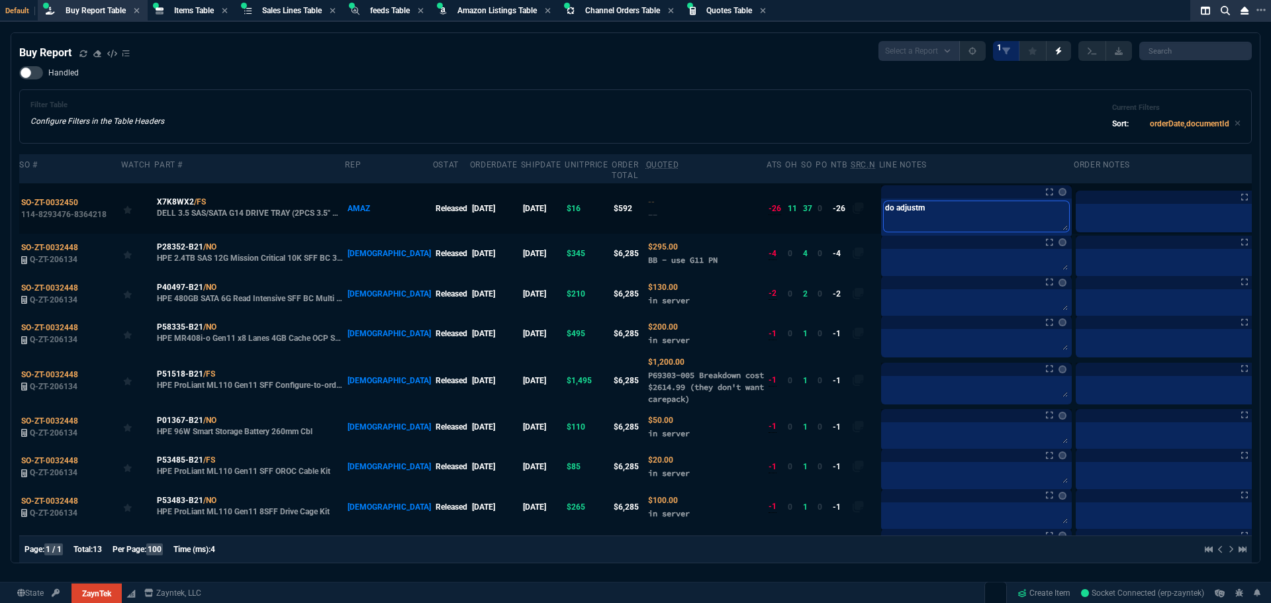
type textarea "do adjustme"
type textarea "do adjustmen"
type textarea "do adjustment"
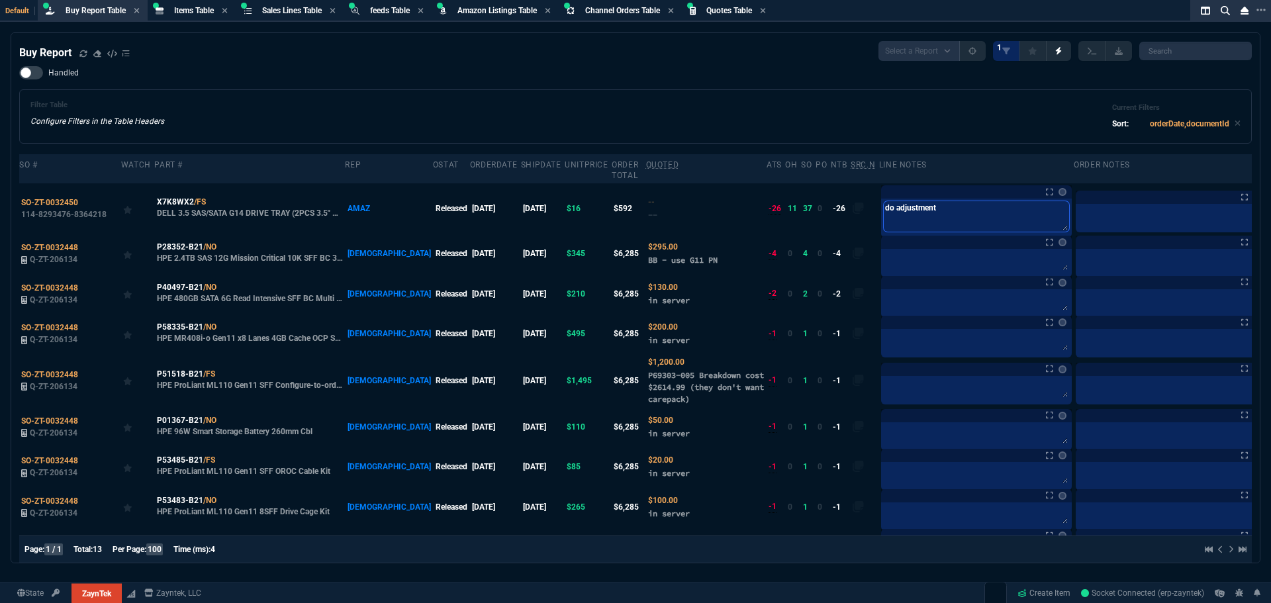
type textarea "do adjustment"
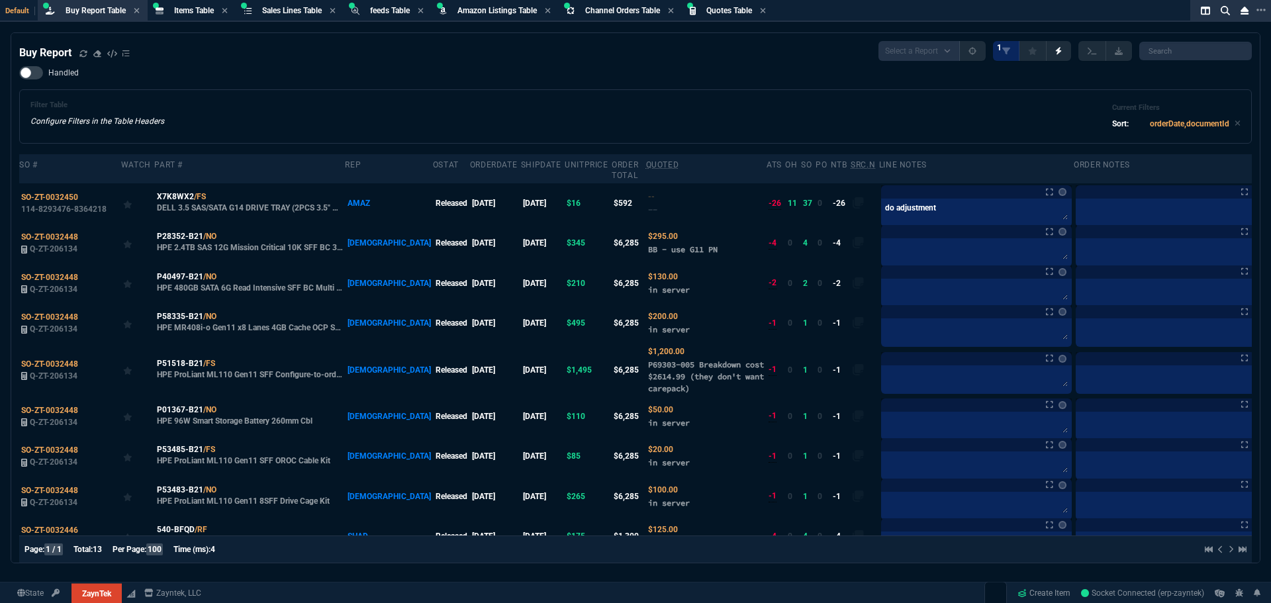
click at [859, 119] on div "Filter Table Configure Filters in the Table Headers Current Filters Sort: order…" at bounding box center [635, 117] width 1210 height 32
click at [181, 234] on span "P28352-B21" at bounding box center [180, 236] width 46 height 12
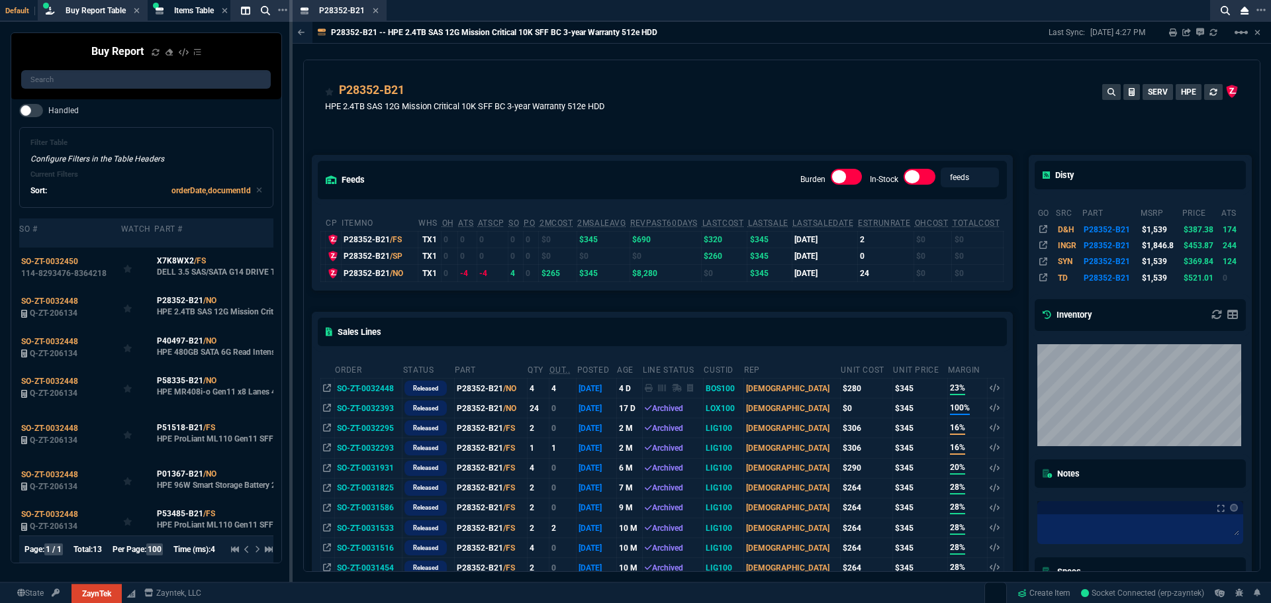
scroll to position [66, 0]
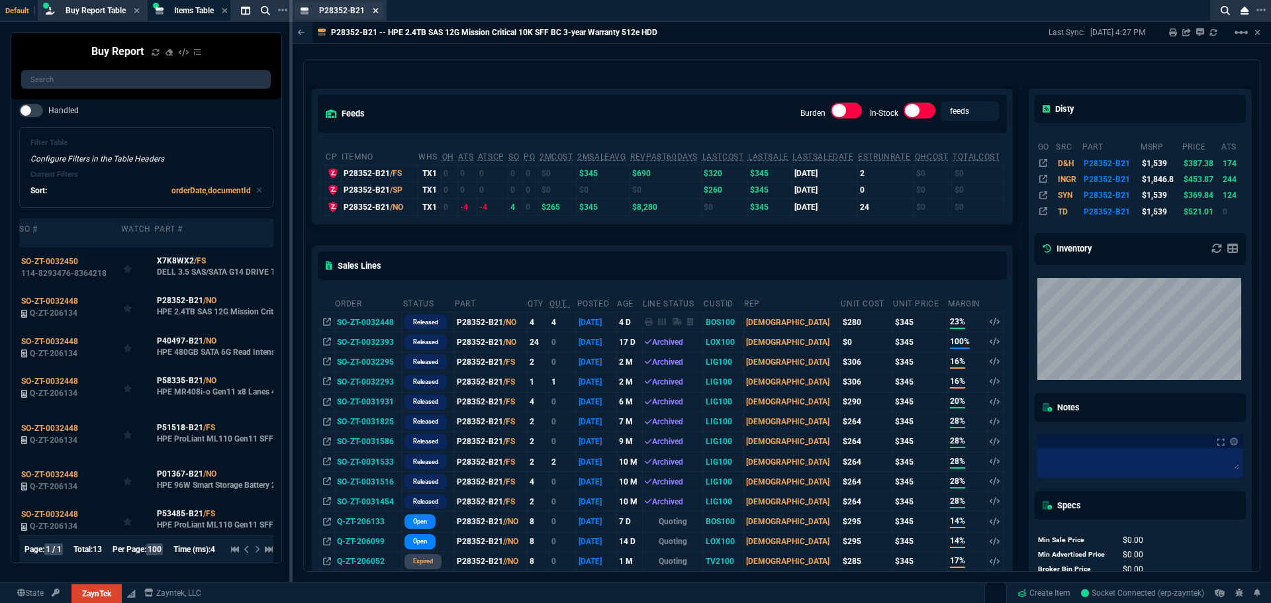
click at [373, 11] on icon at bounding box center [376, 11] width 6 height 8
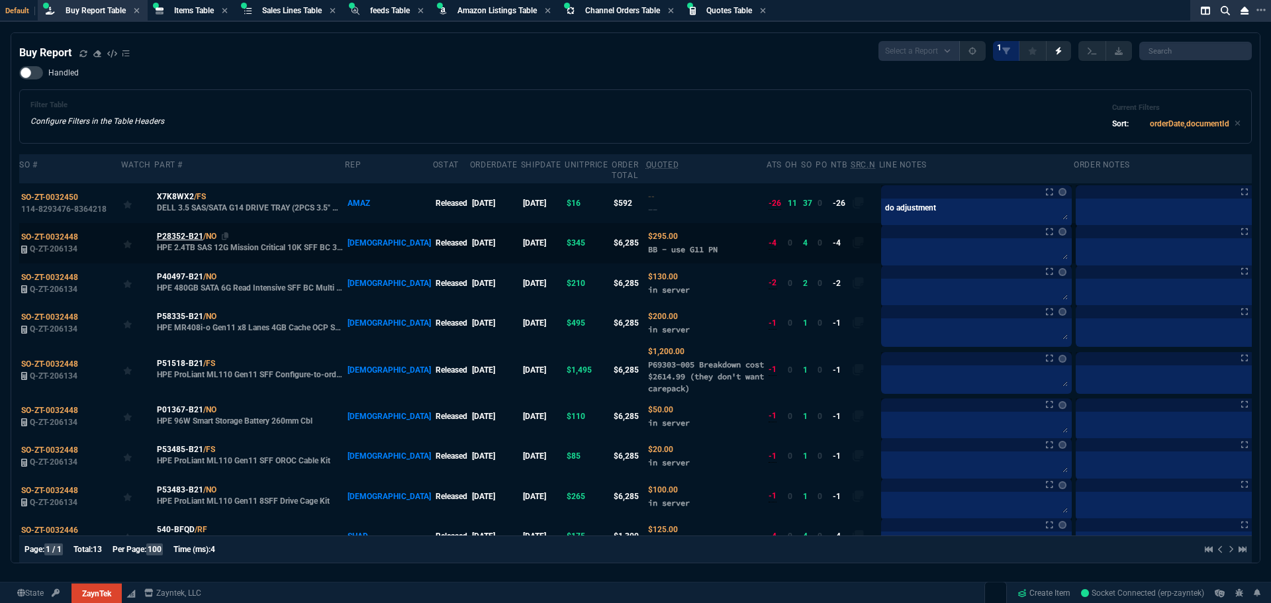
click at [189, 233] on span "P28352-B21" at bounding box center [180, 236] width 46 height 12
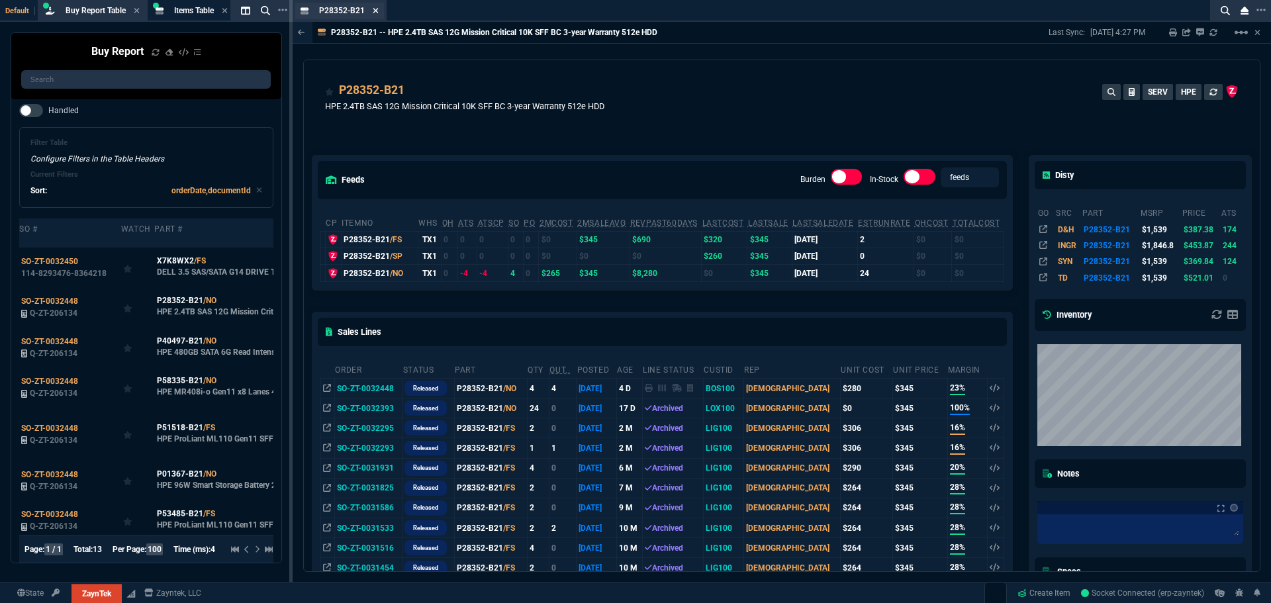
click at [374, 10] on icon at bounding box center [375, 10] width 5 height 5
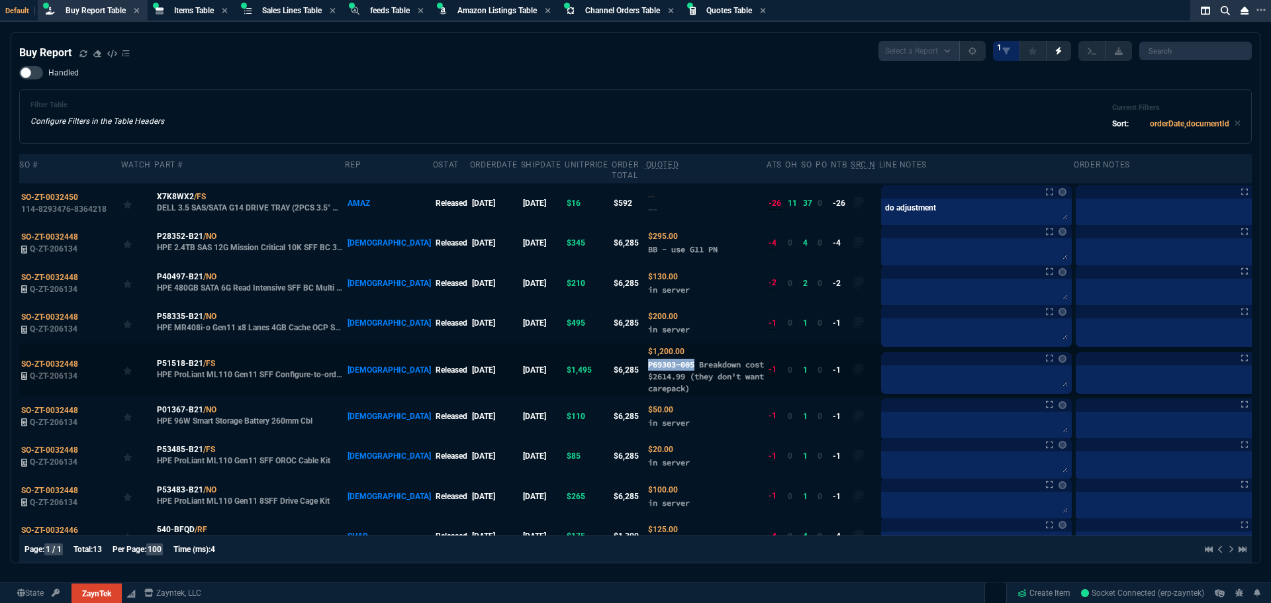
drag, startPoint x: 649, startPoint y: 365, endPoint x: 600, endPoint y: 368, distance: 48.4
click at [646, 368] on td "$1,200.00 P69303-005 Breakdown cost $2614.99 (they don't want carepack)" at bounding box center [706, 369] width 120 height 53
copy span "P69303-005"
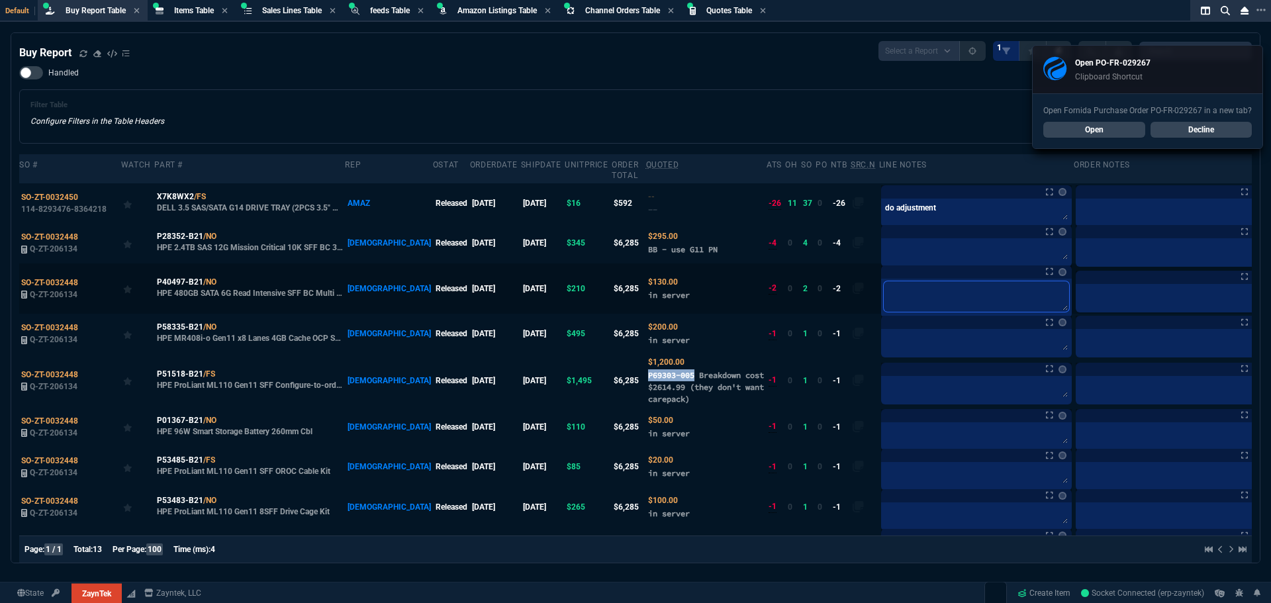
click at [884, 291] on textarea at bounding box center [976, 296] width 185 height 30
paste textarea "PO-FR-029267*"
type textarea "PO-FR-029267*"
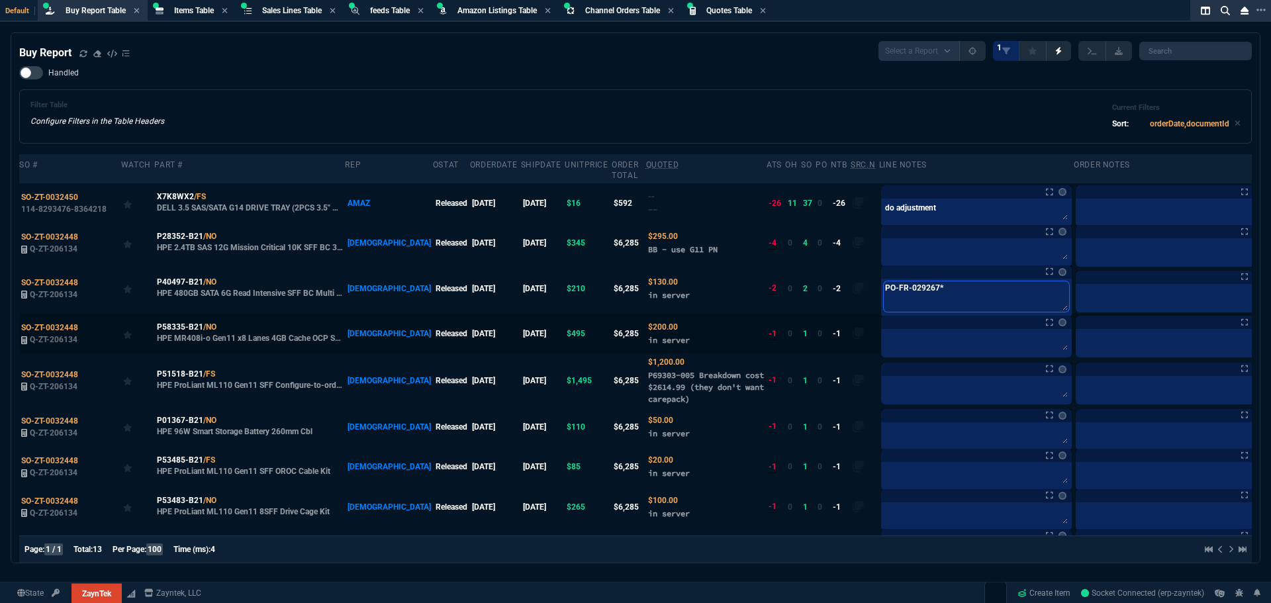
type textarea "PO-FR-029267*"
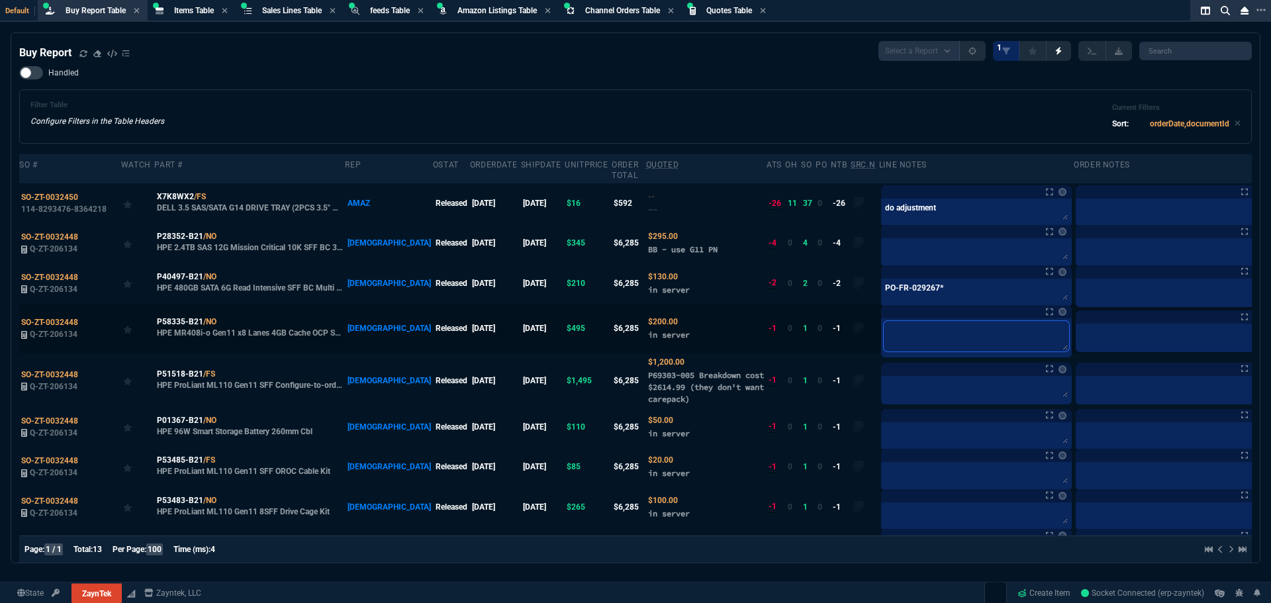
click at [884, 336] on textarea at bounding box center [976, 336] width 185 height 30
paste textarea "PO-FR-029267*"
type textarea "PO-FR-029267*"
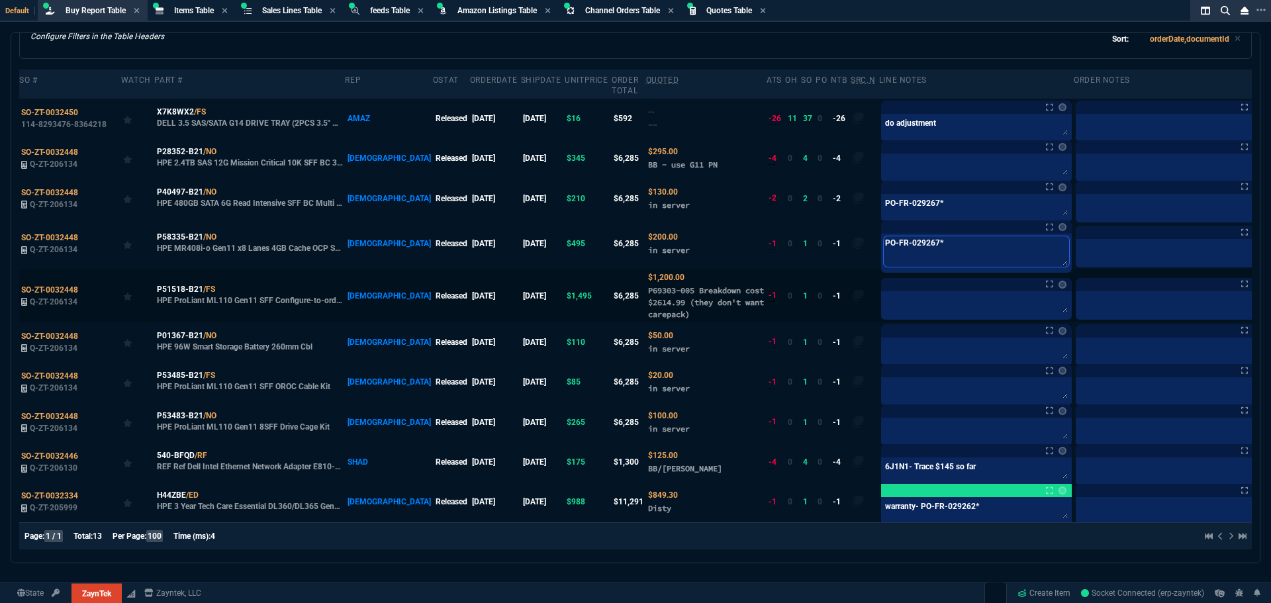
type textarea "PO-FR-029267*"
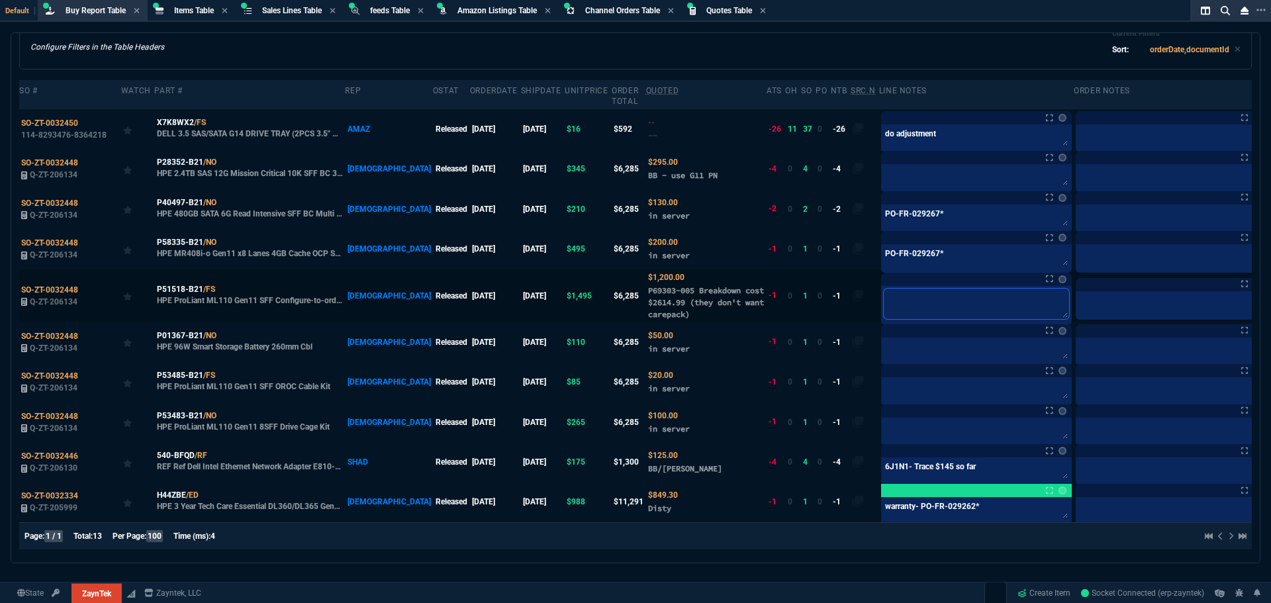
scroll to position [75, 0]
click at [884, 295] on textarea at bounding box center [976, 304] width 185 height 30
paste textarea "PO-FR-029267*"
type textarea "PO-FR-029267*"
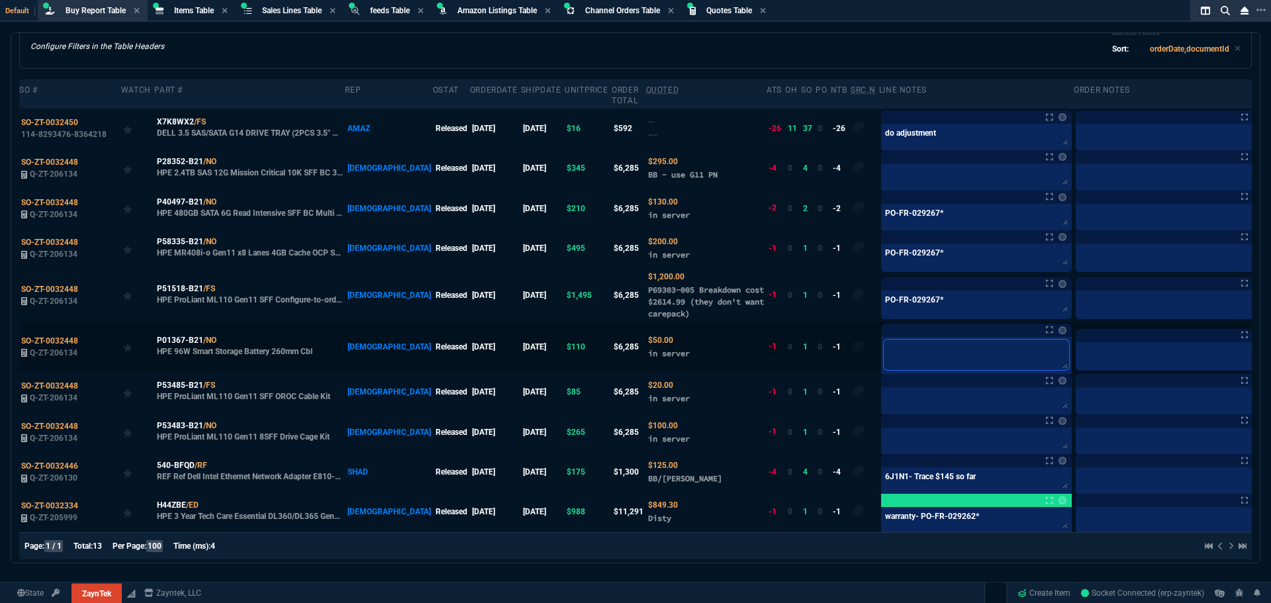
click at [884, 342] on textarea at bounding box center [976, 355] width 185 height 30
paste textarea "PO-FR-029267*"
type textarea "PO-FR-029267*"
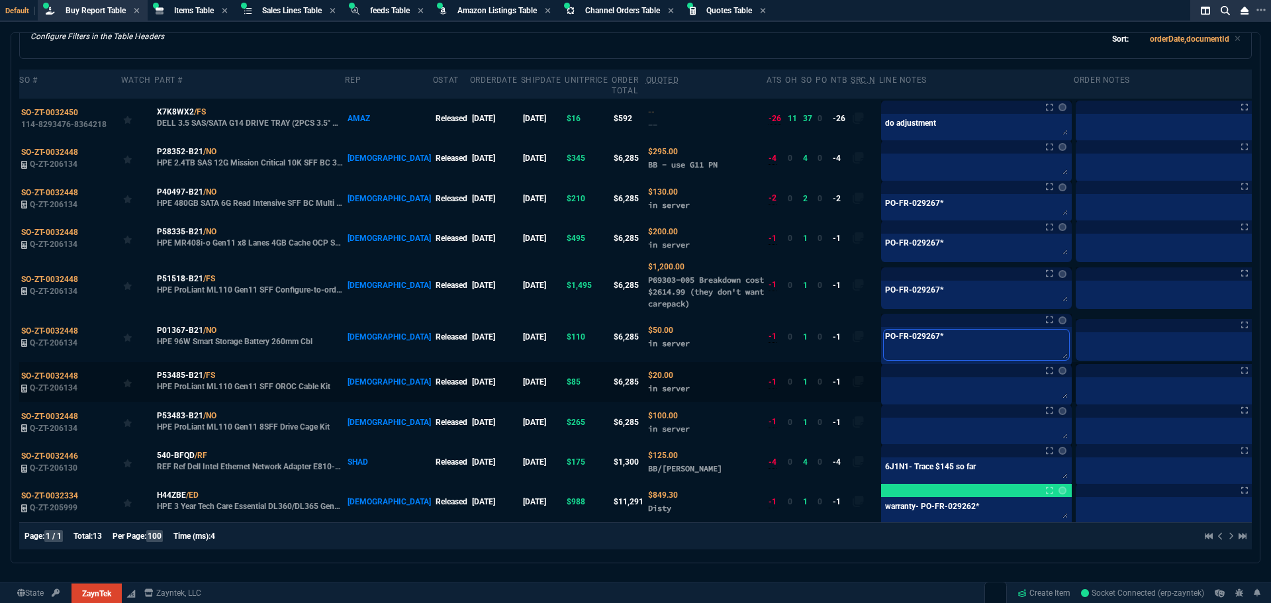
type textarea "PO-FR-029267*"
click at [884, 387] on textarea at bounding box center [976, 390] width 185 height 20
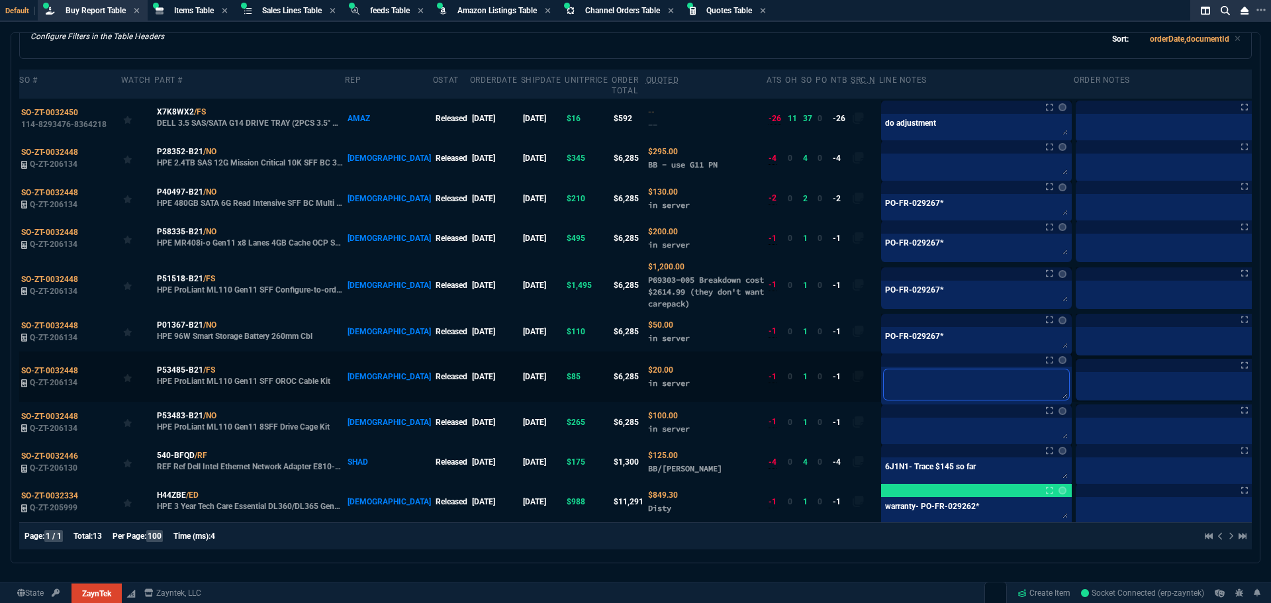
paste textarea "PO-FR-029267*"
type textarea "PO-FR-029267*"
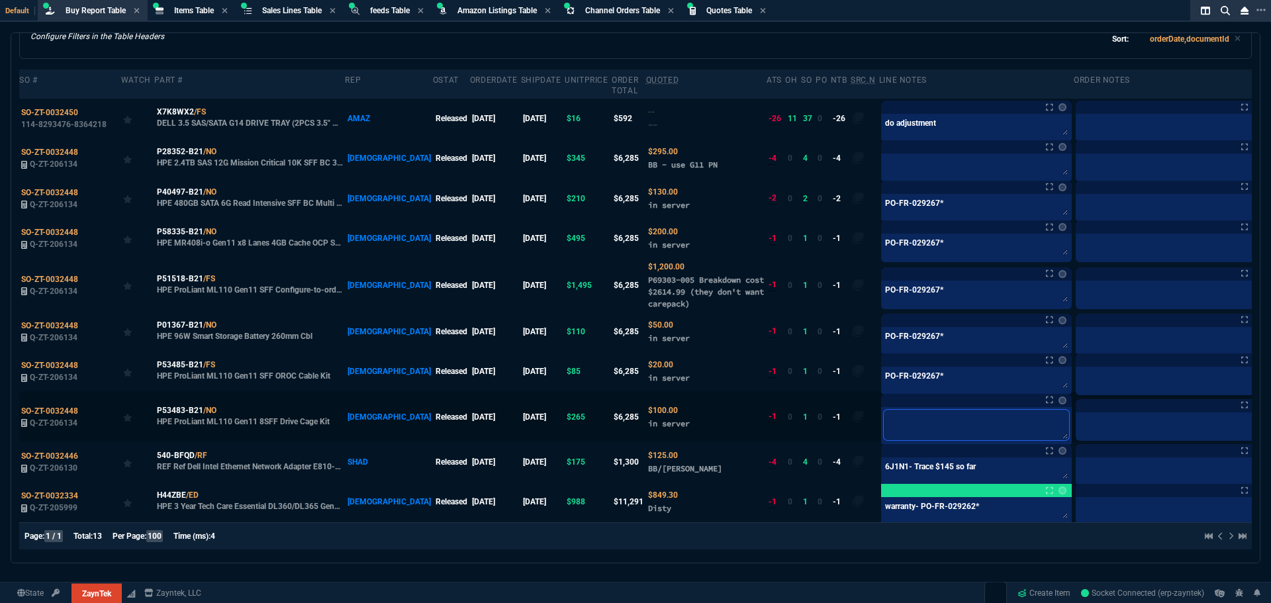
click at [884, 422] on textarea at bounding box center [976, 425] width 185 height 30
paste textarea "PO-FR-029267*"
type textarea "PO-FR-029267*"
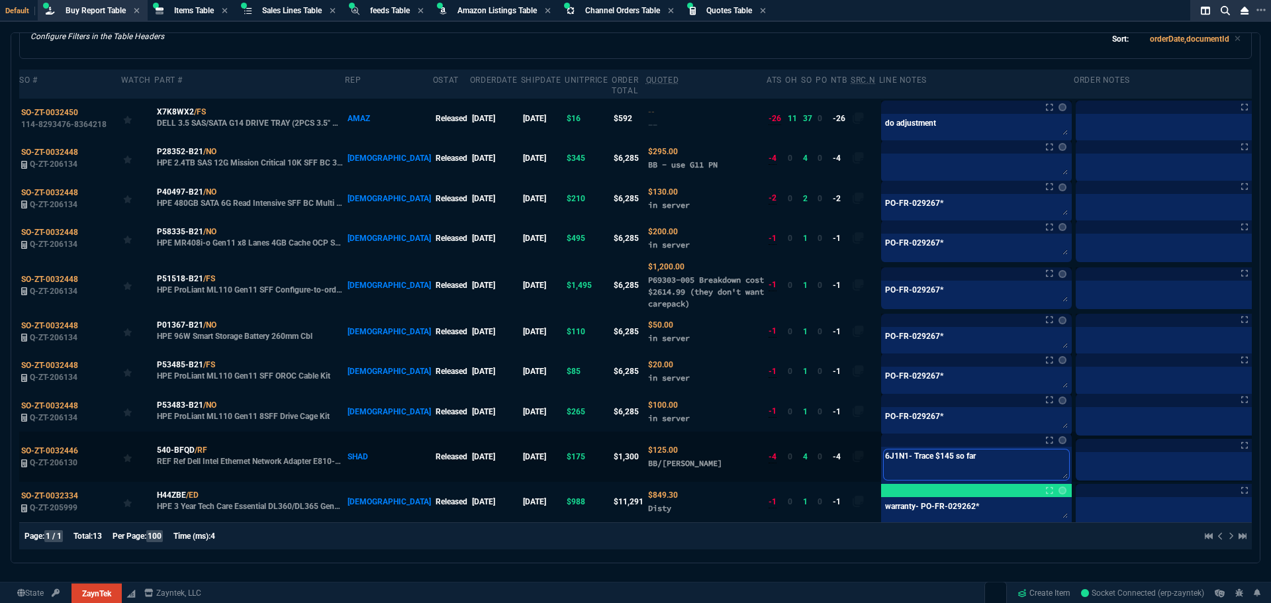
click at [941, 465] on textarea "6J1N1- Trace $145 so far" at bounding box center [976, 464] width 185 height 30
click at [943, 465] on textarea "6J1N1- Trace $145 so far" at bounding box center [976, 464] width 185 height 30
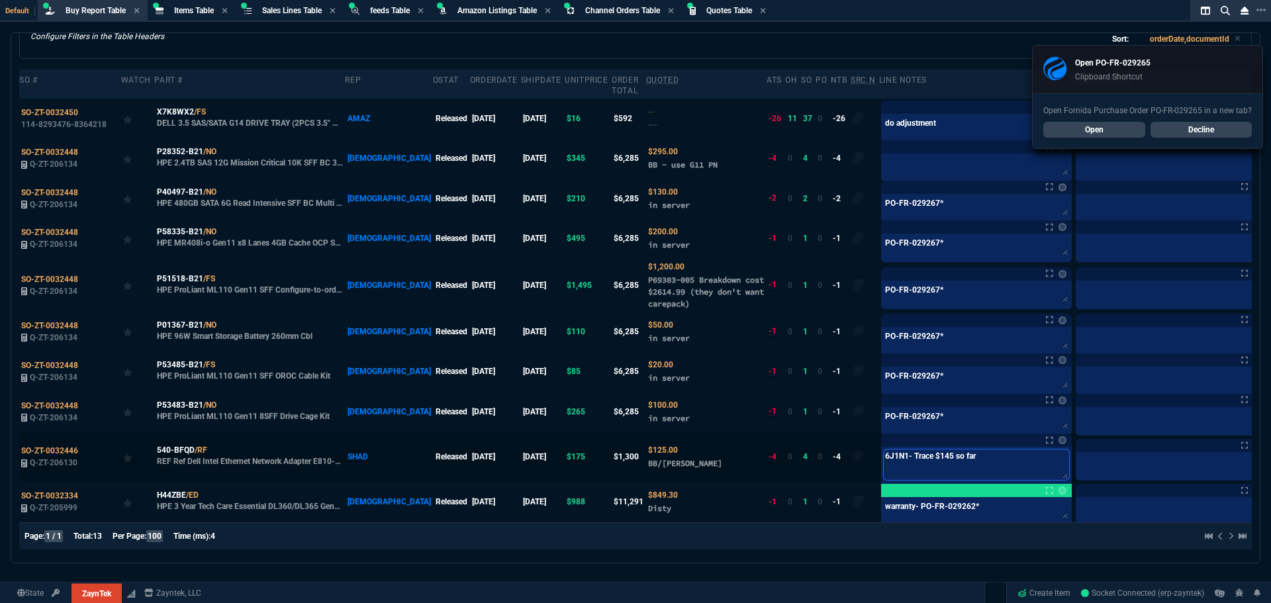
click at [968, 459] on textarea "6J1N1- Trace $145 so far" at bounding box center [976, 464] width 185 height 30
type textarea "6J1N1- Trace $145 so far-"
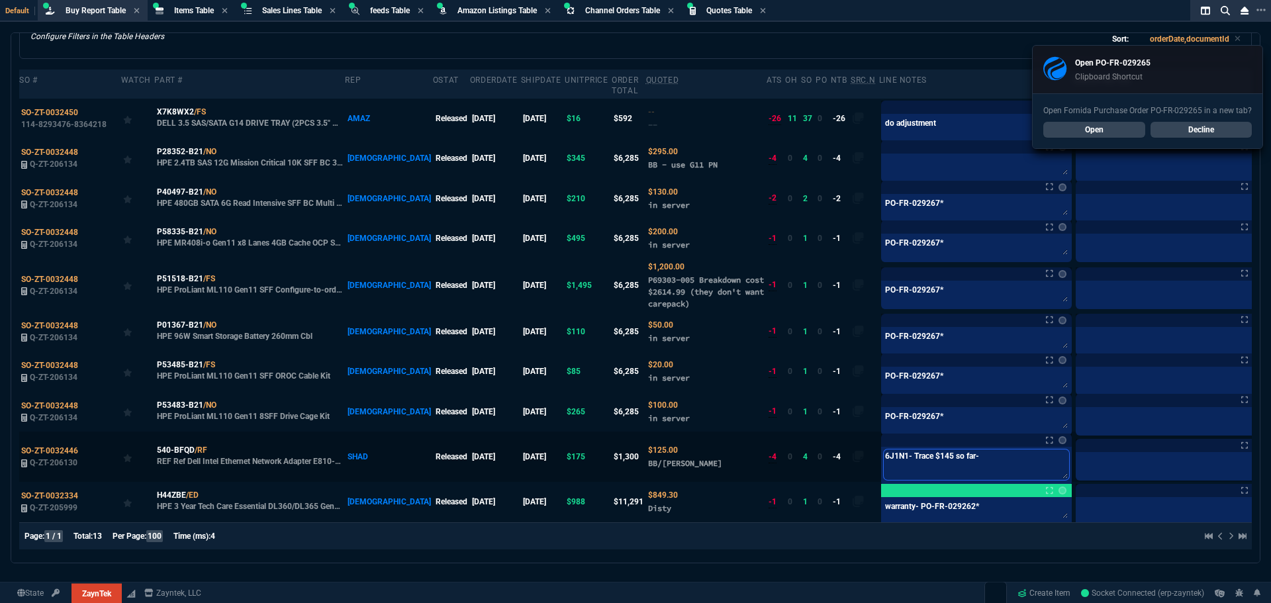
paste textarea "PO-FR-029265*"
type textarea "6J1N1- Trace $145 so far- PO-FR-029265*"
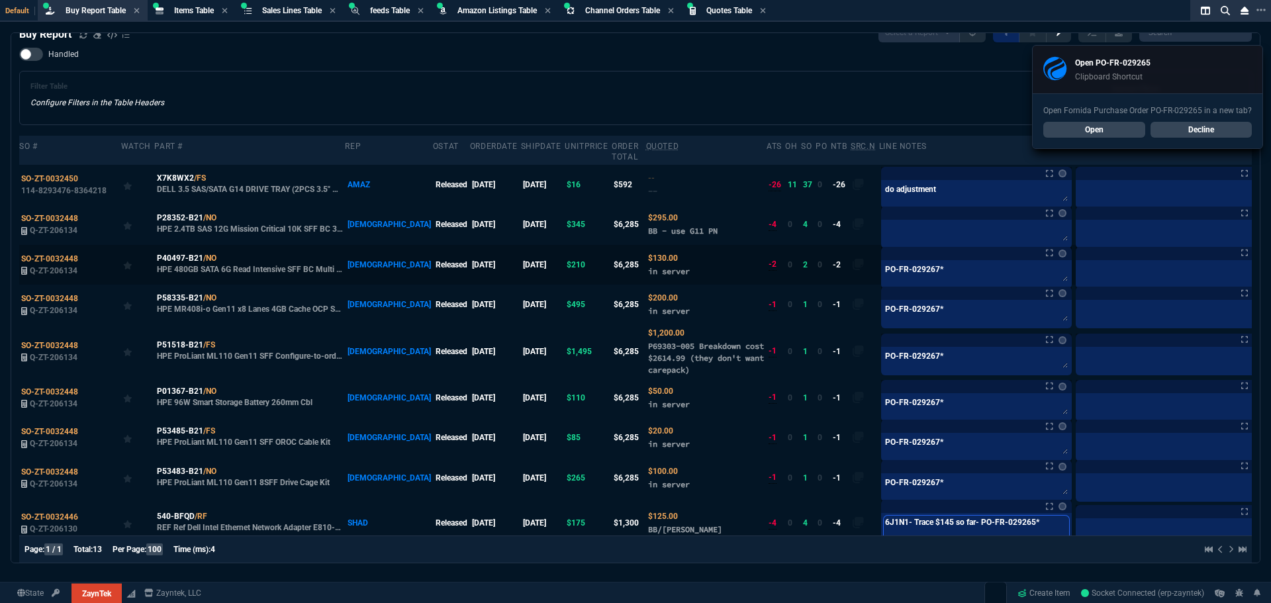
scroll to position [0, 0]
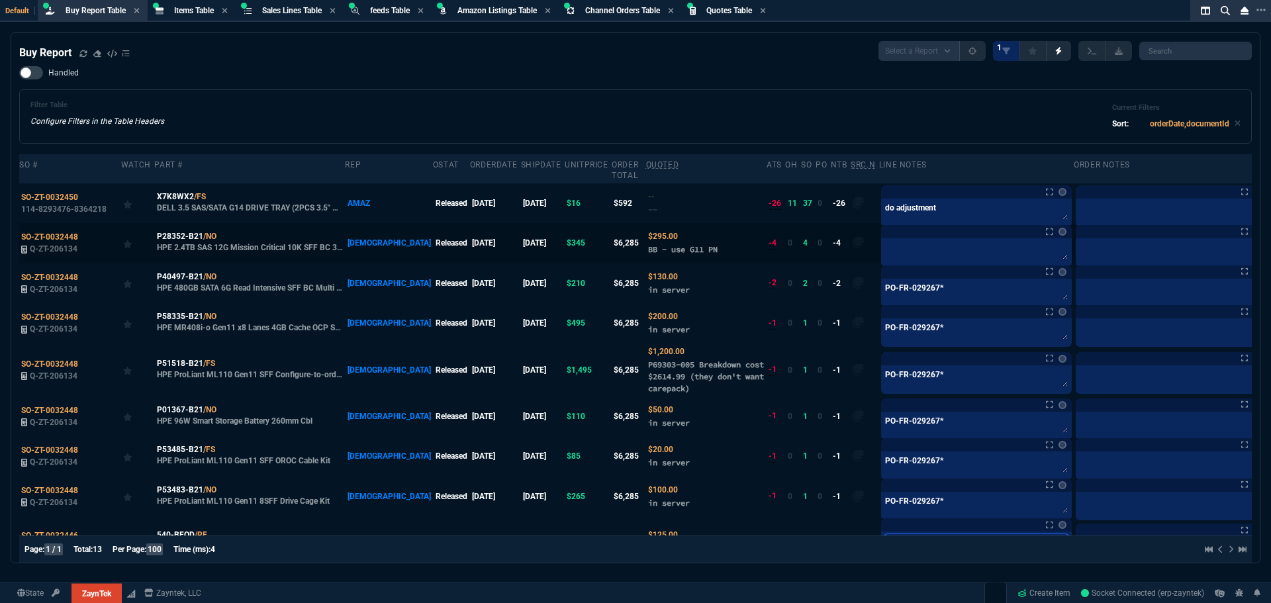
type textarea "6J1N1- Trace $145 so far- PO-FR-029265*"
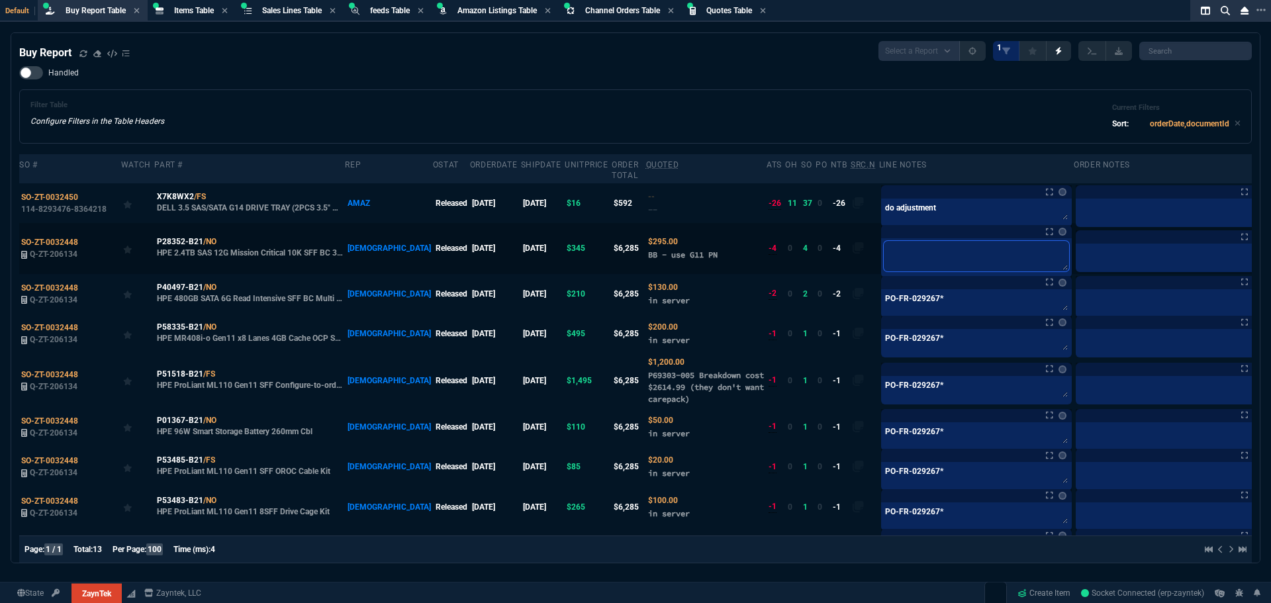
click at [884, 246] on textarea at bounding box center [976, 256] width 185 height 30
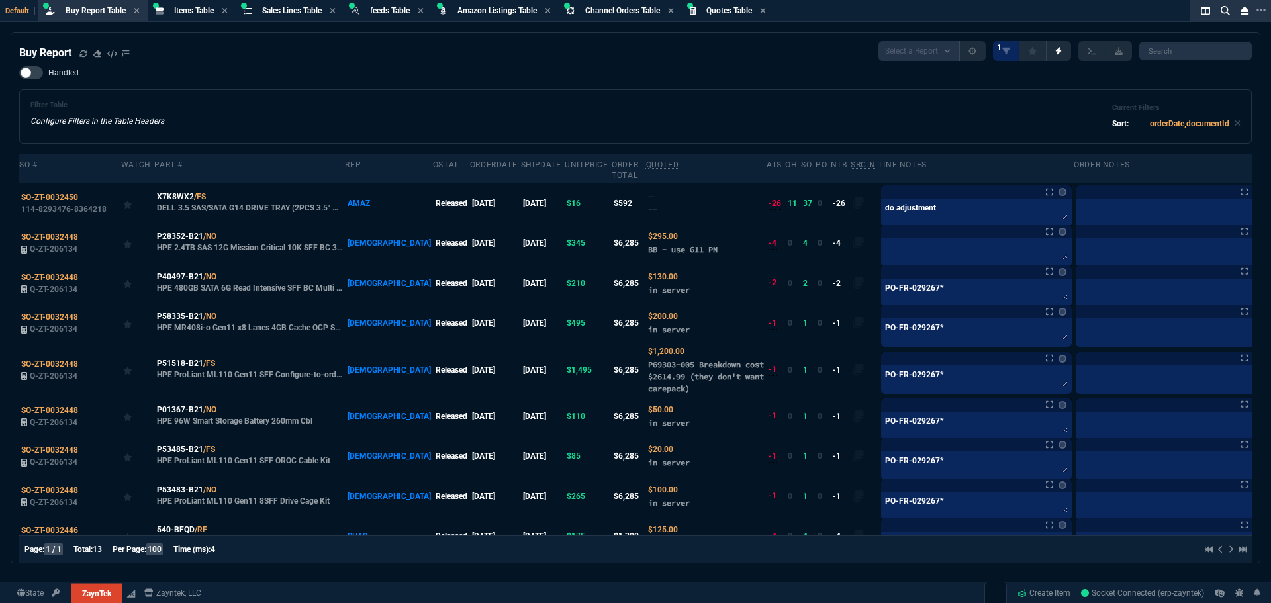
click at [466, 108] on div "Filter Table Configure Filters in the Table Headers Current Filters Sort: order…" at bounding box center [635, 117] width 1210 height 32
click at [921, 118] on div "Filter Table Configure Filters in the Table Headers Current Filters Sort: order…" at bounding box center [635, 117] width 1210 height 32
click at [222, 236] on icon at bounding box center [225, 236] width 7 height 8
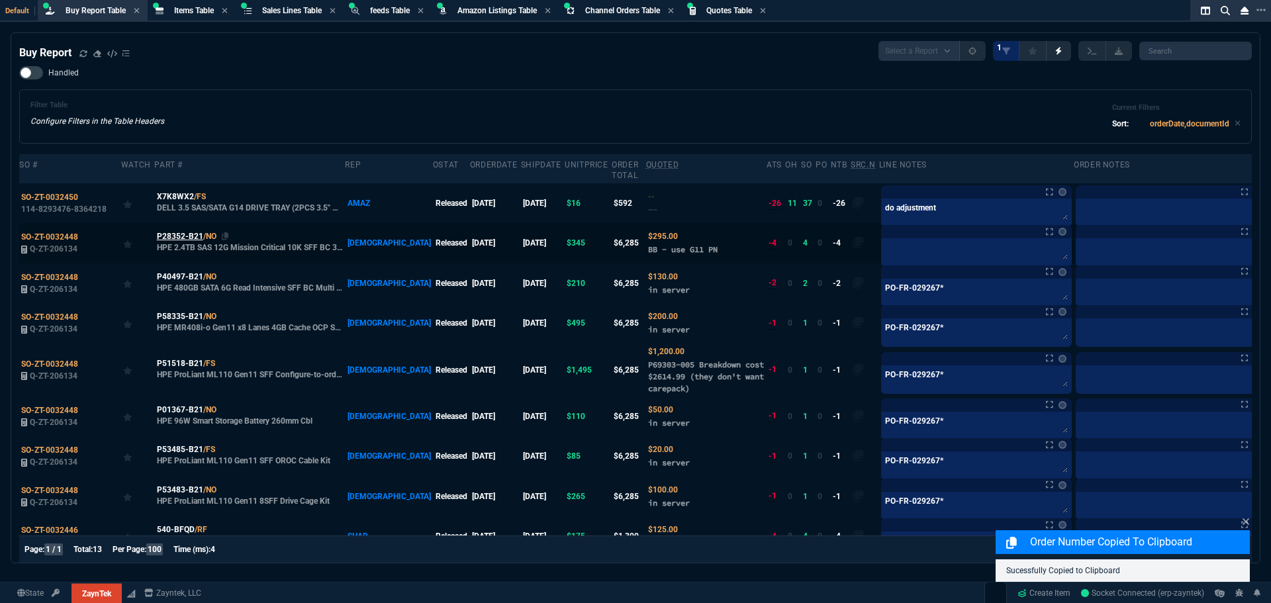
click at [183, 233] on span "P28352-B21" at bounding box center [180, 236] width 46 height 12
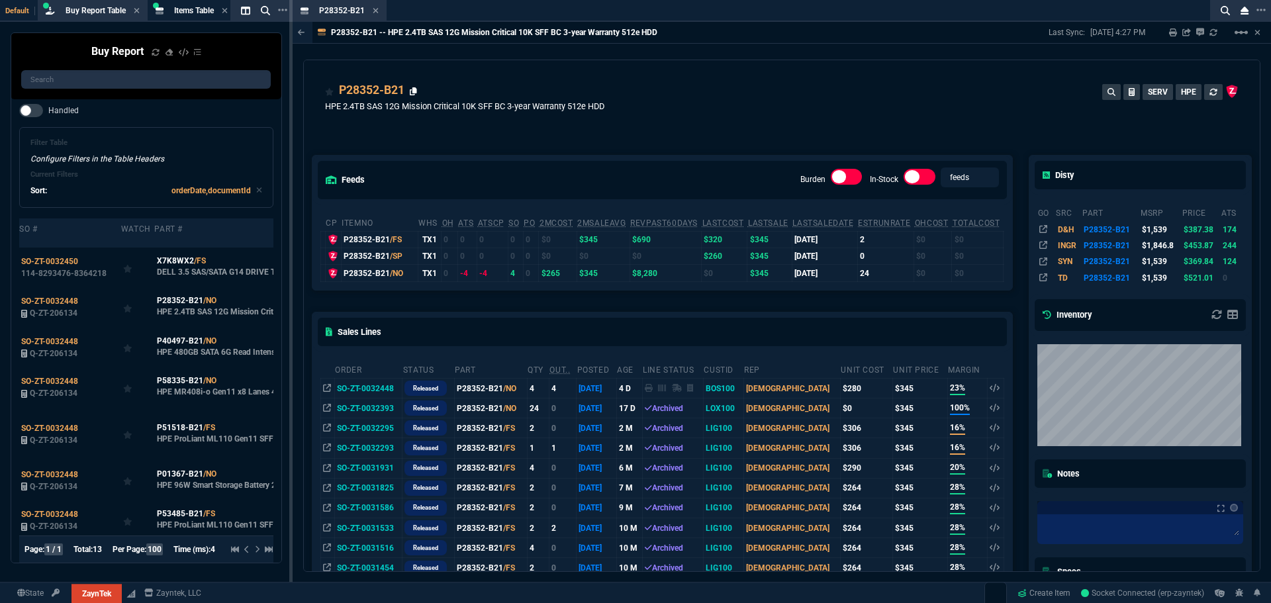
click at [415, 93] on icon at bounding box center [413, 91] width 7 height 8
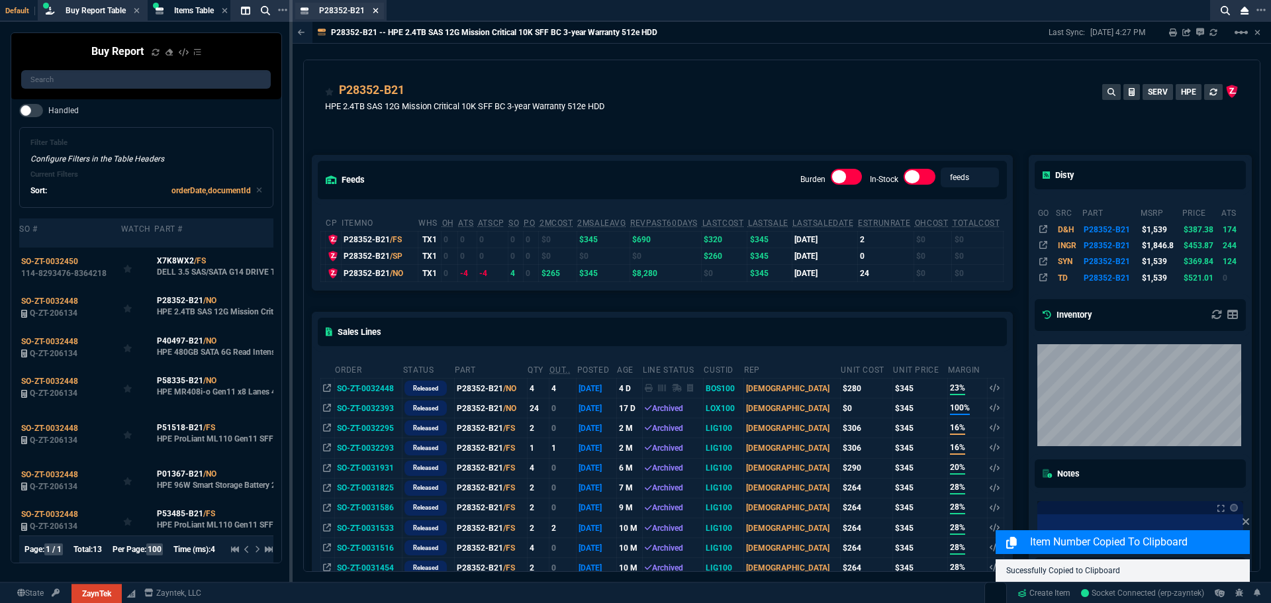
click at [373, 13] on icon at bounding box center [376, 11] width 6 height 8
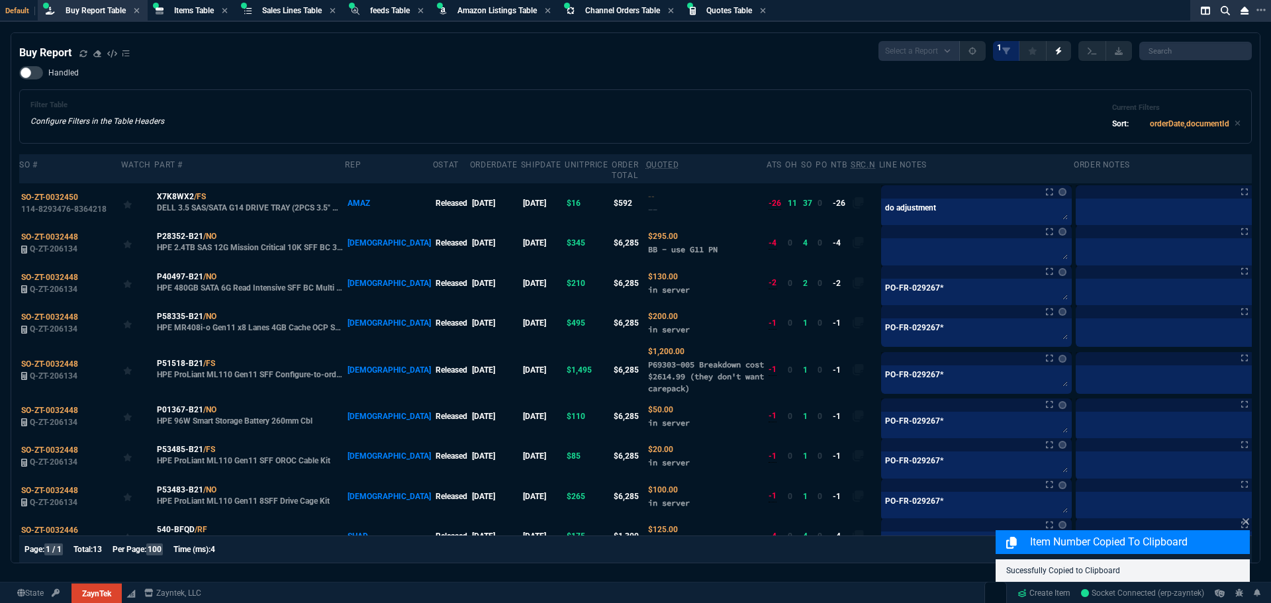
click at [392, 38] on nx-fornida-buy-report "Buy Report Select a Report Not Purchased 1 Handled Filter Table Configure Filte…" at bounding box center [635, 335] width 1248 height 604
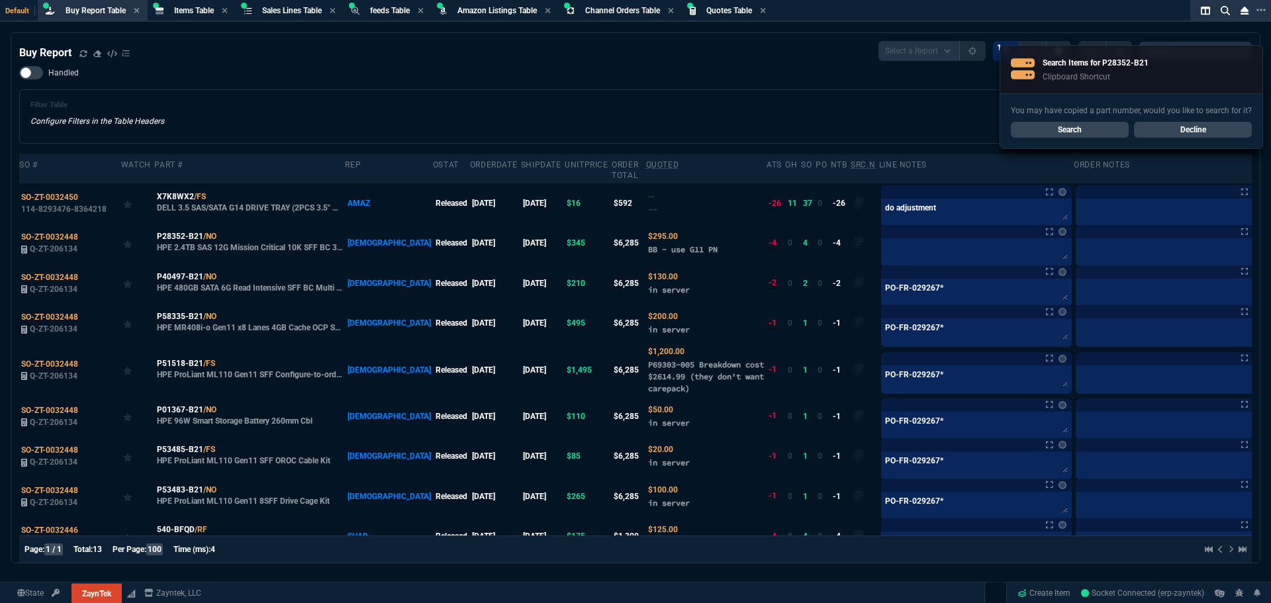
click at [273, 89] on div "Handled Filter Table Configure Filters in the Table Headers Current Filters Sor…" at bounding box center [635, 104] width 1233 height 77
click at [314, 77] on div "Handled Filter Table Configure Filters in the Table Headers Current Filters Sor…" at bounding box center [635, 104] width 1233 height 77
click at [222, 78] on div "Handled Filter Table Configure Filters in the Table Headers Current Filters Sor…" at bounding box center [635, 104] width 1233 height 77
click at [80, 52] on icon at bounding box center [83, 54] width 8 height 8
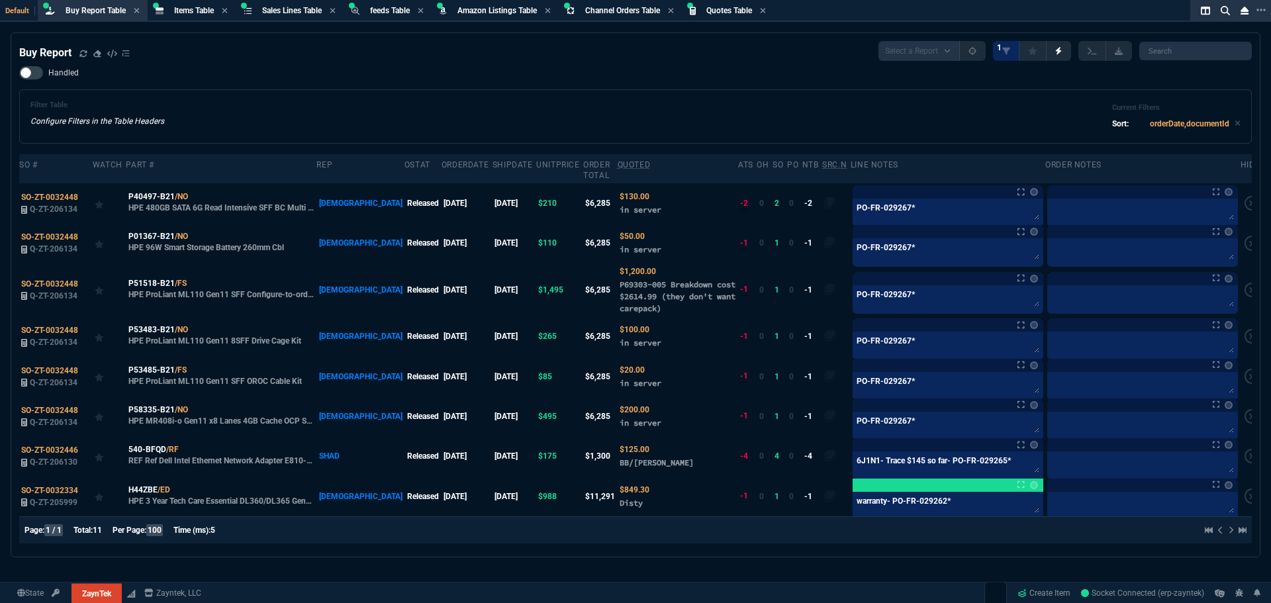
click at [151, 64] on div "Buy Report Select a Report Not Purchased 1 Handled Filter Table Configure Filte…" at bounding box center [635, 295] width 1233 height 508
click at [648, 109] on div "Filter Table Configure Filters in the Table Headers Current Filters Sort: order…" at bounding box center [635, 117] width 1210 height 32
click at [576, 109] on div "Filter Table Configure Filters in the Table Headers Current Filters Sort: order…" at bounding box center [635, 117] width 1210 height 32
click at [85, 56] on icon at bounding box center [83, 54] width 8 height 8
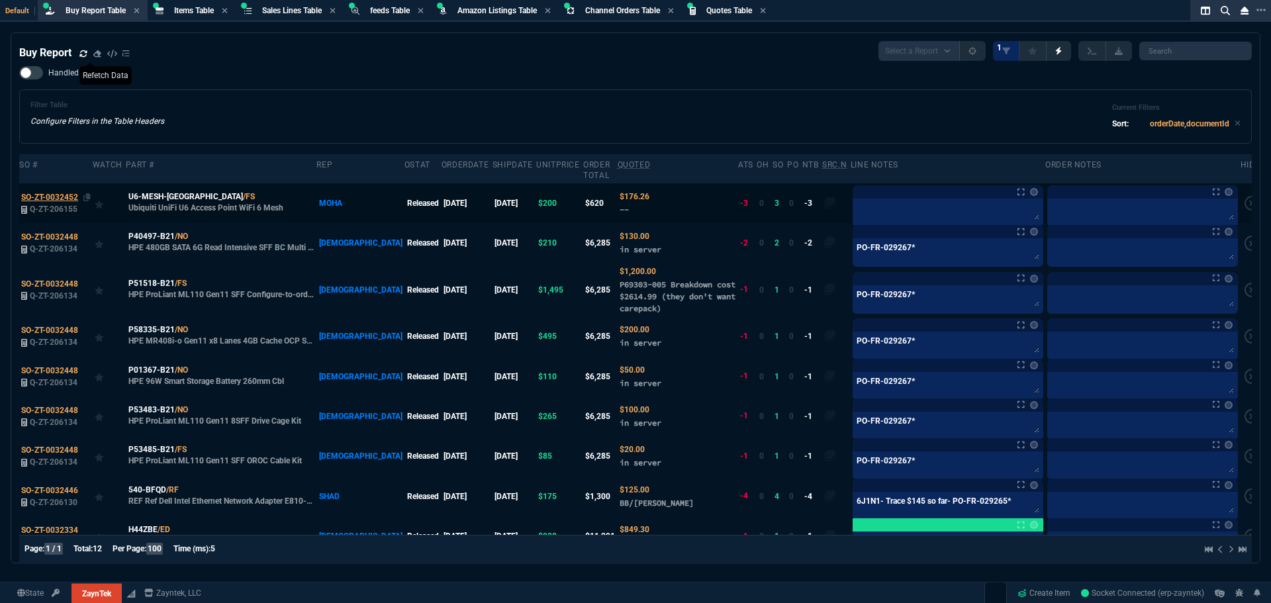
click at [52, 193] on span "SO-ZT-0032452" at bounding box center [49, 197] width 57 height 9
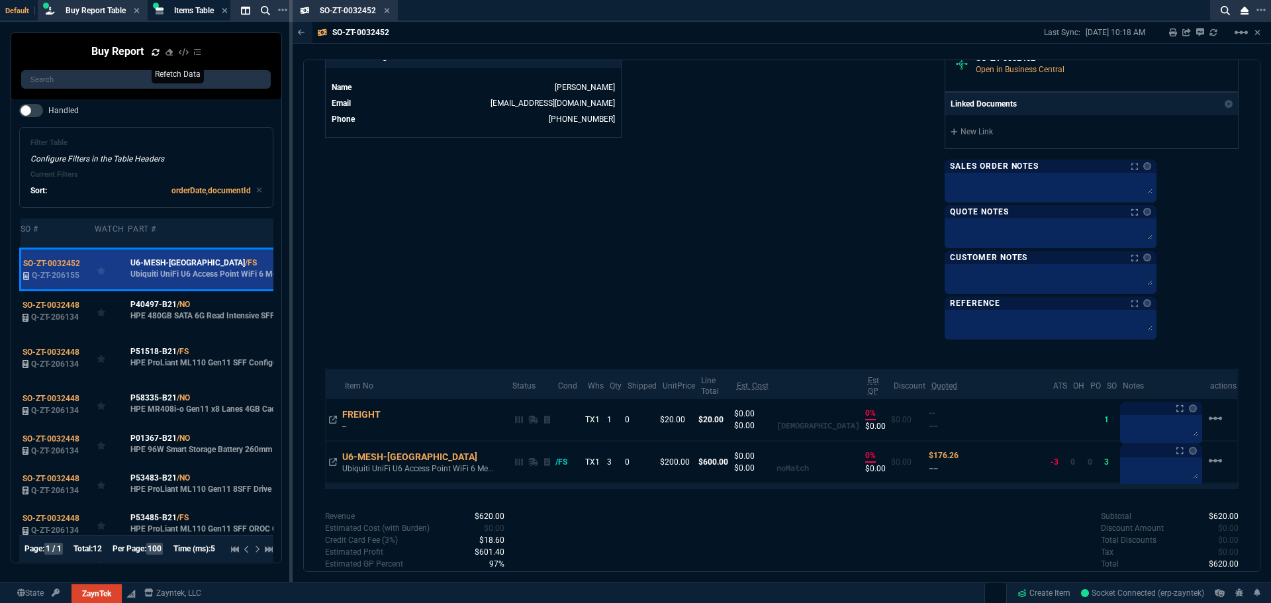
scroll to position [662, 0]
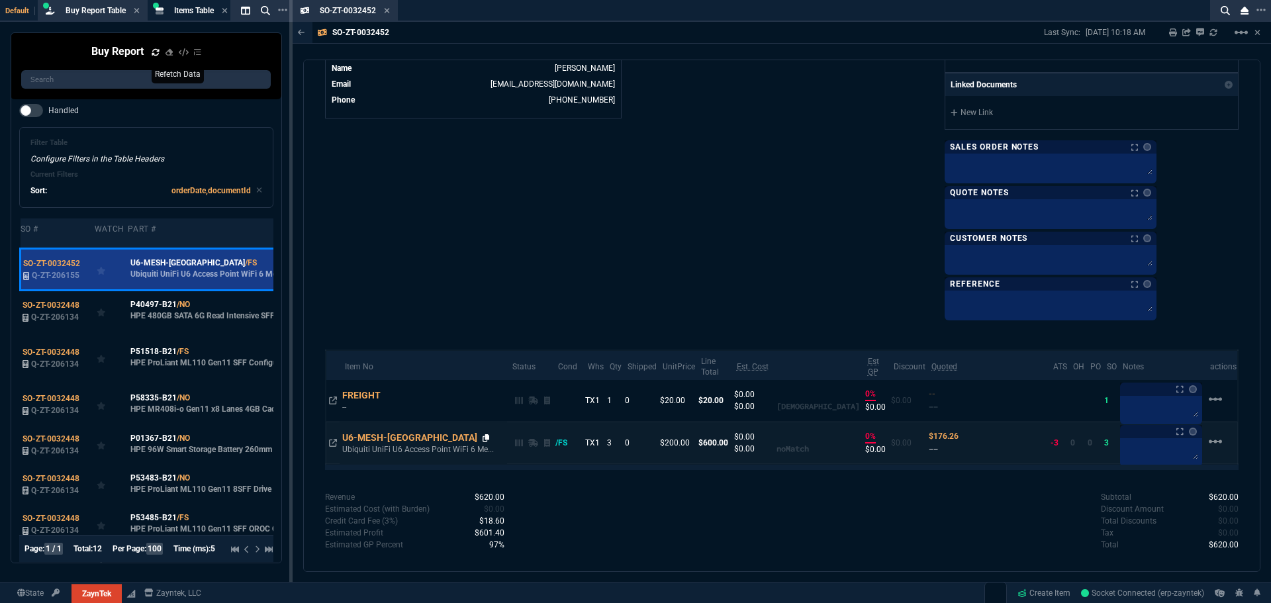
click at [483, 434] on icon at bounding box center [486, 438] width 7 height 8
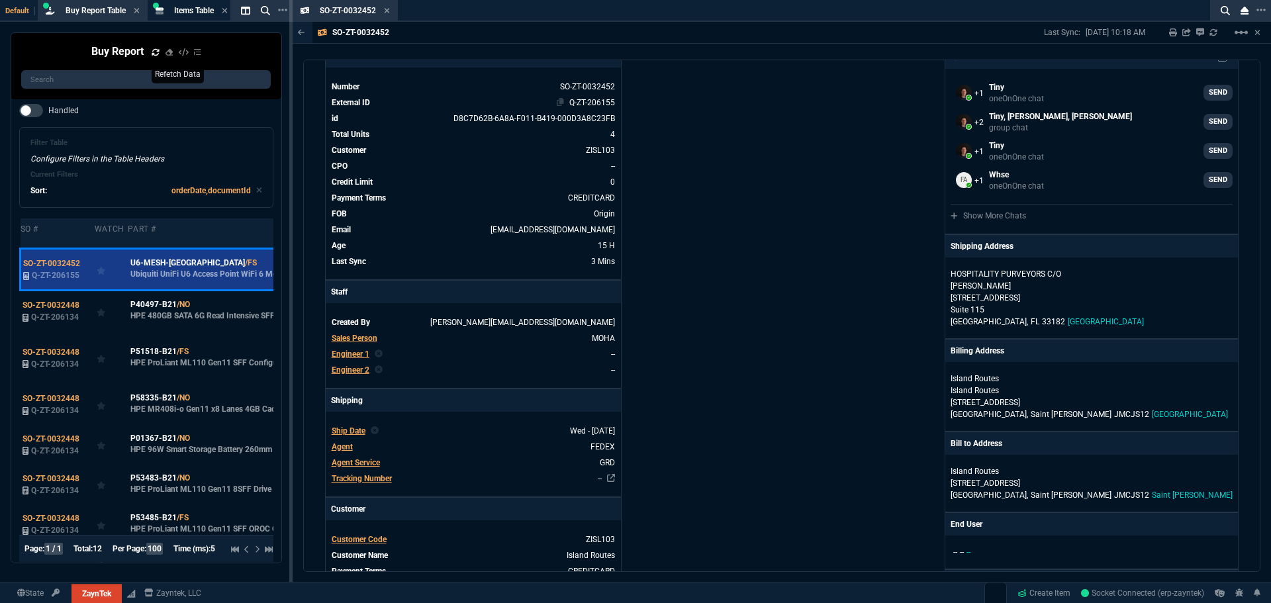
scroll to position [0, 0]
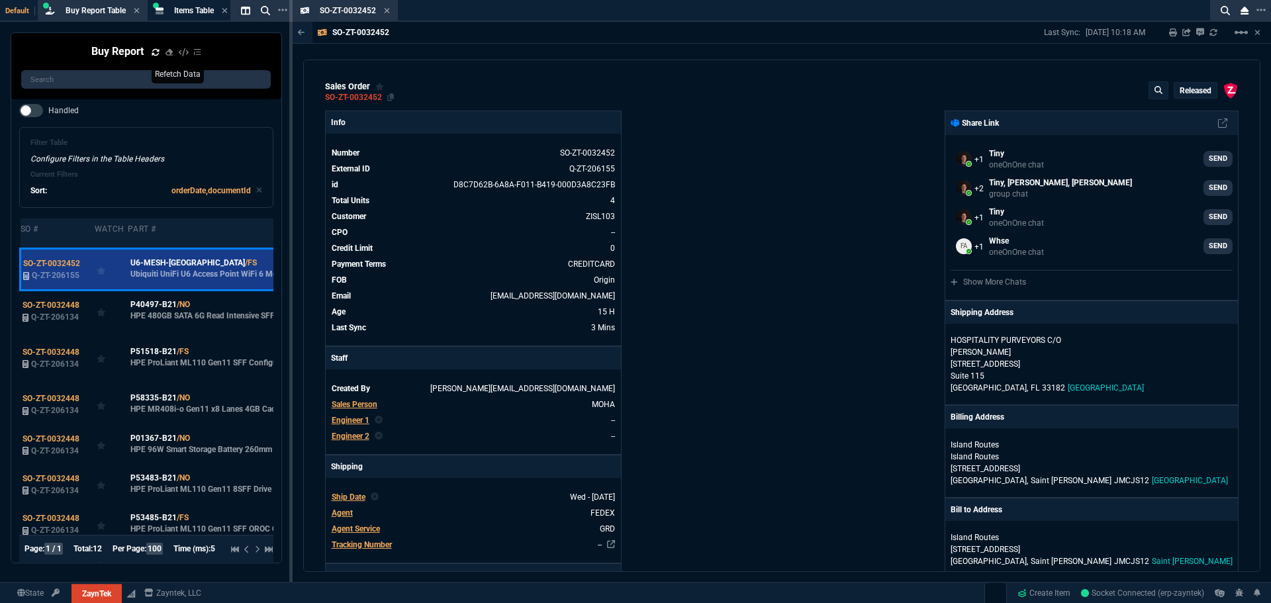
click at [389, 97] on icon at bounding box center [390, 97] width 7 height 8
click at [385, 11] on icon at bounding box center [387, 11] width 6 height 8
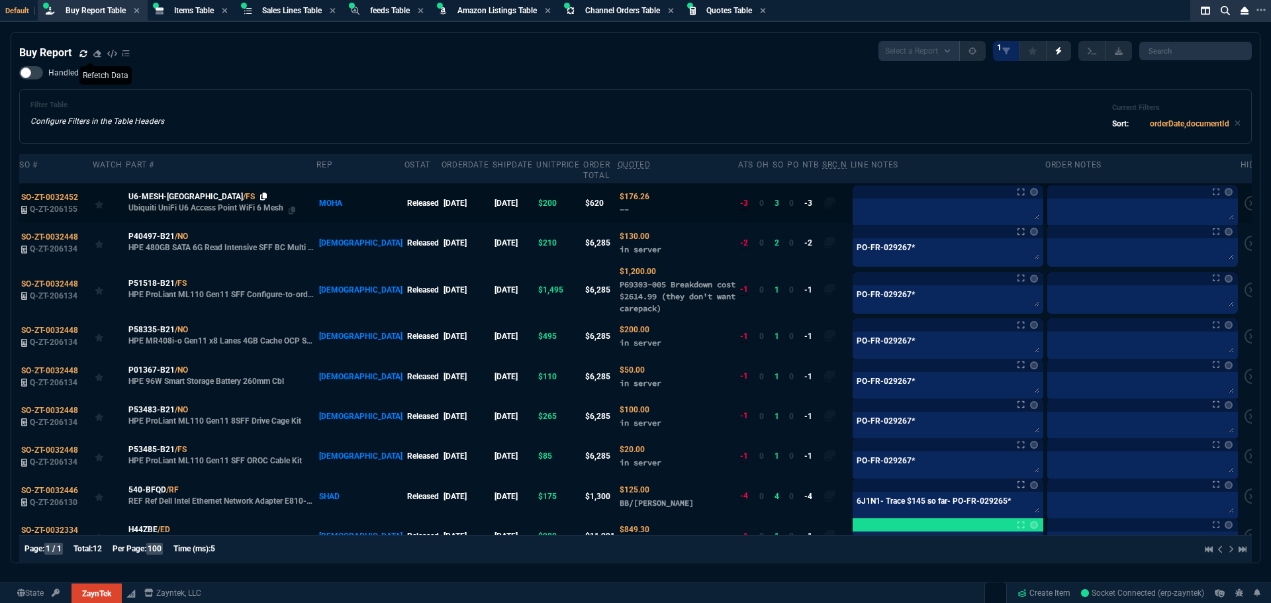
click at [260, 193] on icon at bounding box center [263, 197] width 7 height 8
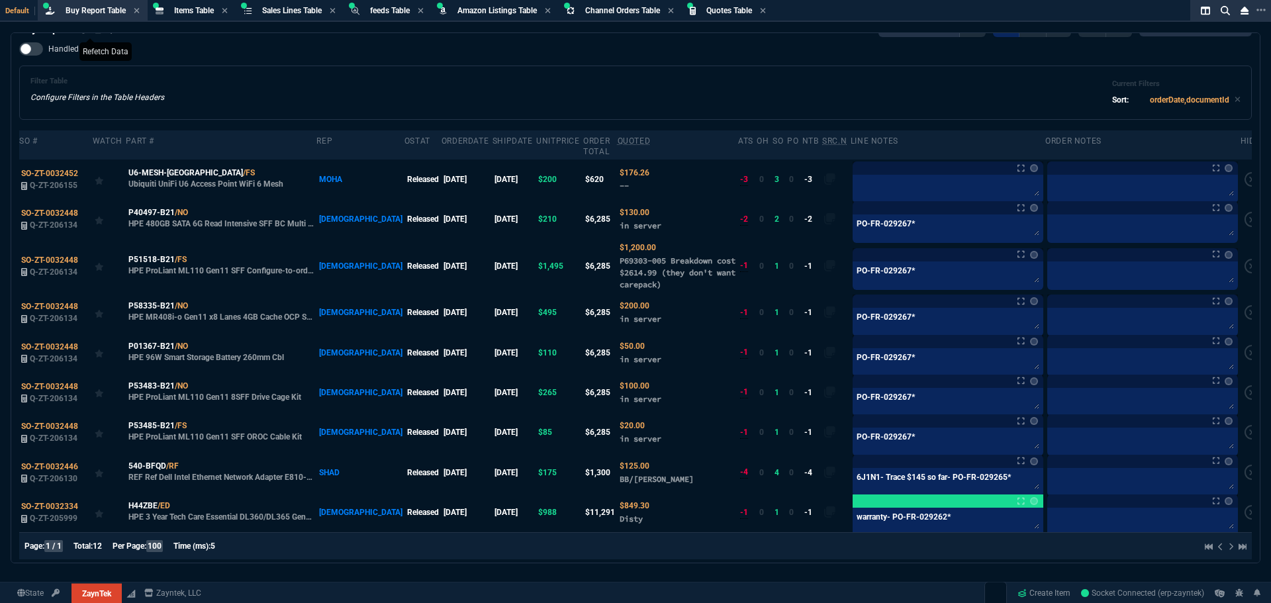
click at [649, 98] on div "Filter Table Configure Filters in the Table Headers Current Filters Sort: order…" at bounding box center [635, 93] width 1210 height 32
click at [285, 7] on span "Sales Lines Table" at bounding box center [292, 10] width 60 height 9
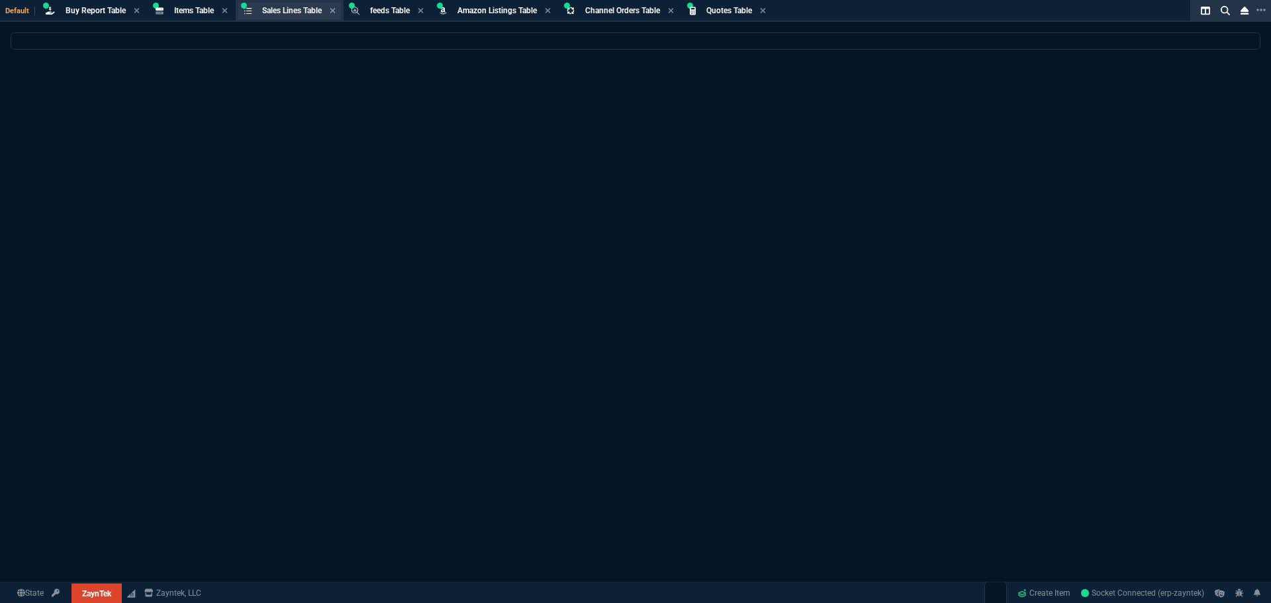
scroll to position [0, 0]
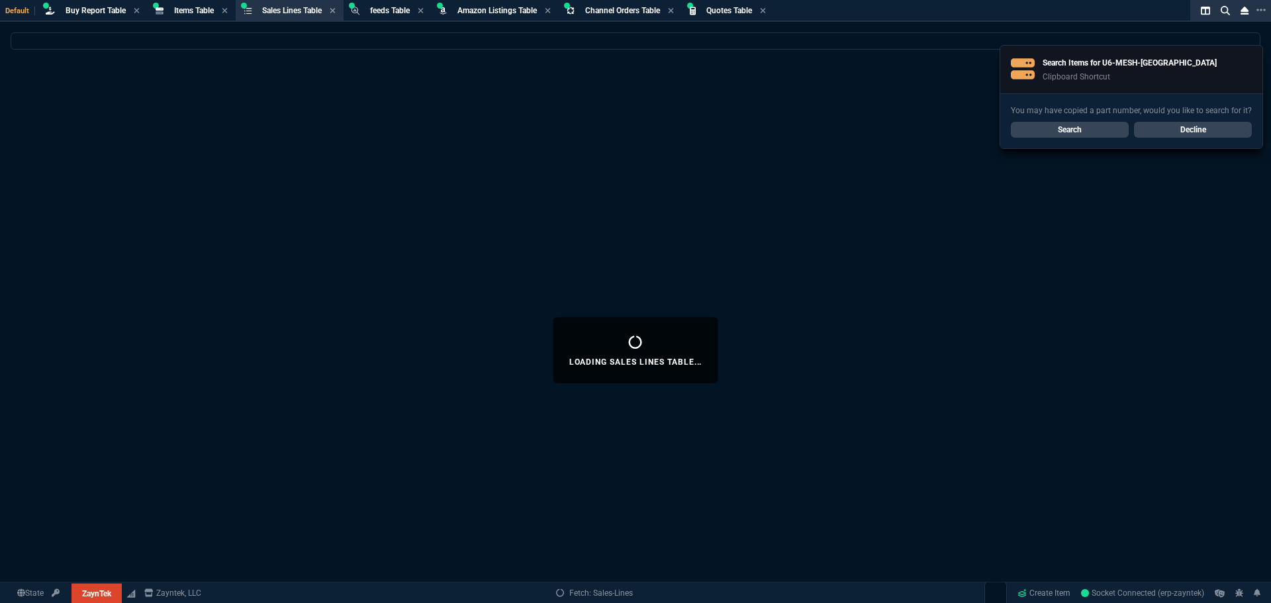
select select
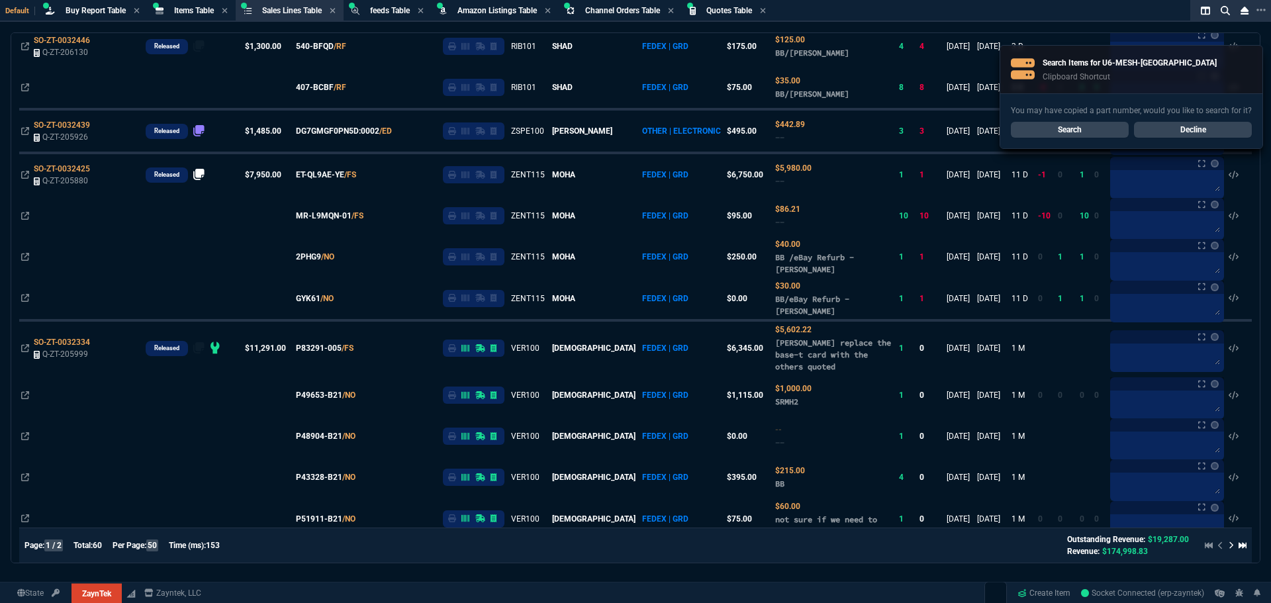
scroll to position [397, 0]
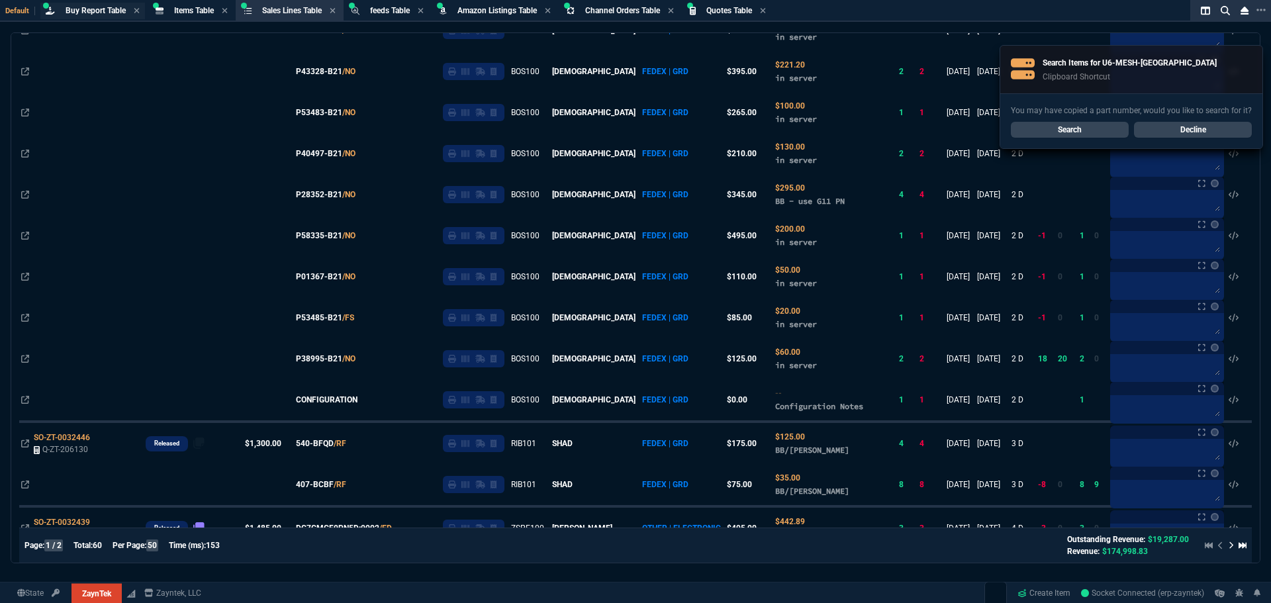
click at [100, 8] on span "Buy Report Table" at bounding box center [96, 10] width 60 height 9
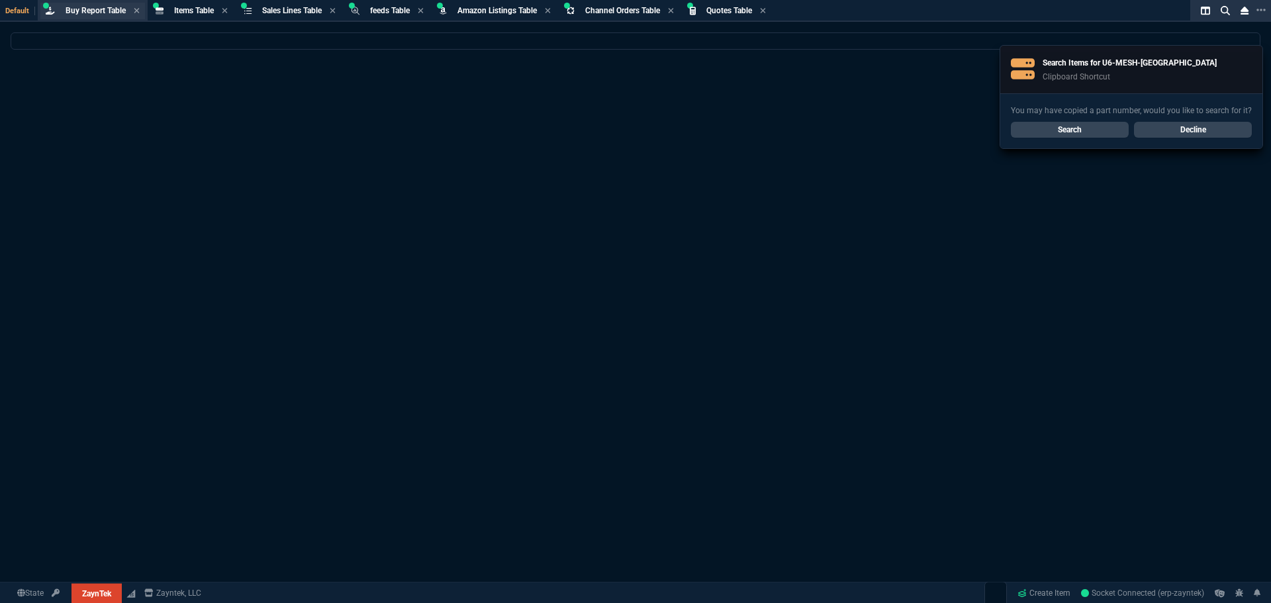
scroll to position [0, 0]
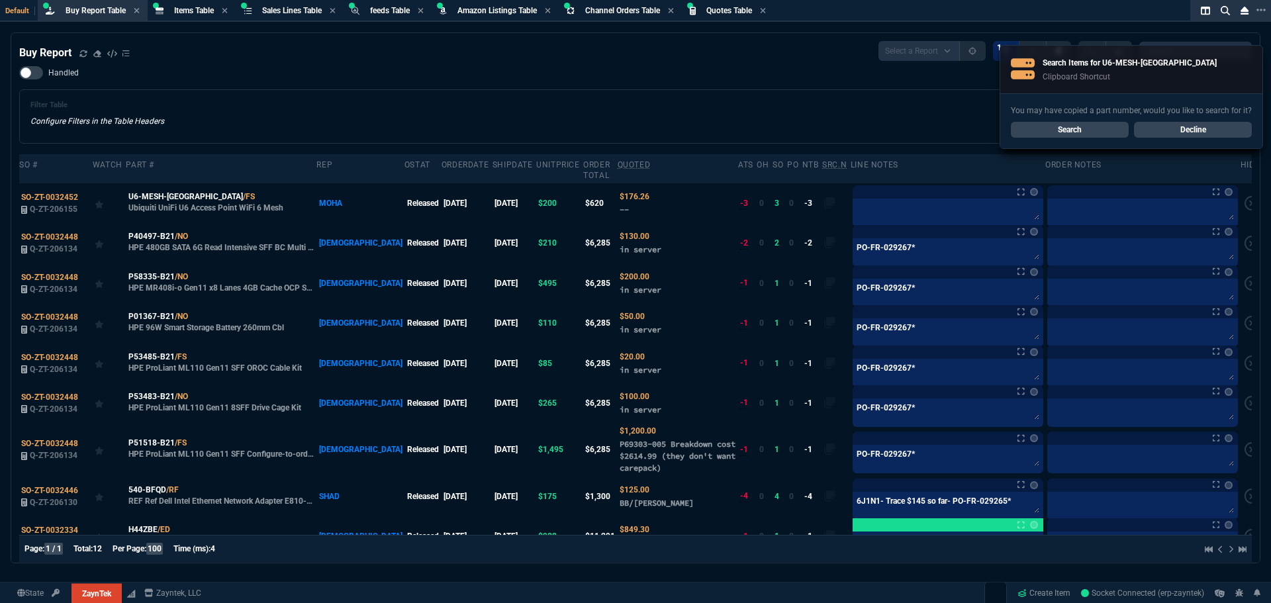
click at [66, 193] on span "SO-ZT-0032452" at bounding box center [49, 197] width 57 height 9
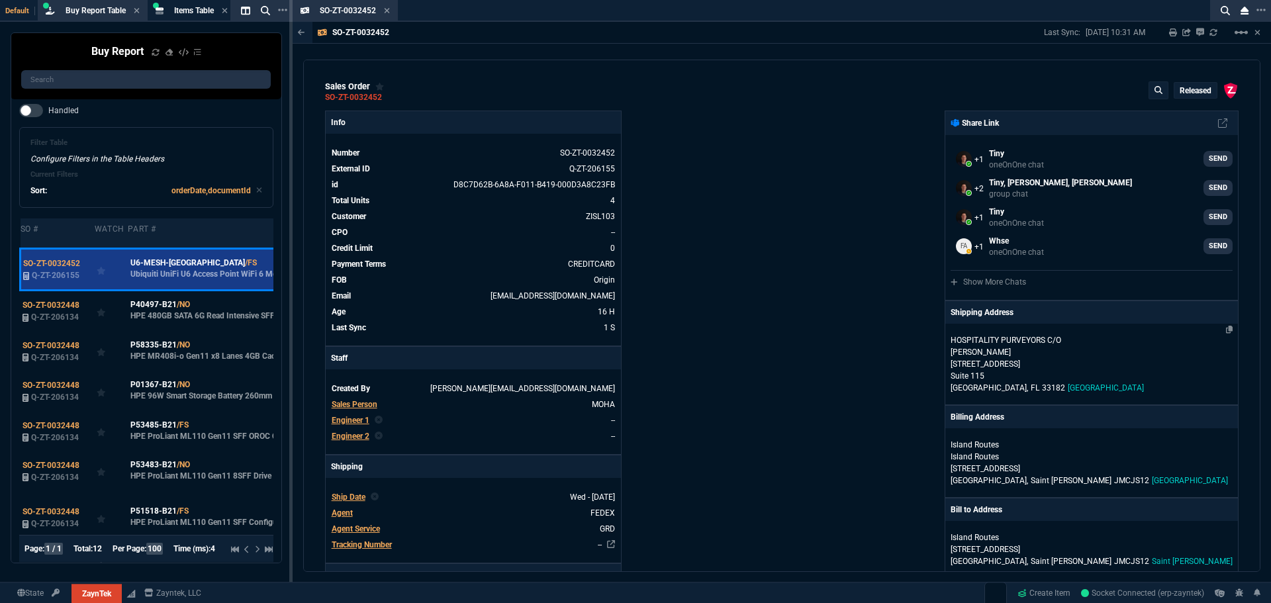
click at [1093, 362] on p "12200 NW 25th Street" at bounding box center [1092, 364] width 282 height 12
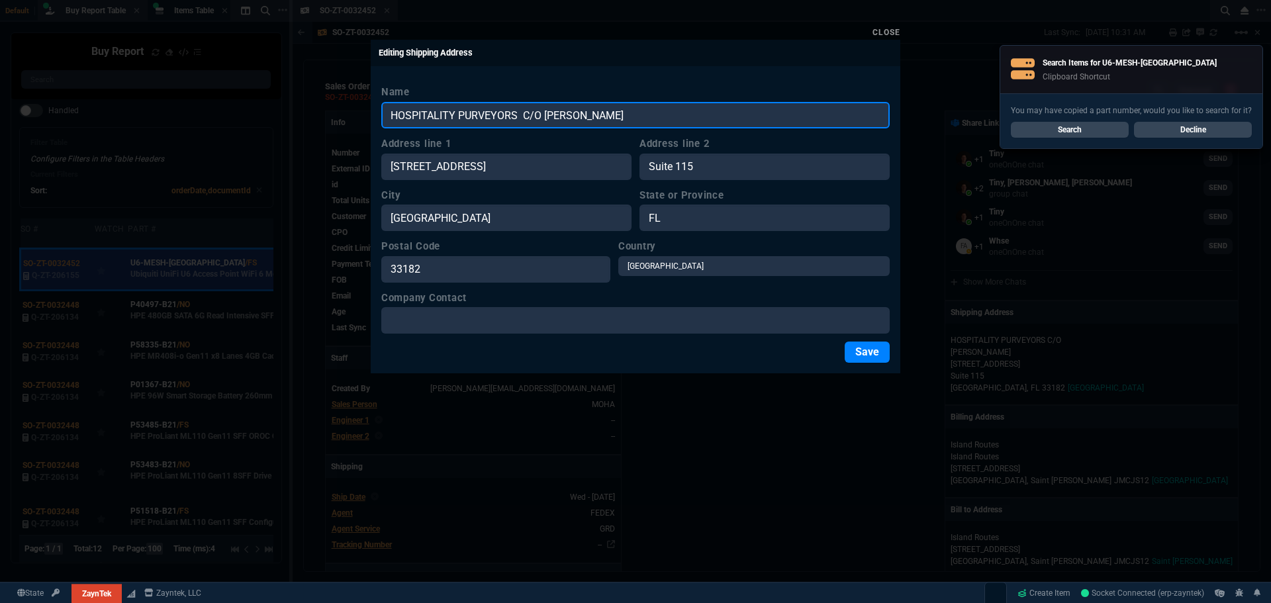
drag, startPoint x: 633, startPoint y: 113, endPoint x: 356, endPoint y: 118, distance: 276.8
click at [356, 118] on div "Close Editing Shipping Address Name HOSPITALITY PURVEYORS C/O DUDLEY THOMAS Add…" at bounding box center [635, 301] width 1271 height 603
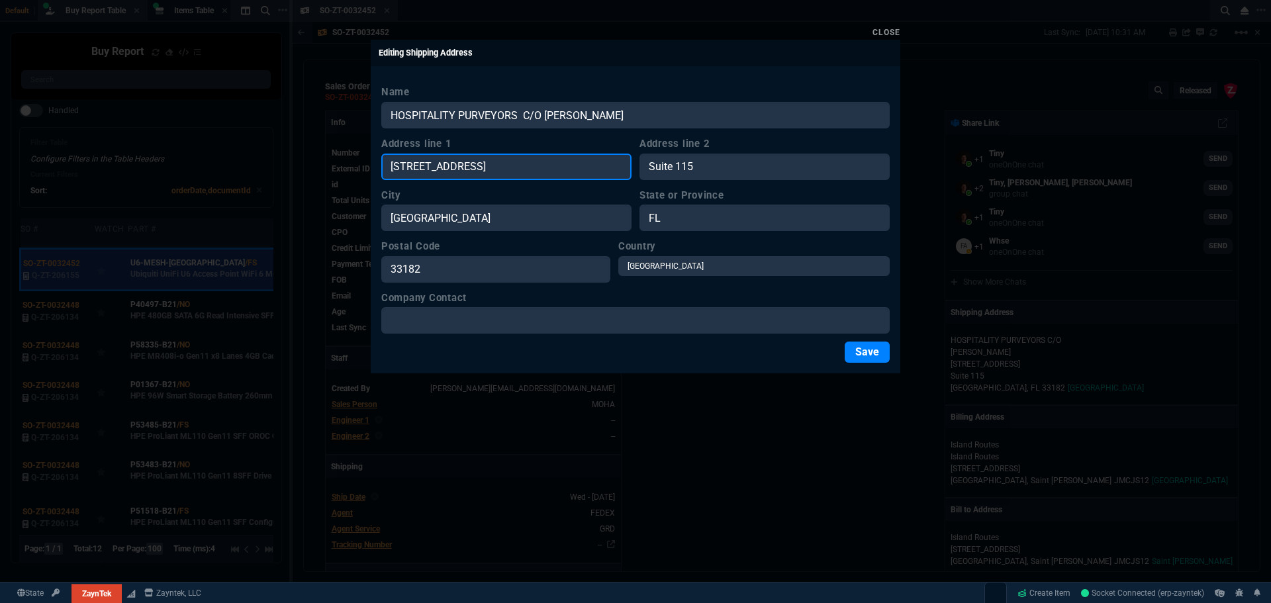
drag, startPoint x: 497, startPoint y: 166, endPoint x: 354, endPoint y: 171, distance: 143.1
click at [354, 171] on div "Close Editing Shipping Address Name HOSPITALITY PURVEYORS C/O DUDLEY THOMAS Add…" at bounding box center [635, 301] width 1271 height 603
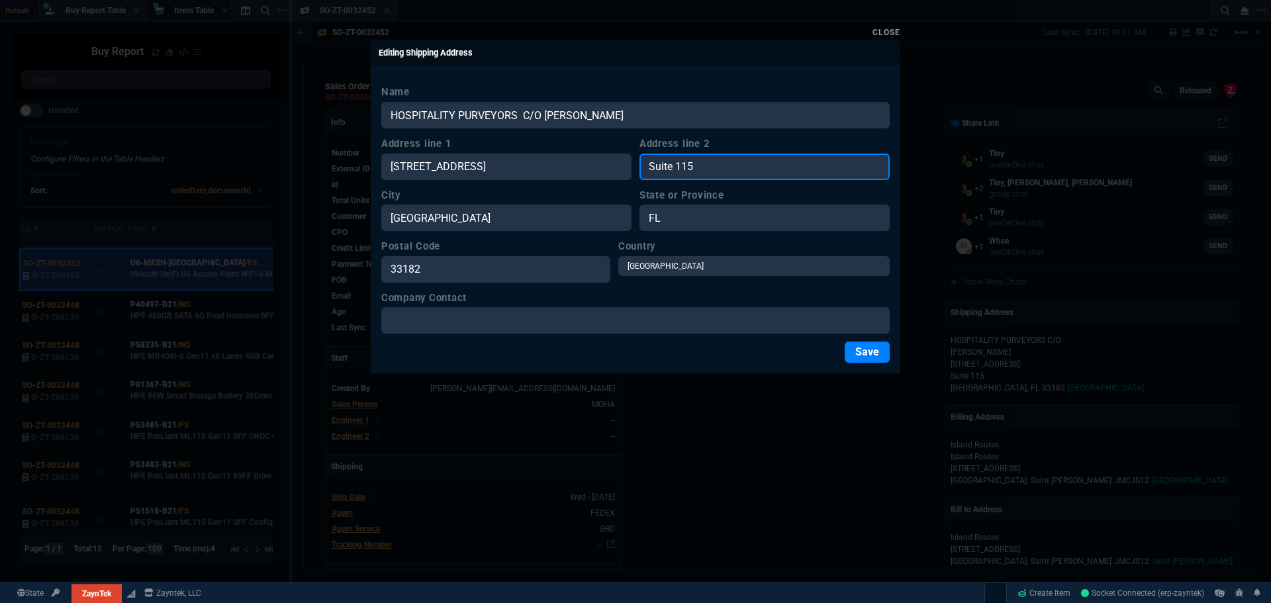
drag, startPoint x: 710, startPoint y: 169, endPoint x: 631, endPoint y: 168, distance: 78.8
click at [625, 169] on div "Address line 1 12200 NW 25th Street Address line 2 Suite 115" at bounding box center [635, 158] width 508 height 44
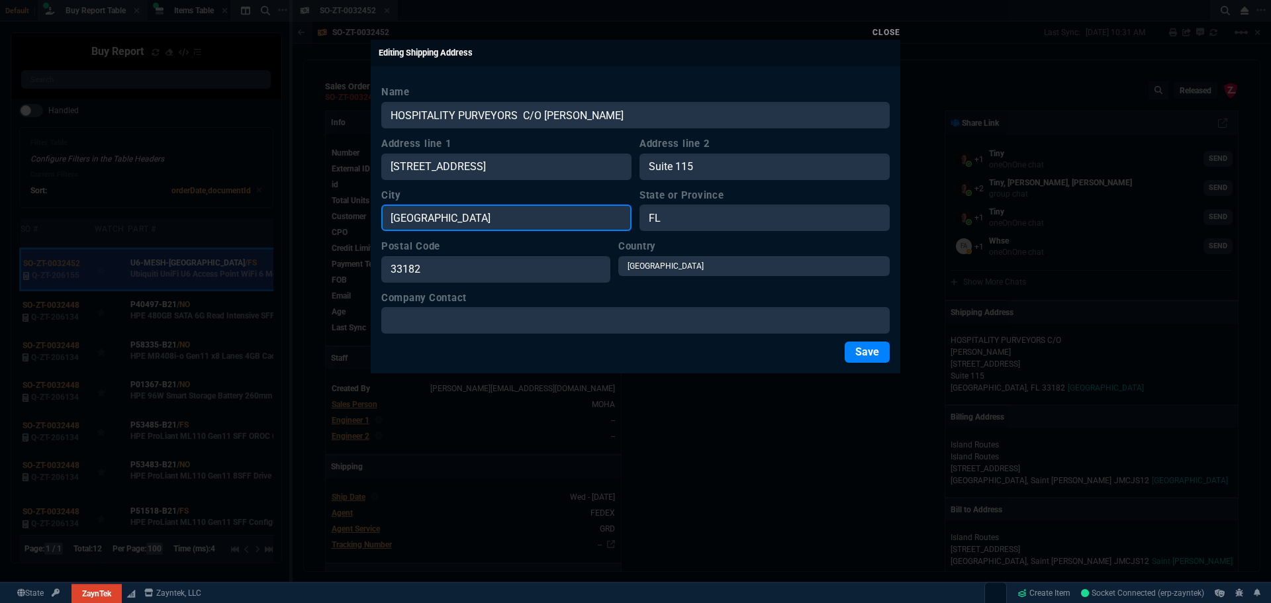
drag, startPoint x: 432, startPoint y: 219, endPoint x: 357, endPoint y: 218, distance: 74.2
click at [357, 218] on div "Close Editing Shipping Address Name HOSPITALITY PURVEYORS C/O DUDLEY THOMAS Add…" at bounding box center [635, 301] width 1271 height 603
click at [888, 34] on link "Close" at bounding box center [886, 32] width 28 height 9
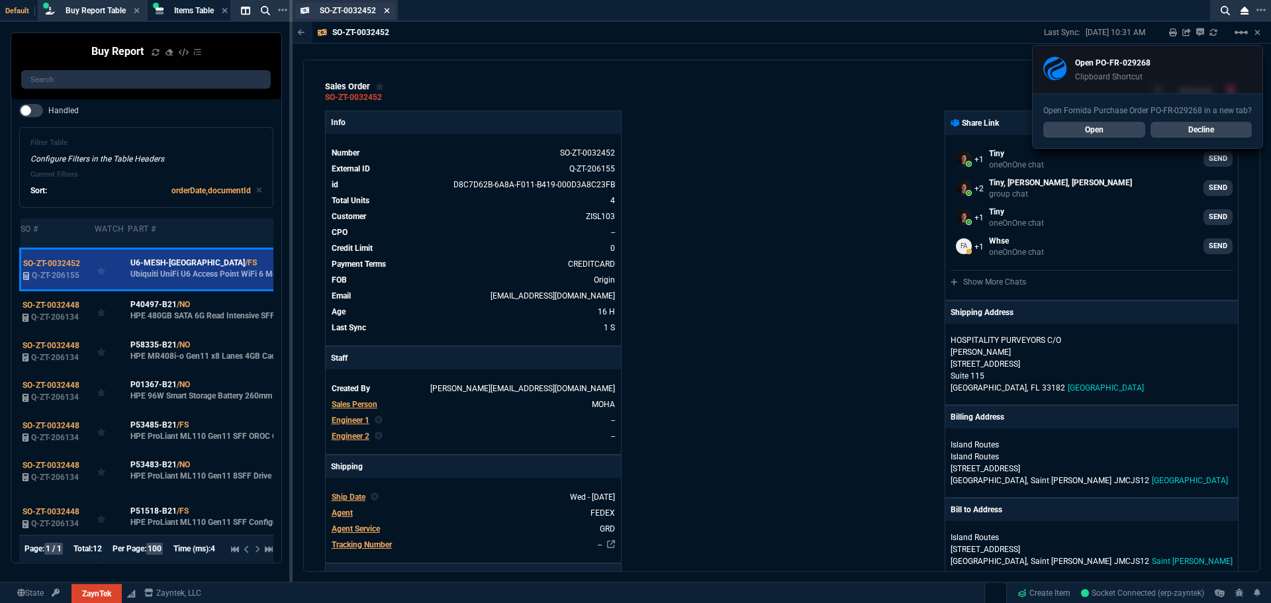
click at [387, 13] on icon at bounding box center [387, 11] width 6 height 8
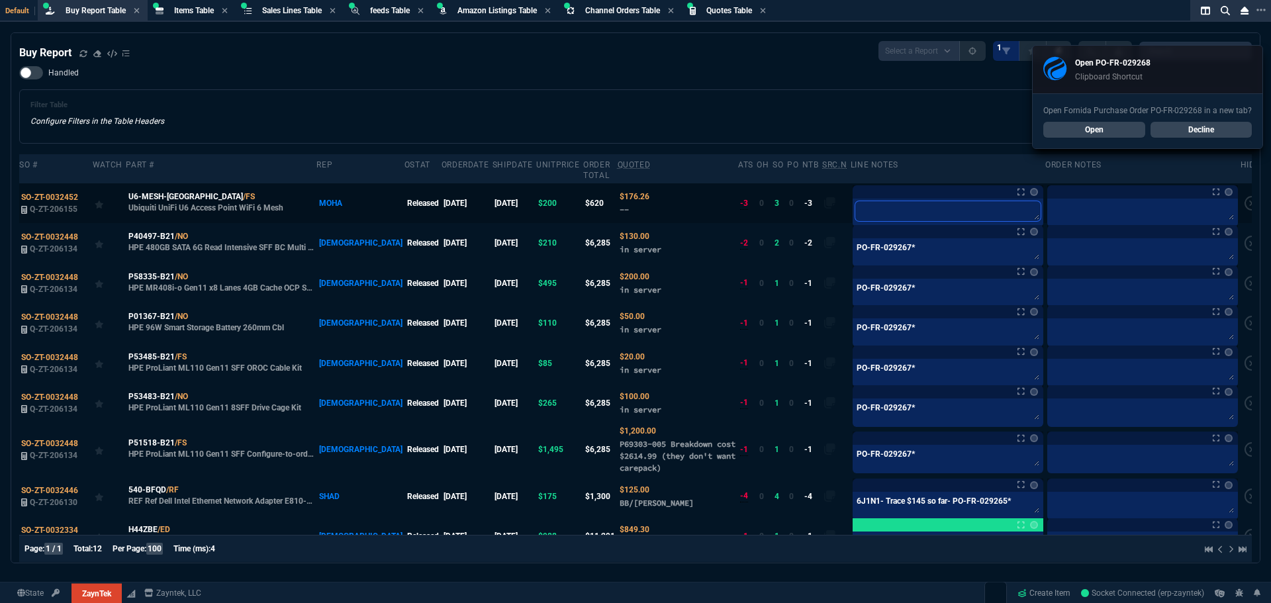
click at [871, 205] on textarea at bounding box center [947, 211] width 185 height 20
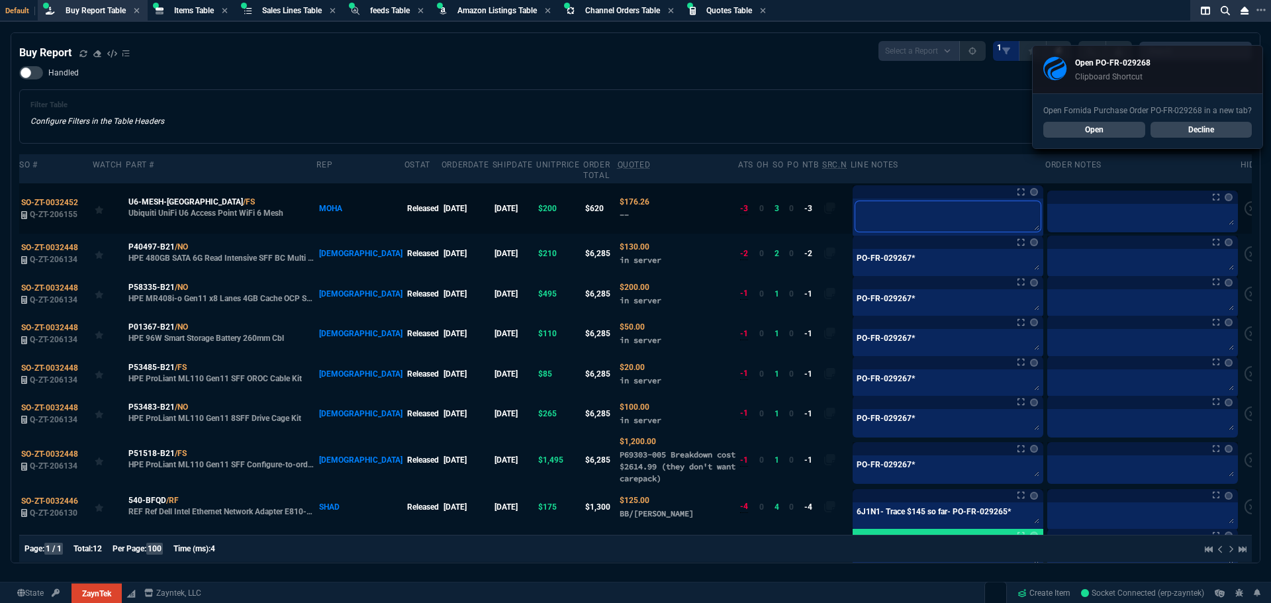
paste textarea "PO-FR-029268*"
type textarea "PO-FR-029268*"
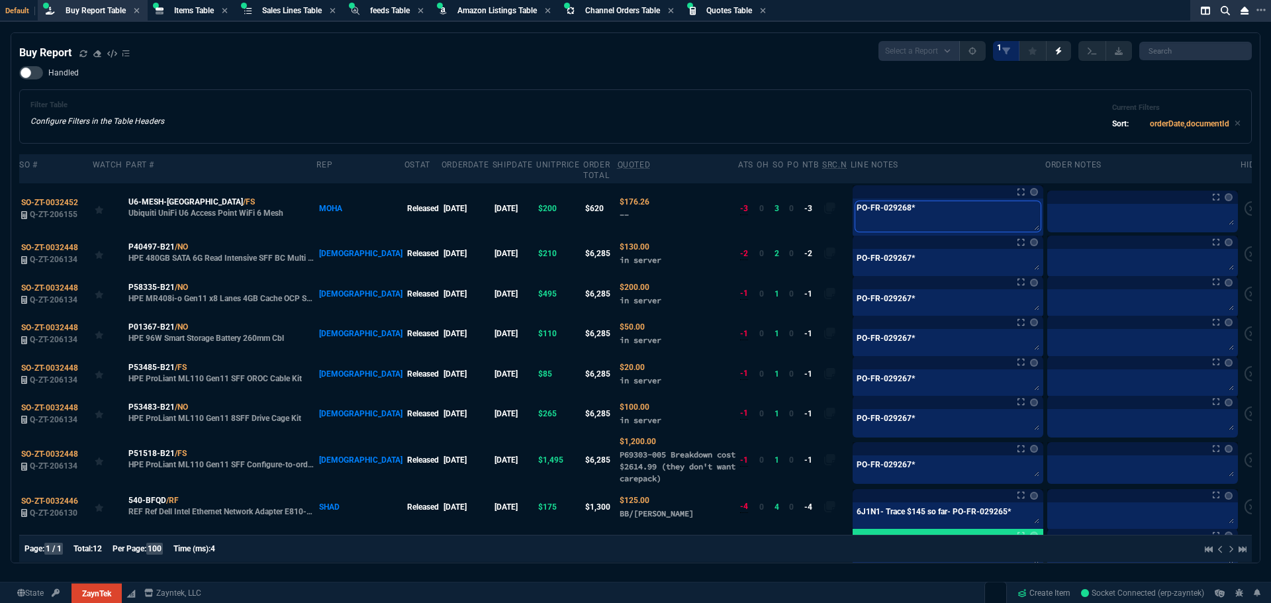
type textarea "PO-FR-029268*"
click at [257, 100] on div "Filter Table Configure Filters in the Table Headers Current Filters Sort: order…" at bounding box center [635, 116] width 1233 height 54
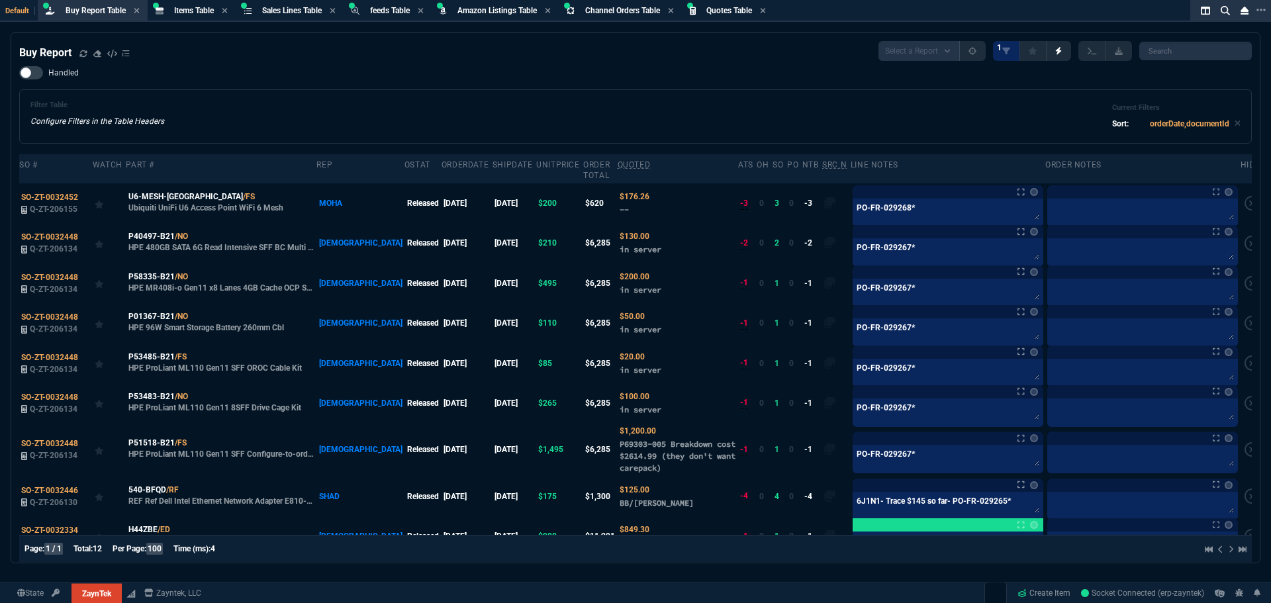
click at [337, 99] on div "Filter Table Configure Filters in the Table Headers Current Filters Sort: order…" at bounding box center [635, 116] width 1233 height 54
click at [189, 11] on span "Items Table" at bounding box center [194, 10] width 40 height 9
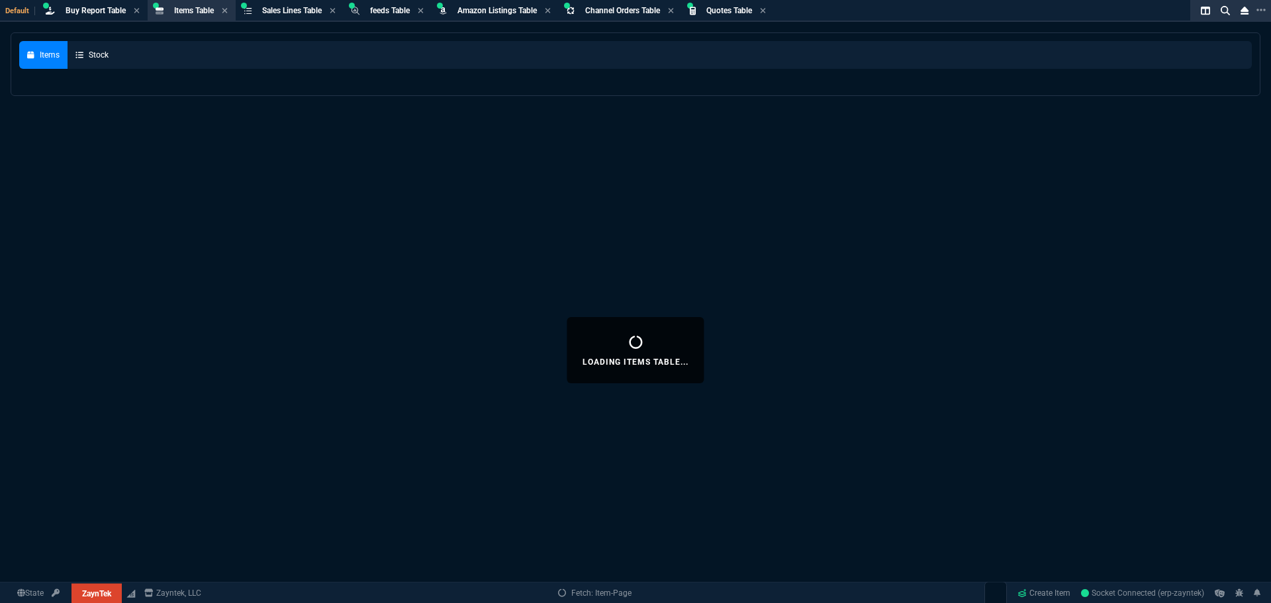
select select
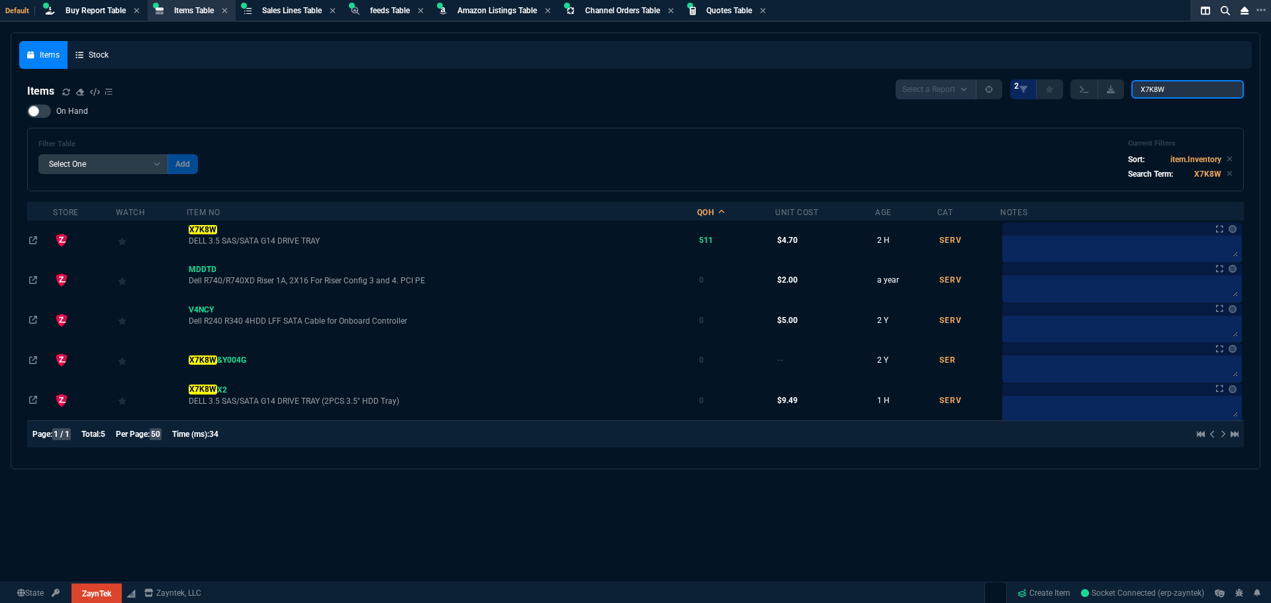
drag, startPoint x: 1152, startPoint y: 91, endPoint x: 1060, endPoint y: 85, distance: 91.5
click at [1063, 85] on div "Select a Report NEW QUERY 2 X7K8W" at bounding box center [1070, 89] width 348 height 20
paste input "0N660-14G/"
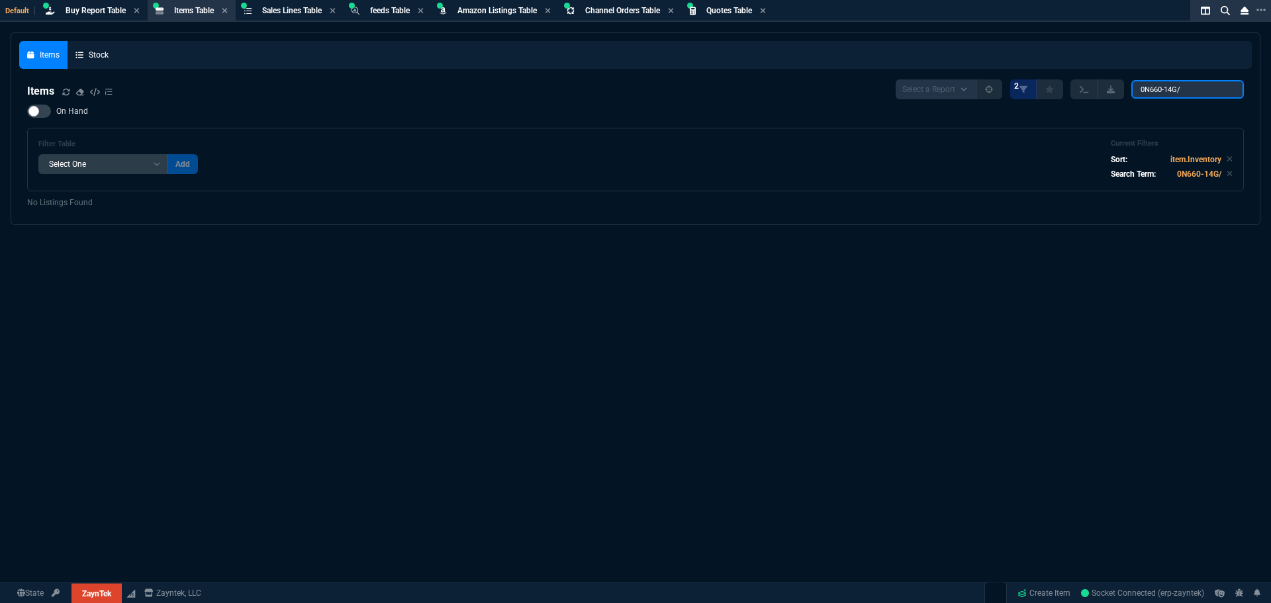
type input "0N660-14G"
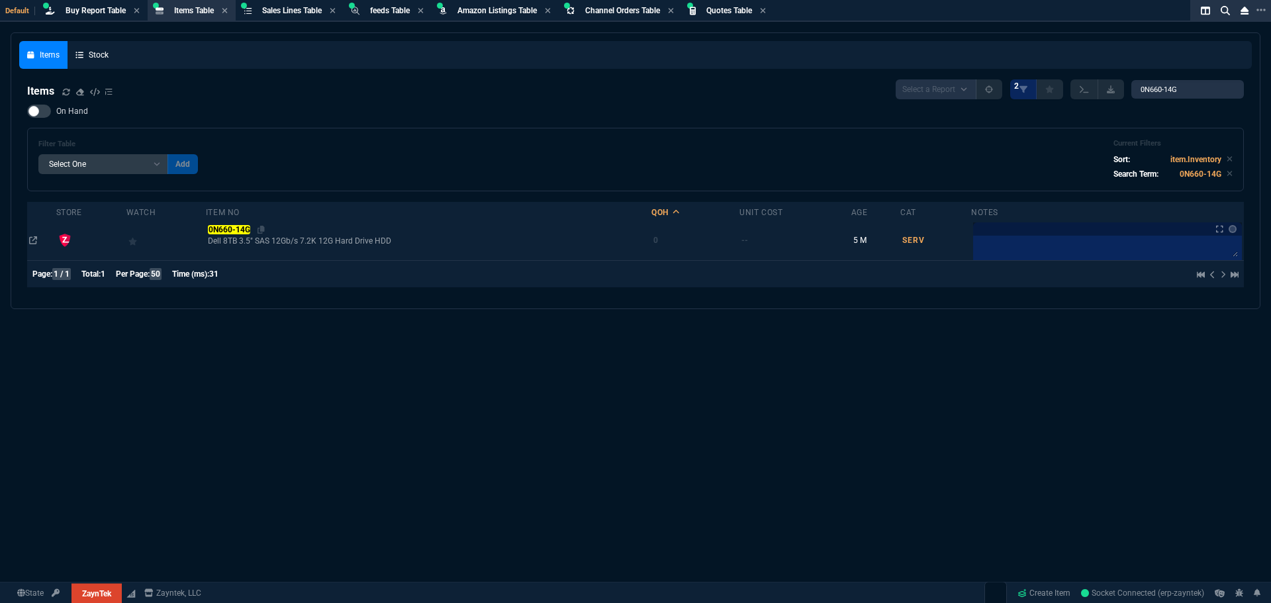
click at [230, 226] on mark "0N660-14G" at bounding box center [229, 229] width 42 height 9
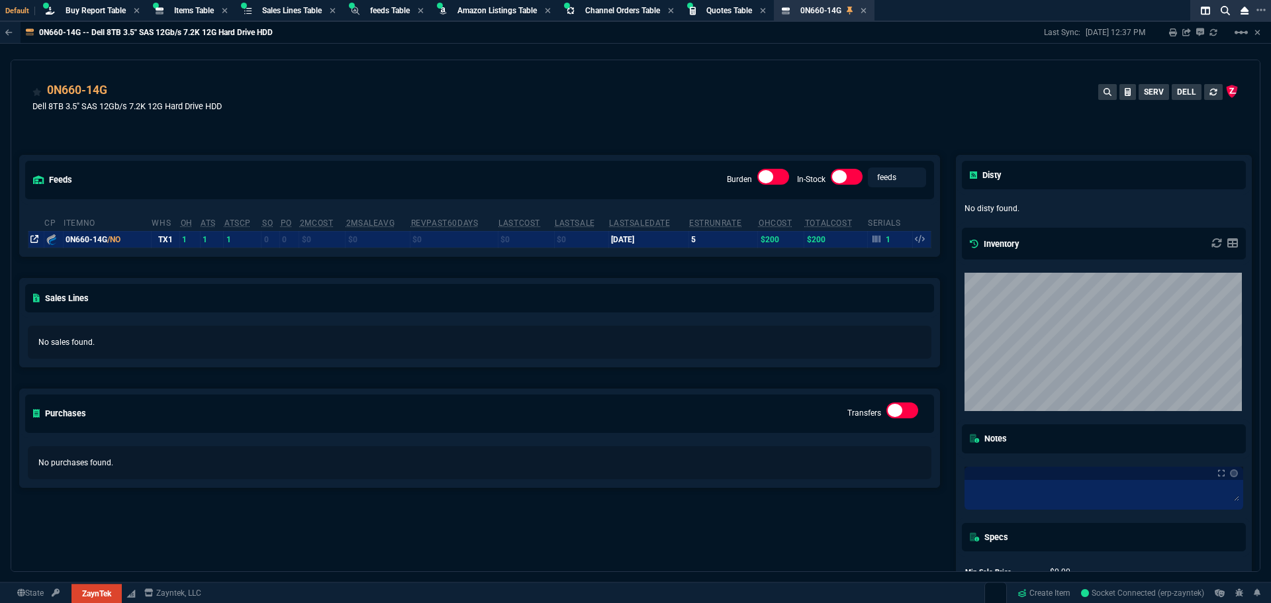
click at [36, 241] on icon at bounding box center [34, 239] width 8 height 8
